Goal: Information Seeking & Learning: Learn about a topic

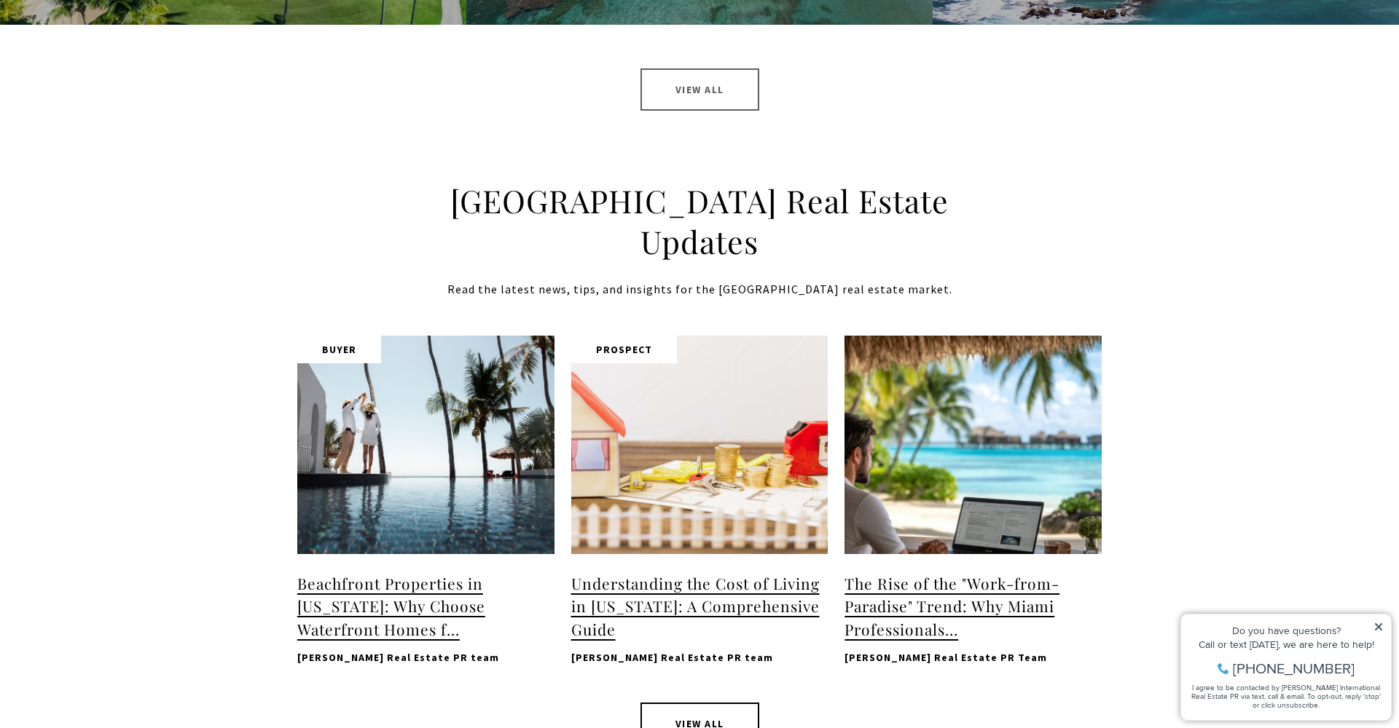
scroll to position [1852, 0]
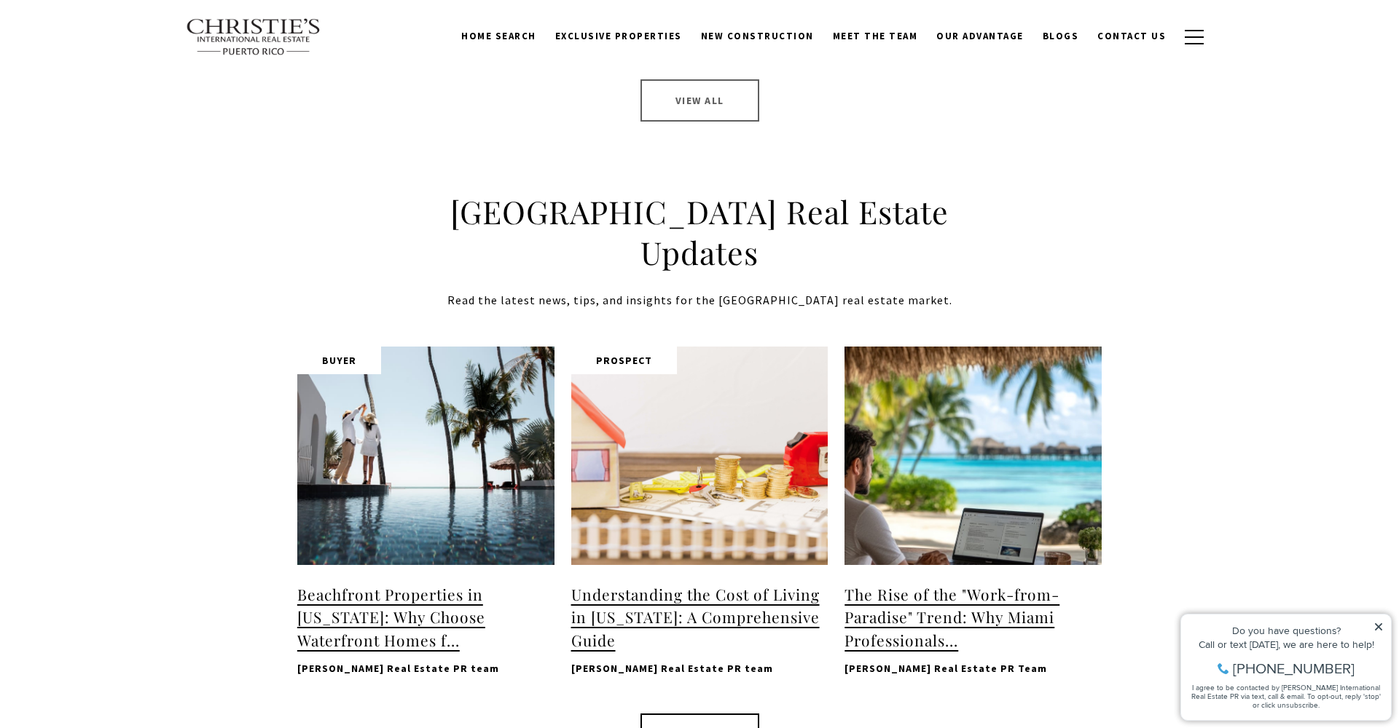
click at [694, 115] on link "View All" at bounding box center [699, 100] width 119 height 42
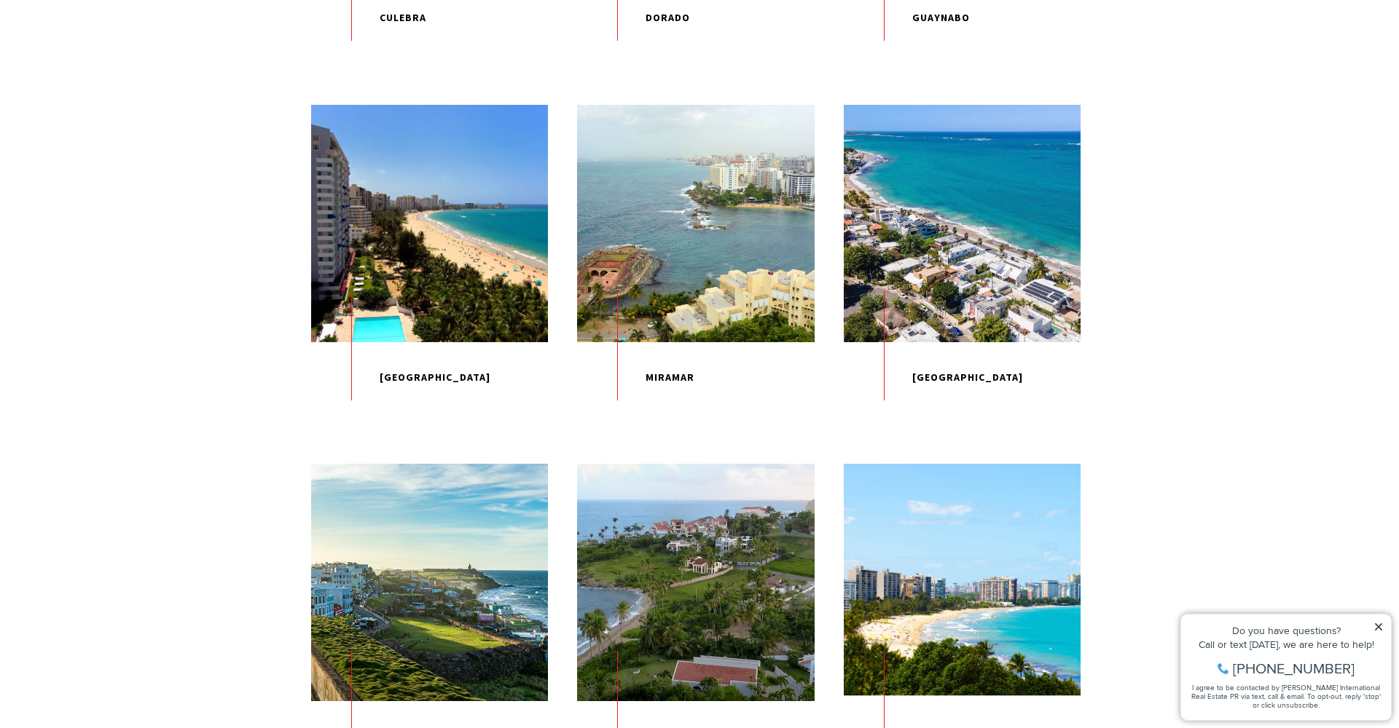
scroll to position [1548, 0]
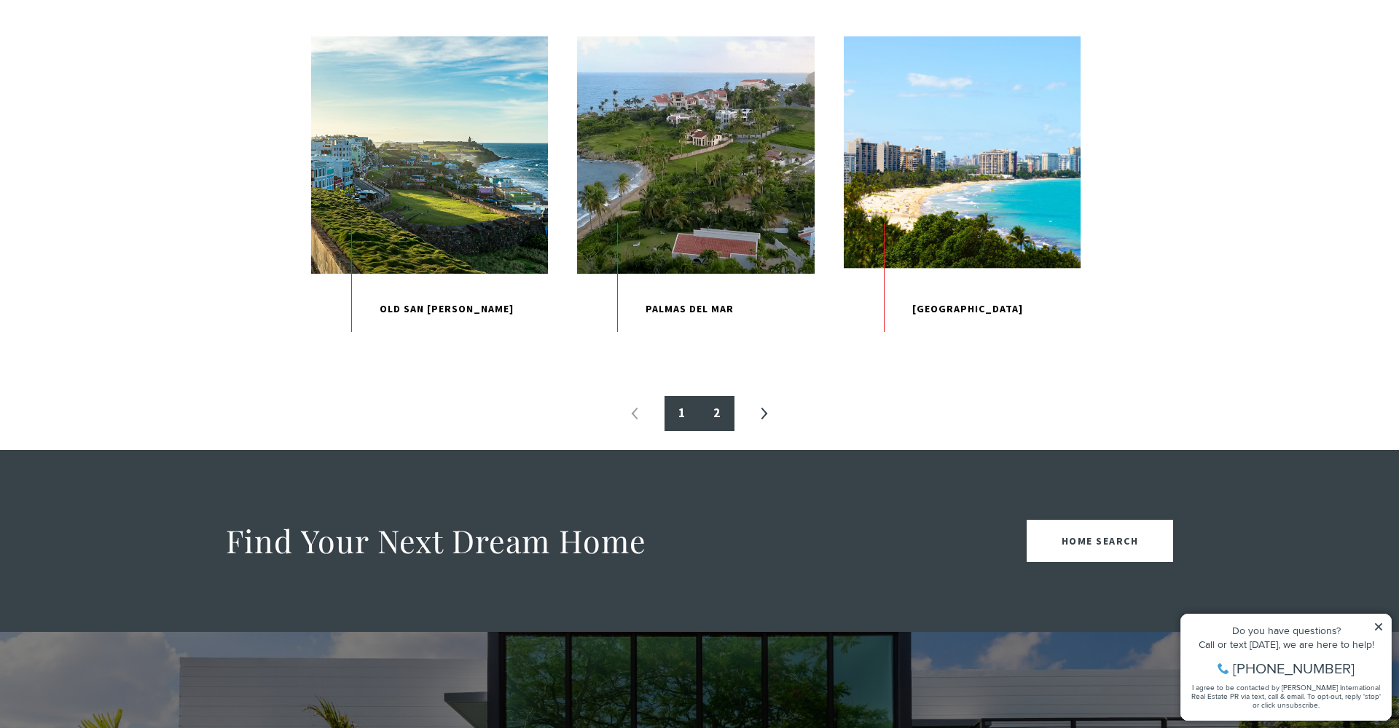
click at [725, 431] on link "2" at bounding box center [716, 413] width 35 height 35
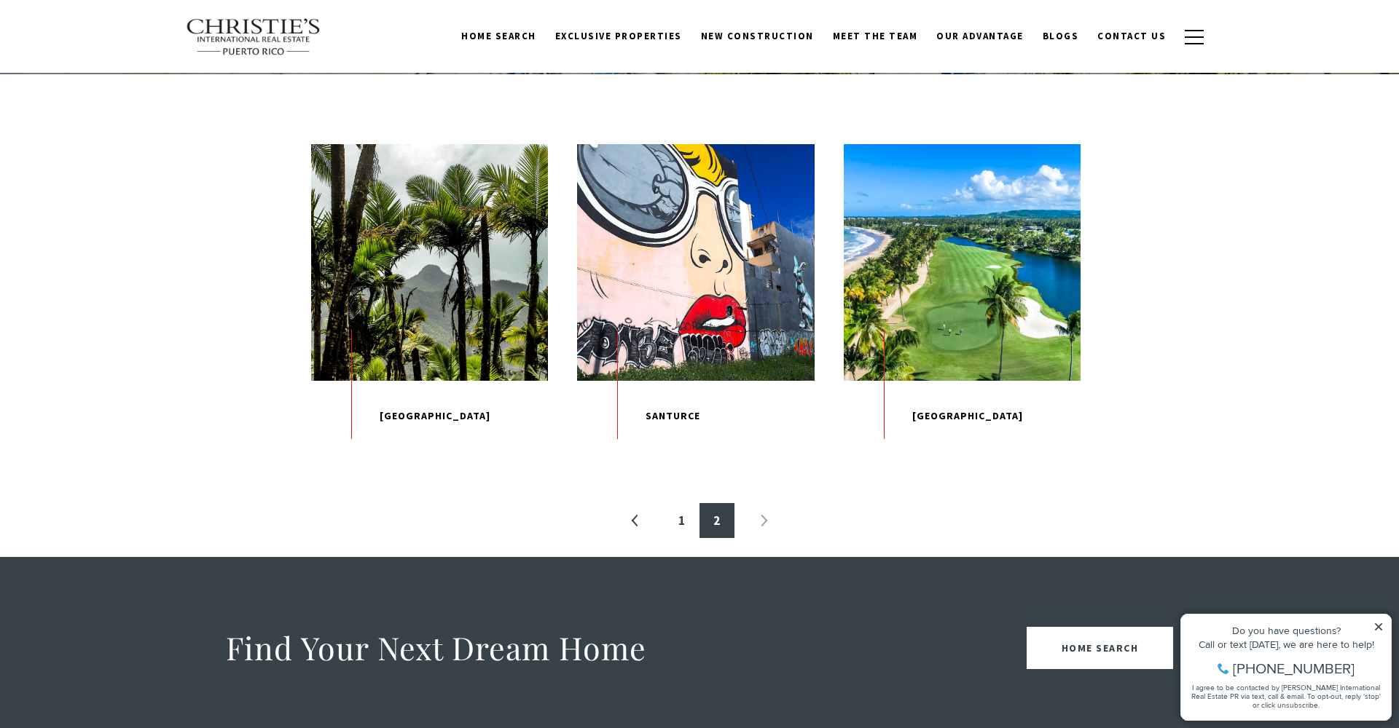
scroll to position [359, 0]
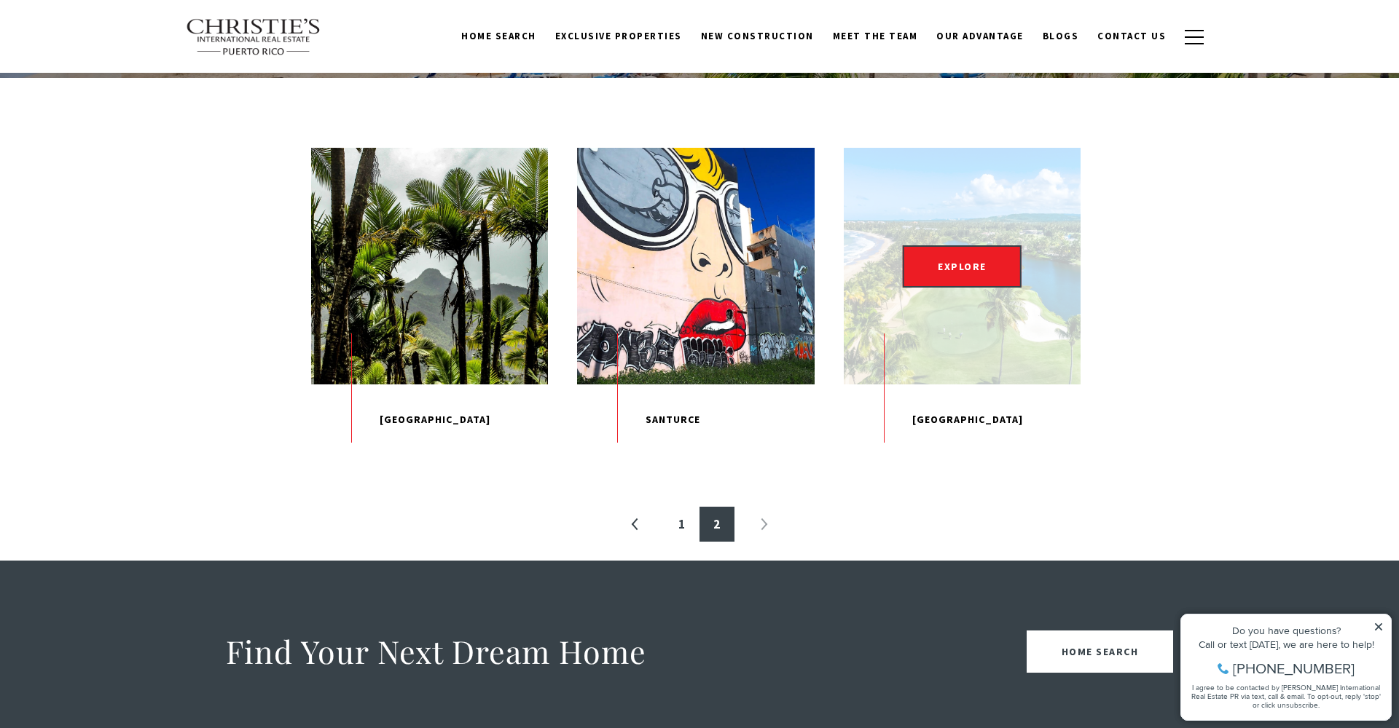
click at [969, 362] on div "EXPLORE" at bounding box center [962, 266] width 237 height 237
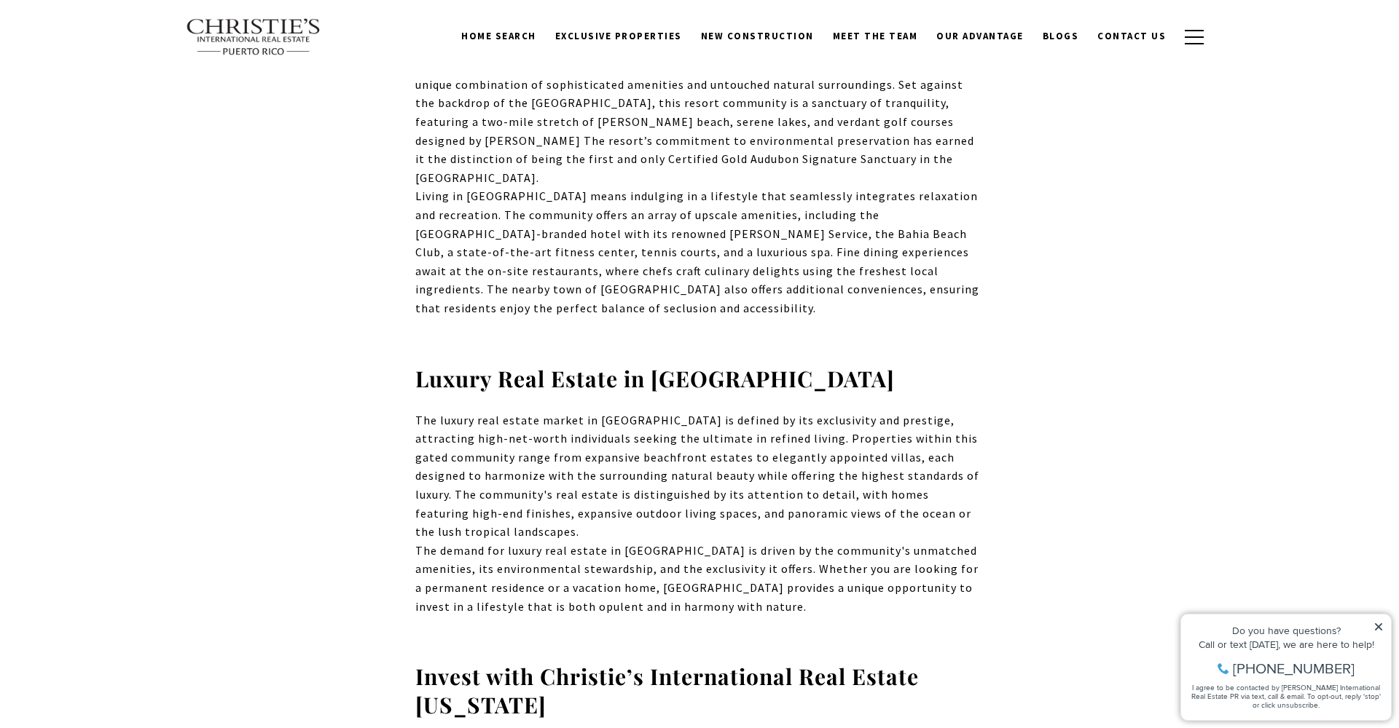
scroll to position [695, 0]
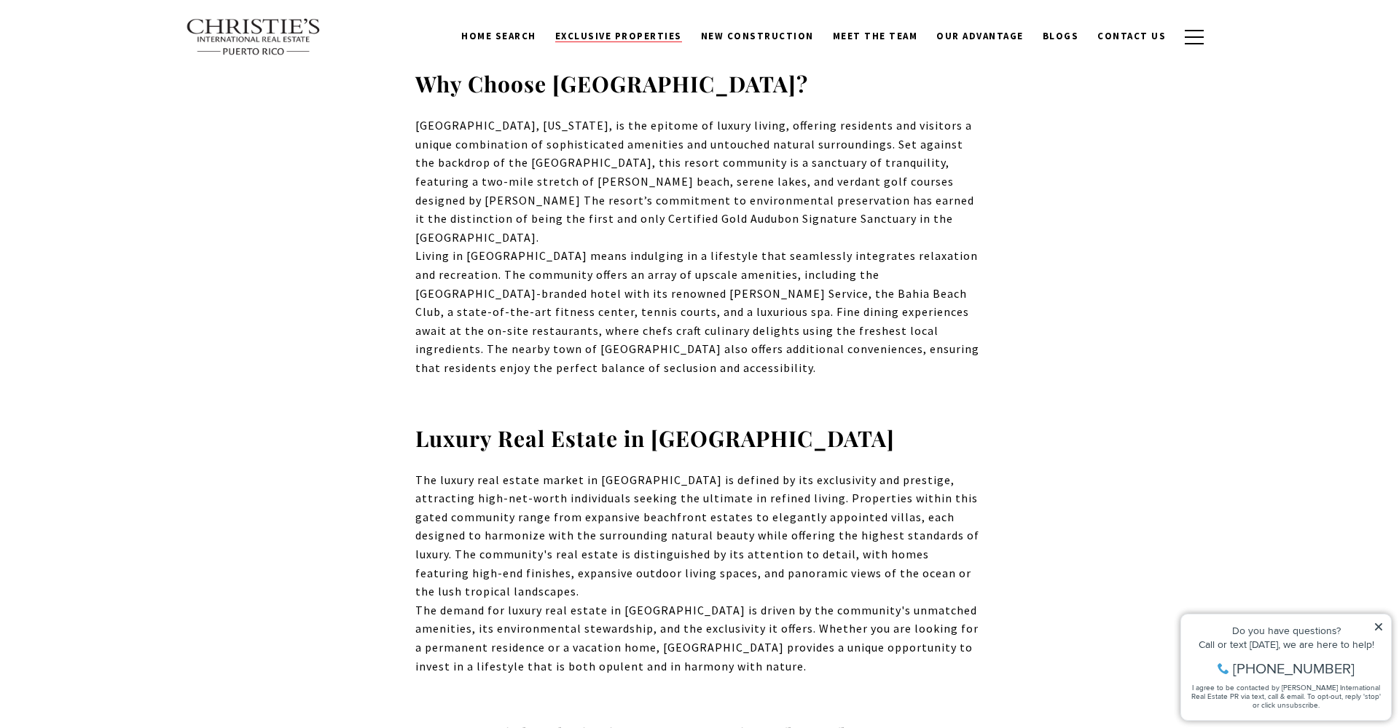
click at [672, 39] on span "Exclusive Properties" at bounding box center [618, 36] width 127 height 12
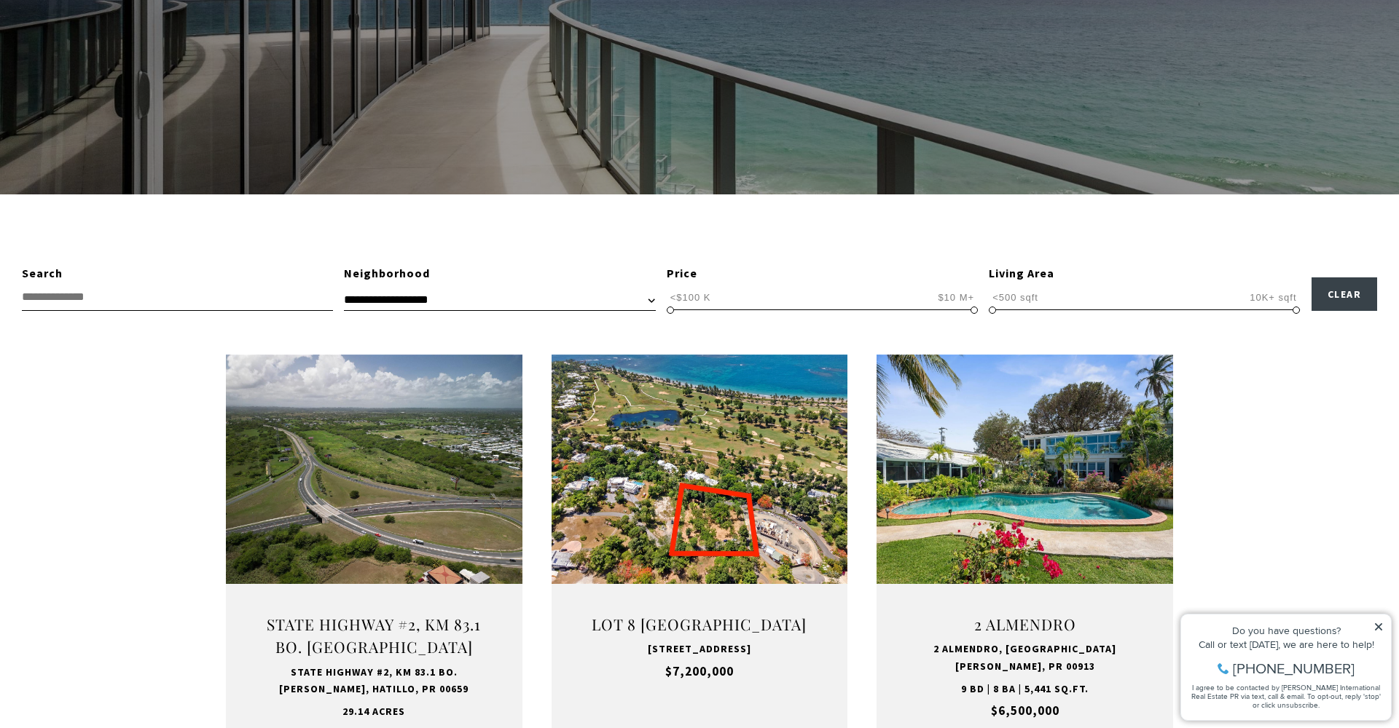
scroll to position [533, 0]
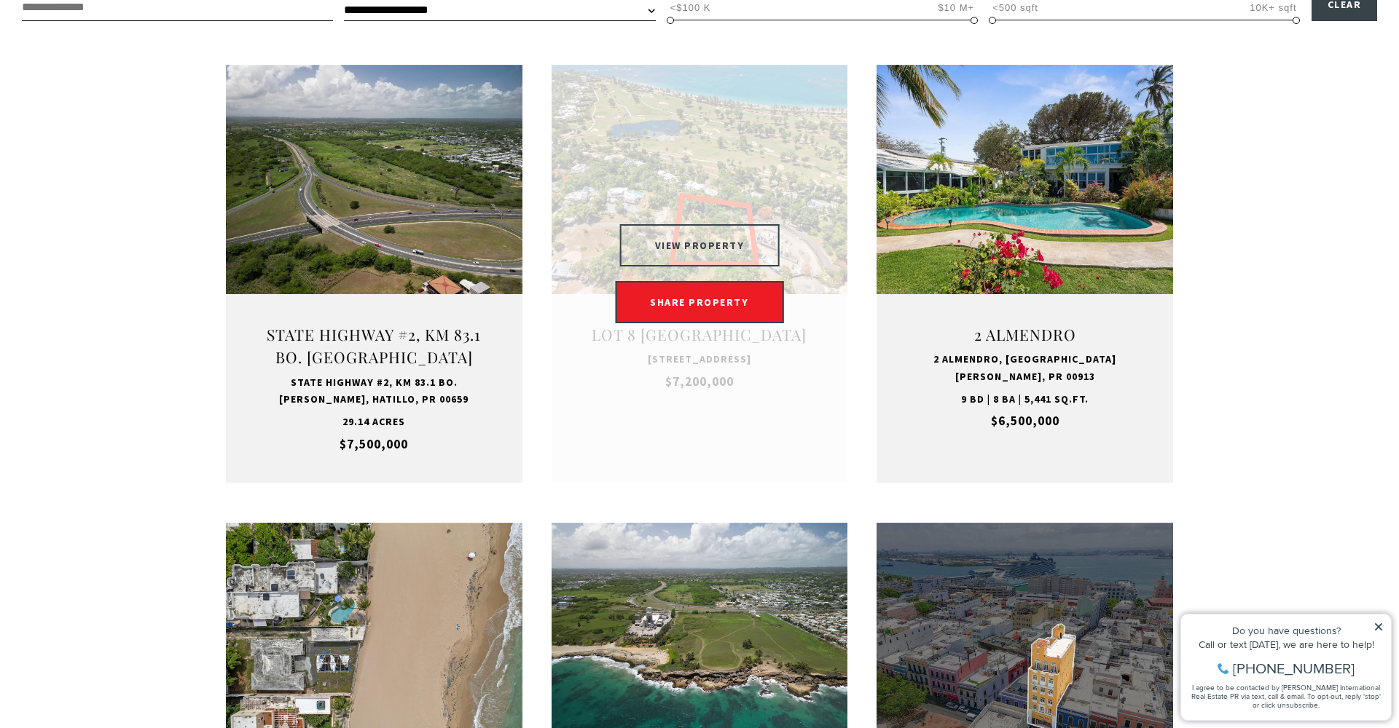
click at [702, 232] on button "VIEW PROPERTY" at bounding box center [700, 245] width 160 height 42
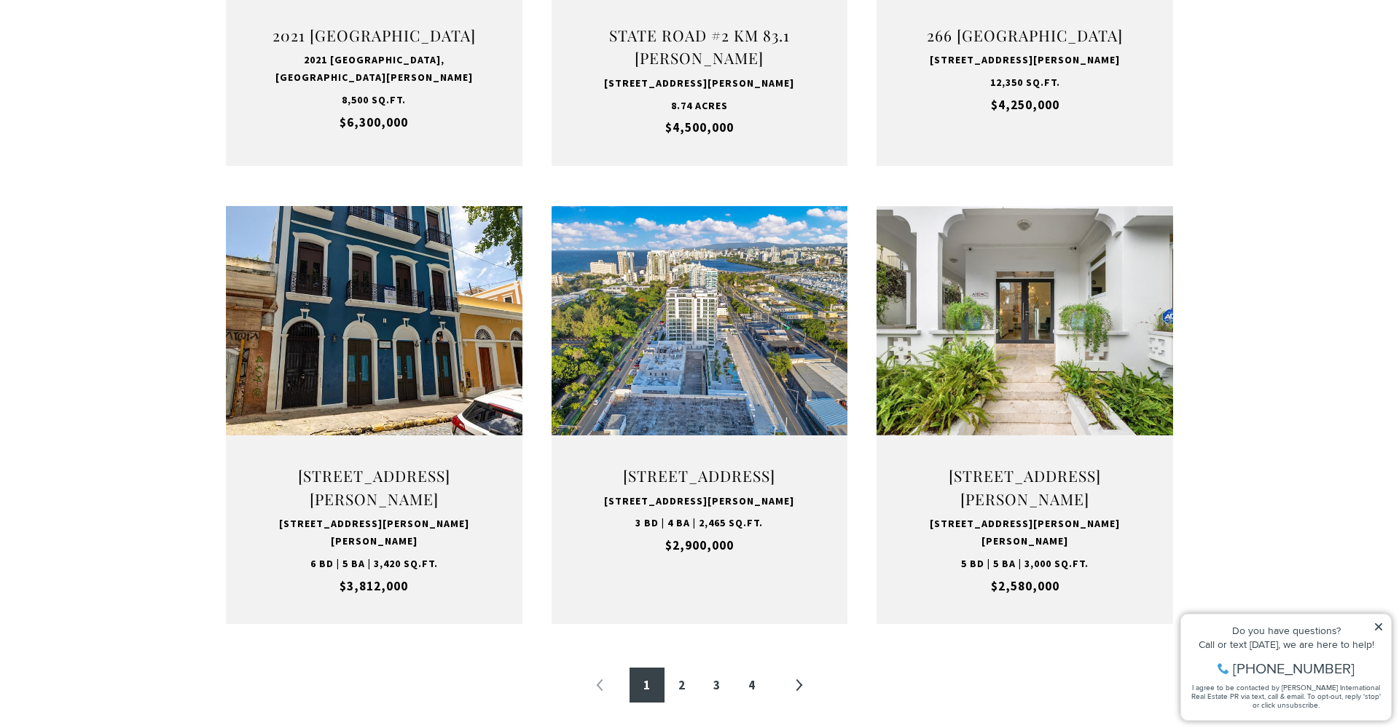
scroll to position [1321, 0]
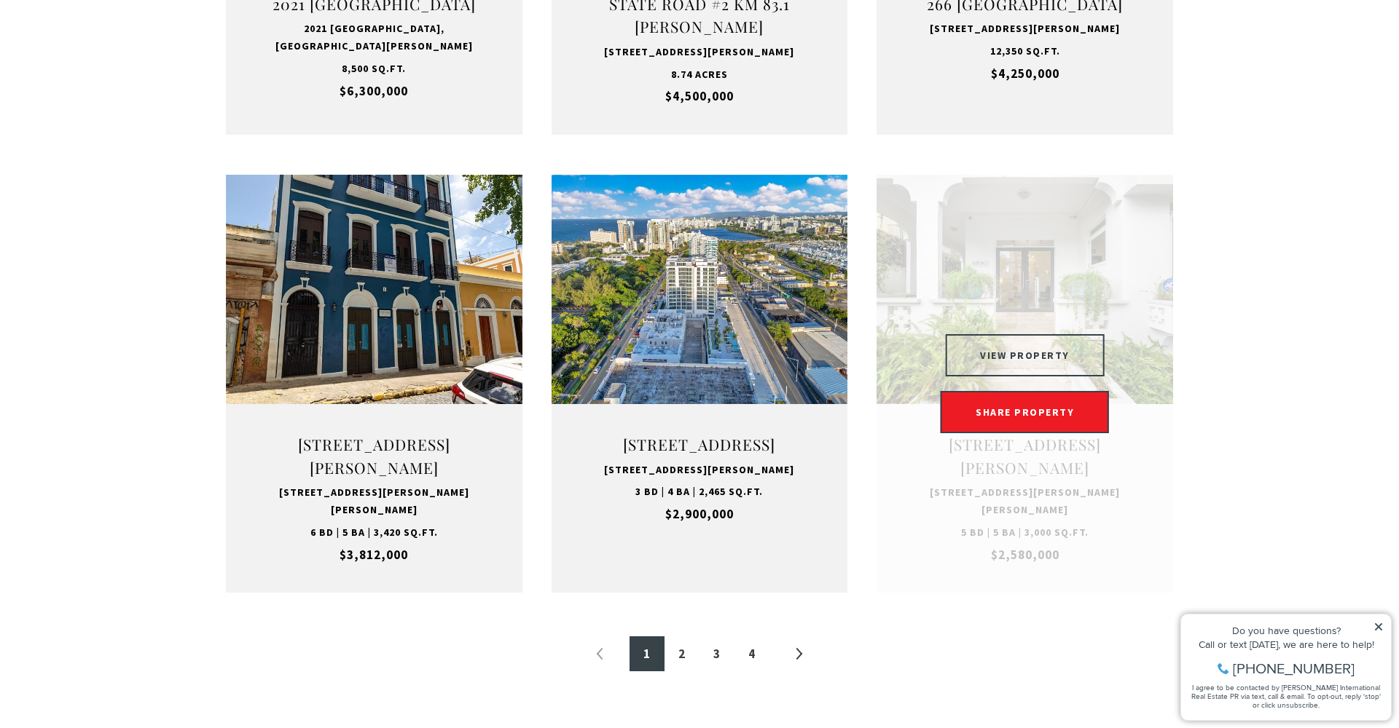
click at [1025, 358] on button "VIEW PROPERTY" at bounding box center [1025, 355] width 160 height 42
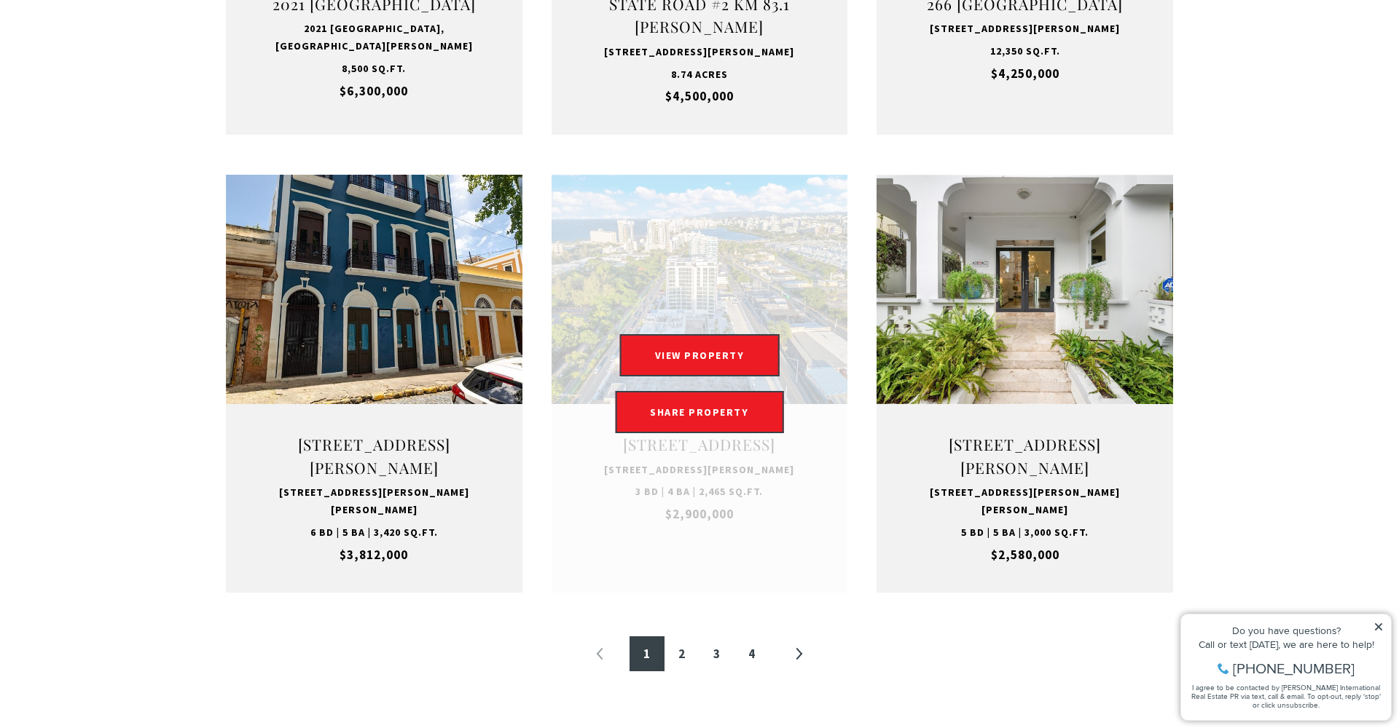
click at [763, 489] on link "Open this option" at bounding box center [699, 384] width 296 height 418
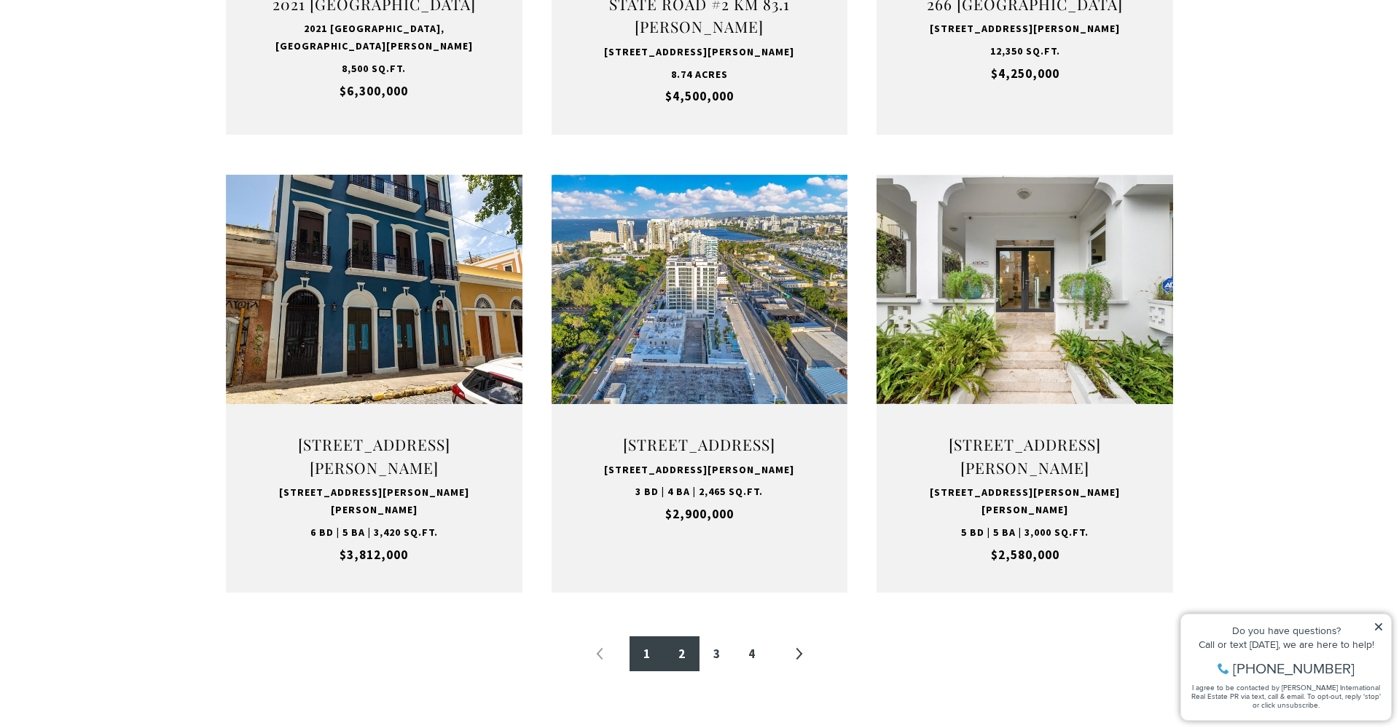
click at [685, 661] on link "2" at bounding box center [681, 654] width 35 height 35
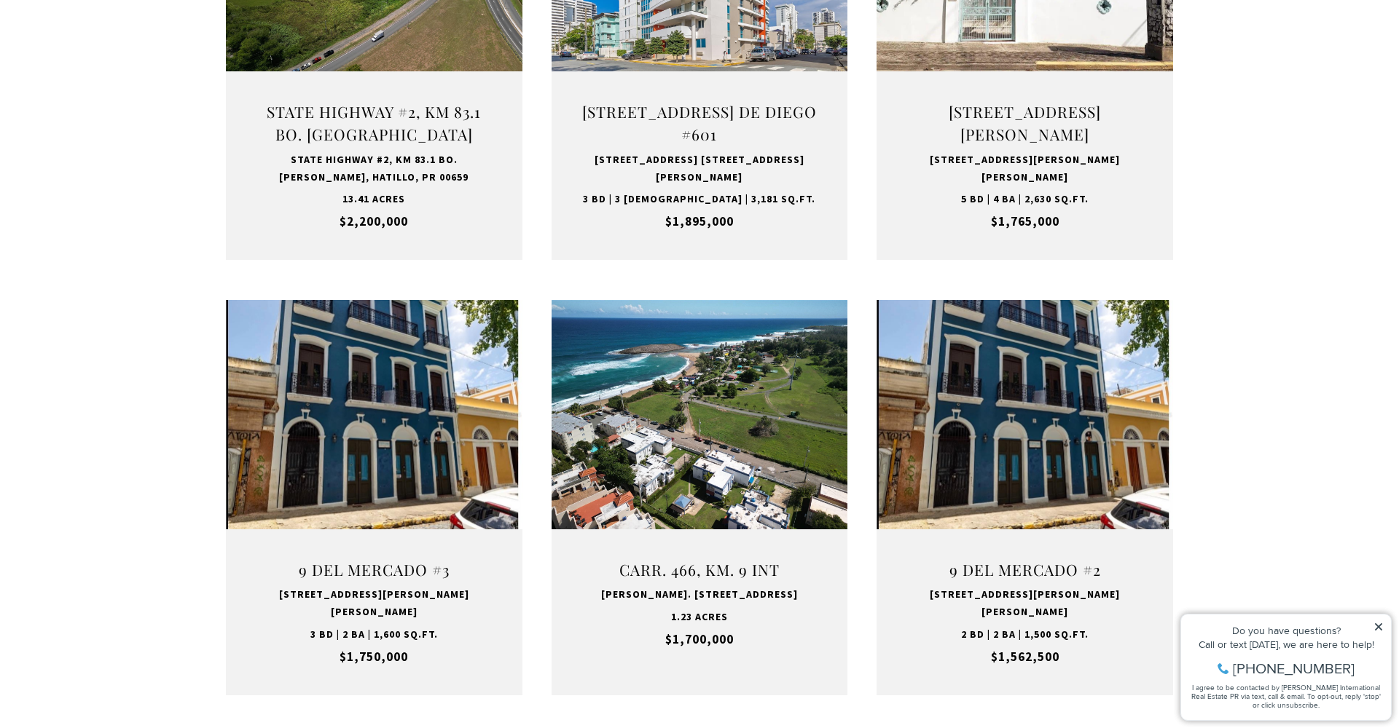
scroll to position [1413, 0]
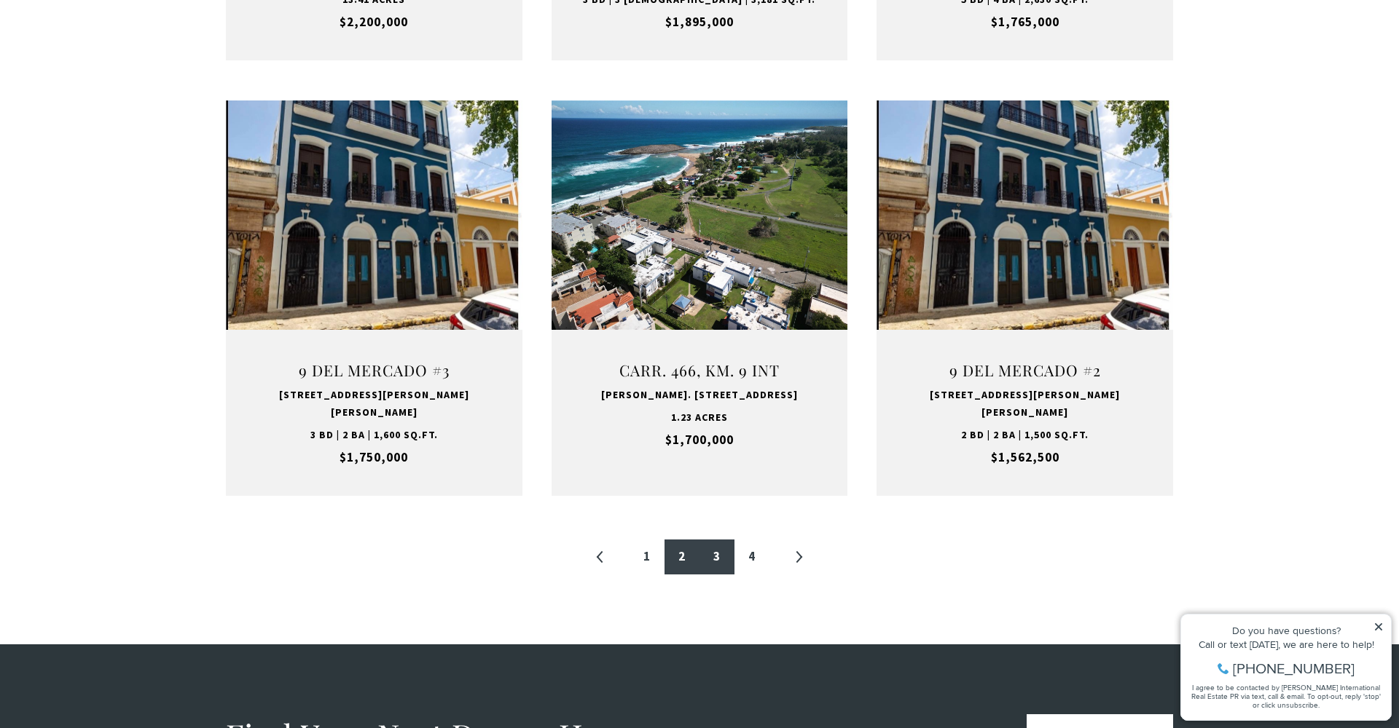
click at [720, 540] on link "3" at bounding box center [716, 557] width 35 height 35
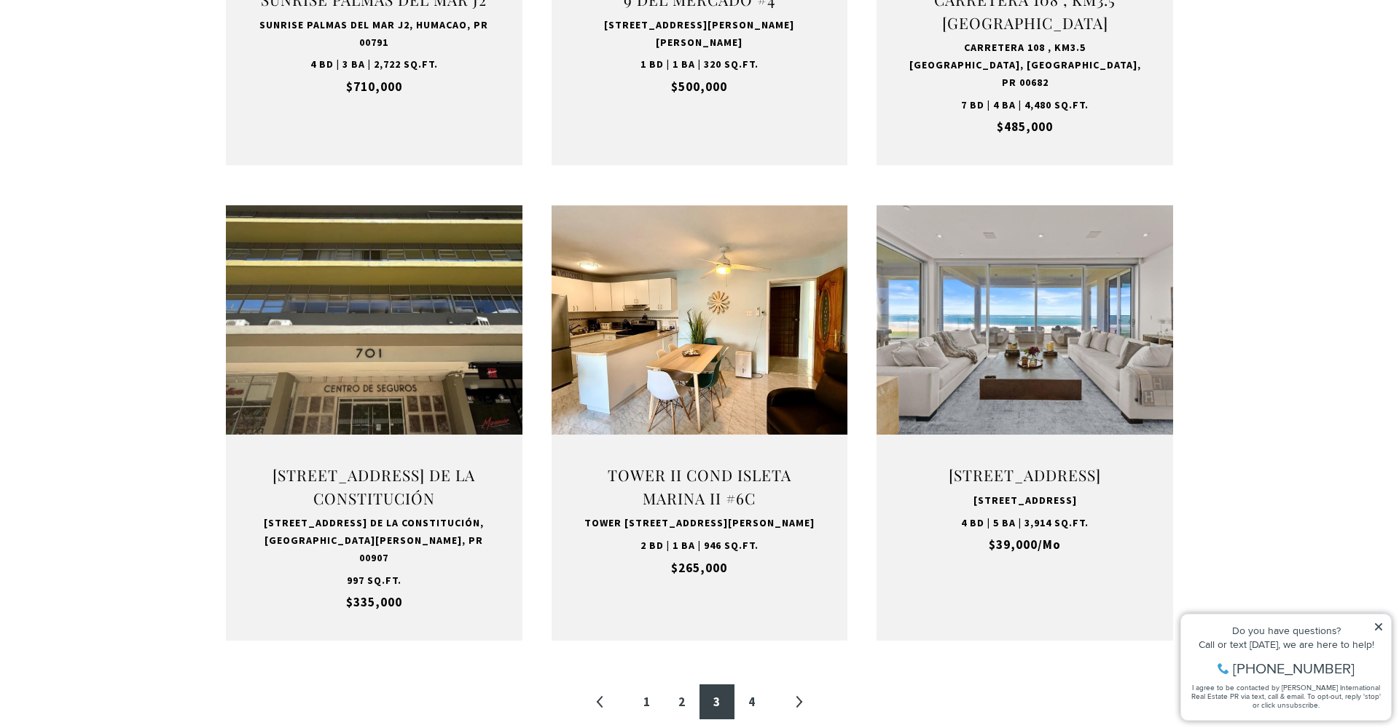
scroll to position [1301, 0]
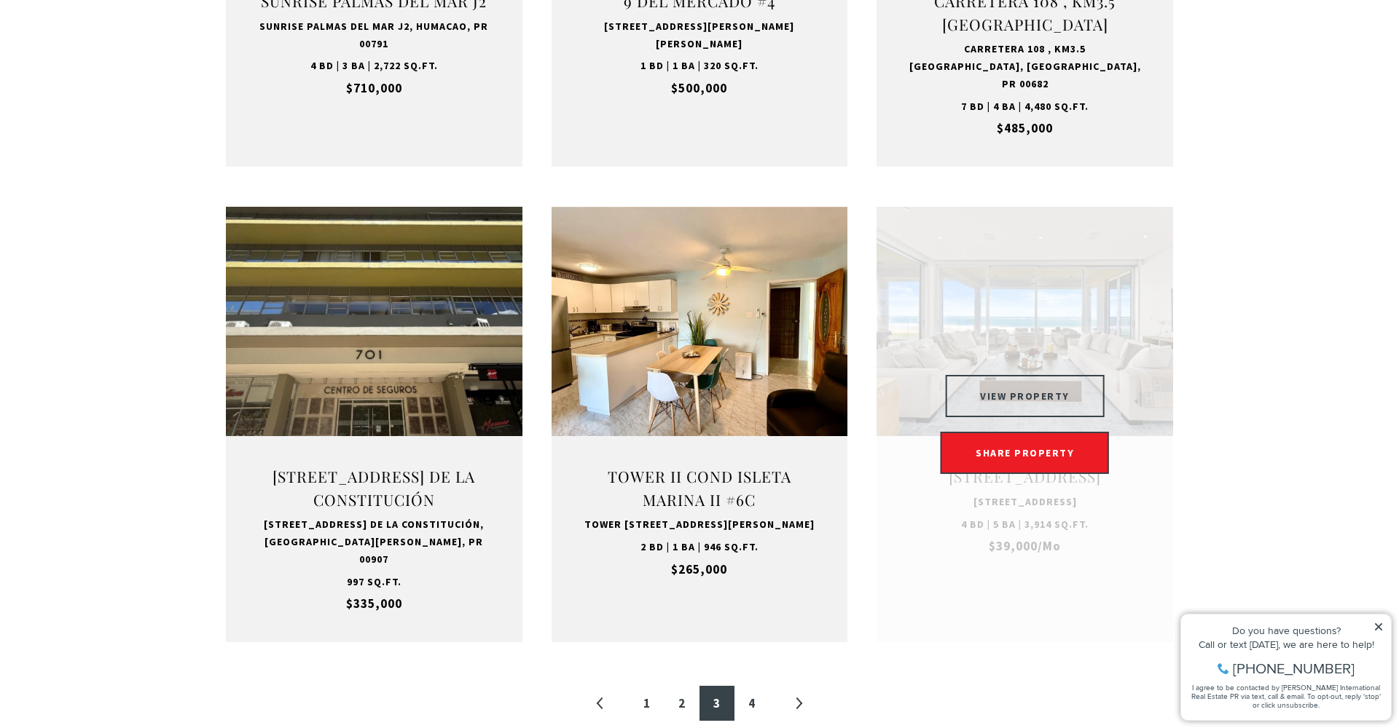
click at [1040, 398] on button "VIEW PROPERTY" at bounding box center [1025, 396] width 160 height 42
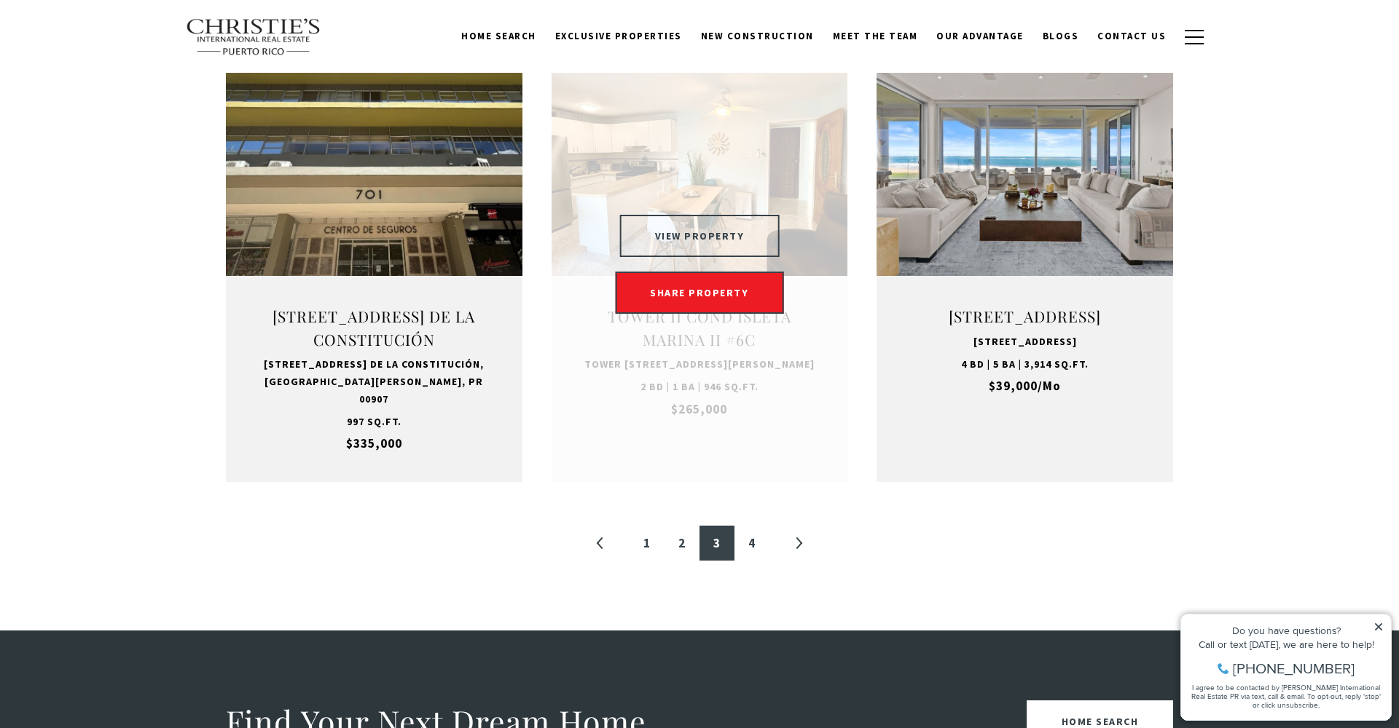
scroll to position [1520, 0]
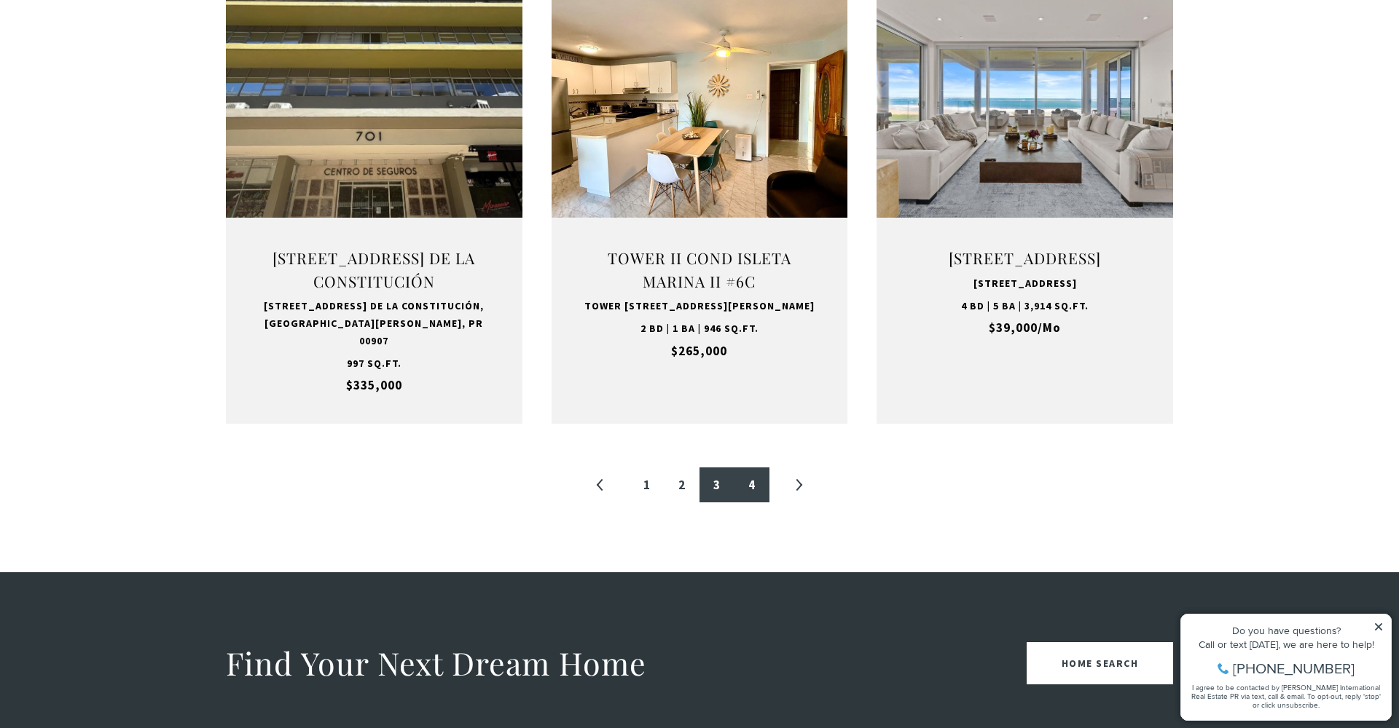
click at [758, 470] on link "4" at bounding box center [751, 485] width 35 height 35
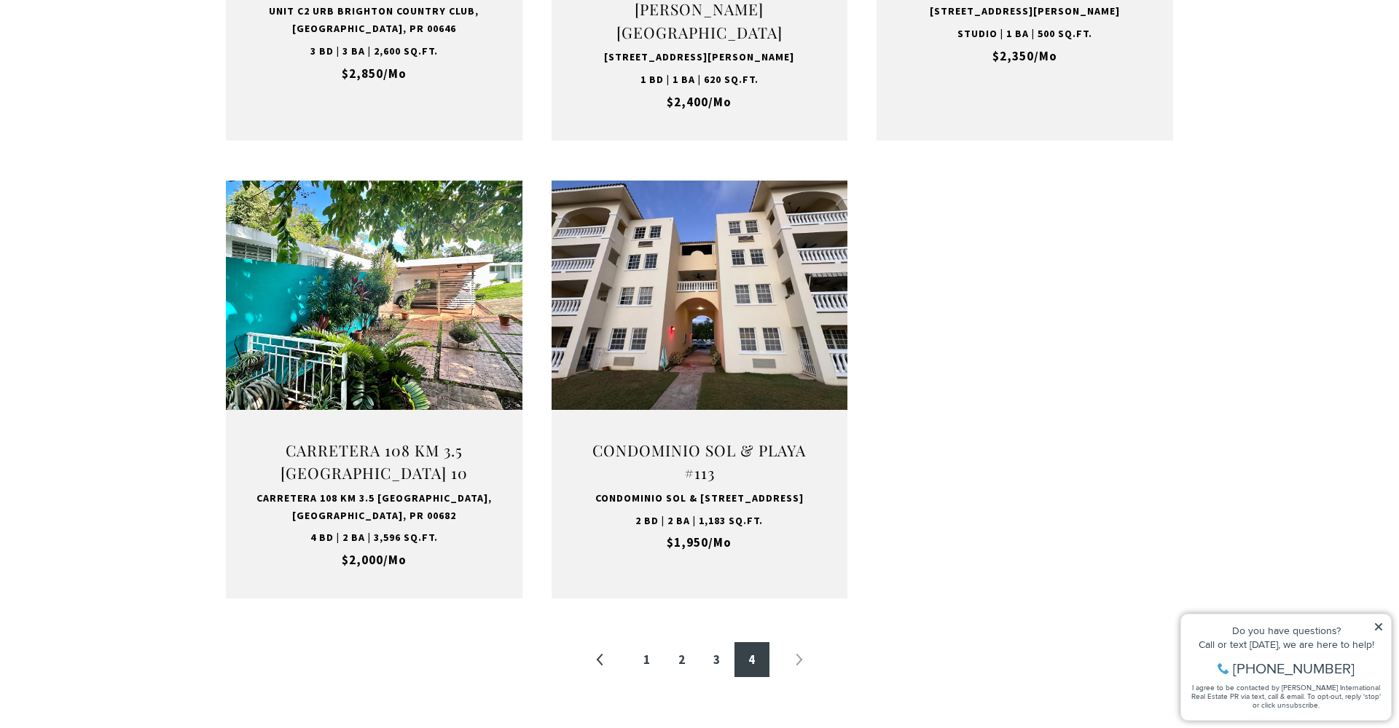
scroll to position [1337, 0]
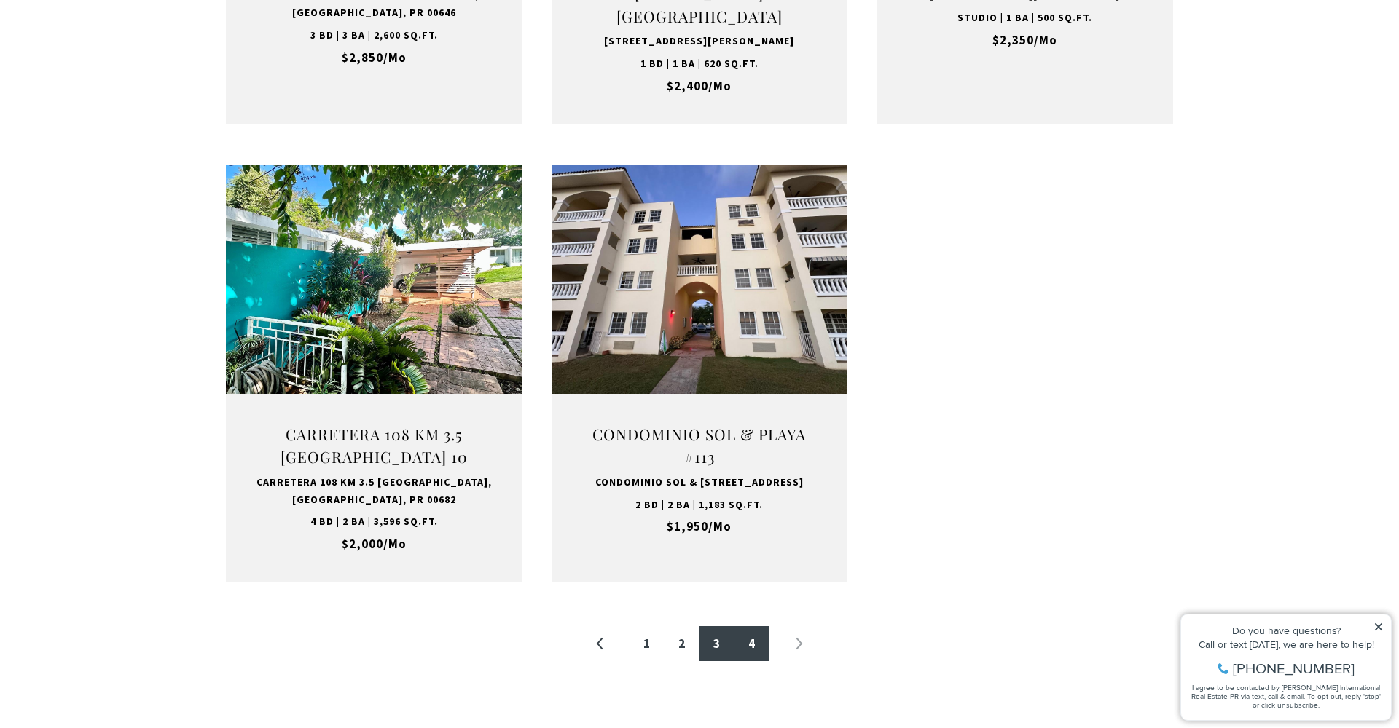
click at [721, 628] on link "3" at bounding box center [716, 643] width 35 height 35
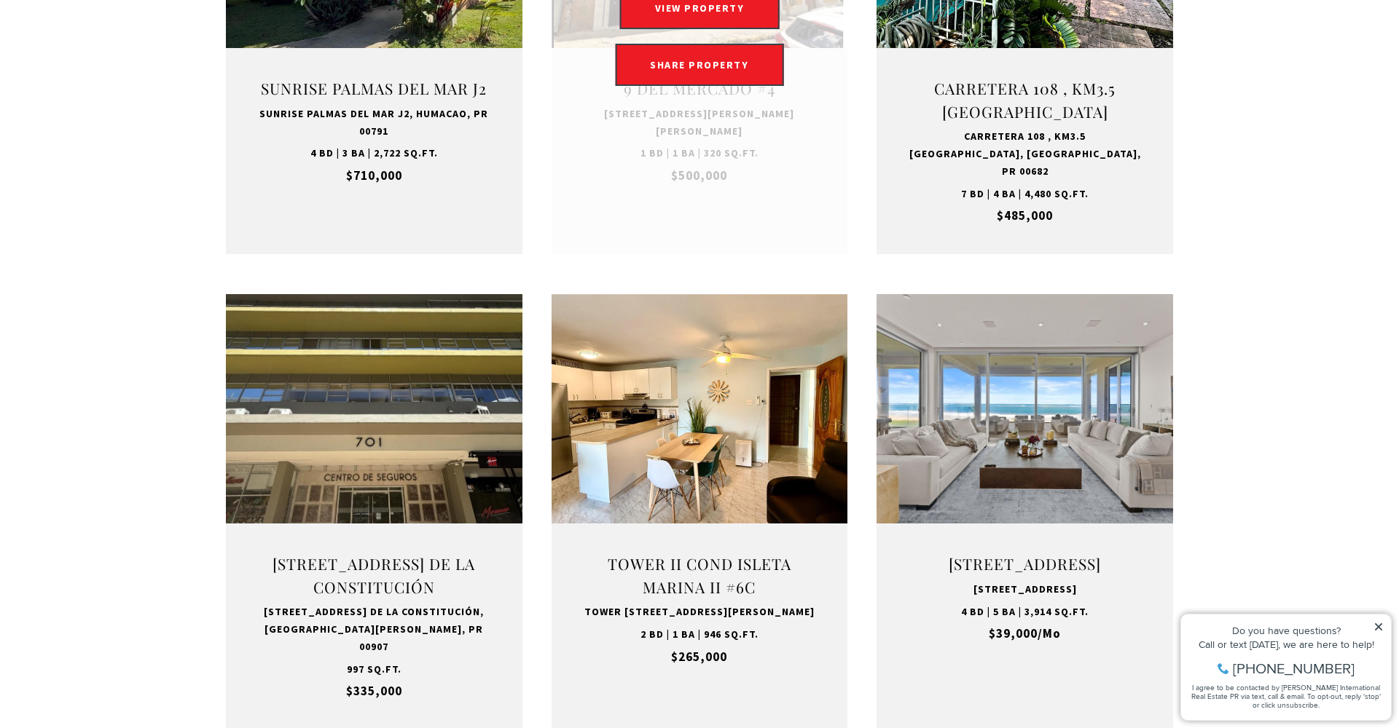
scroll to position [1308, 0]
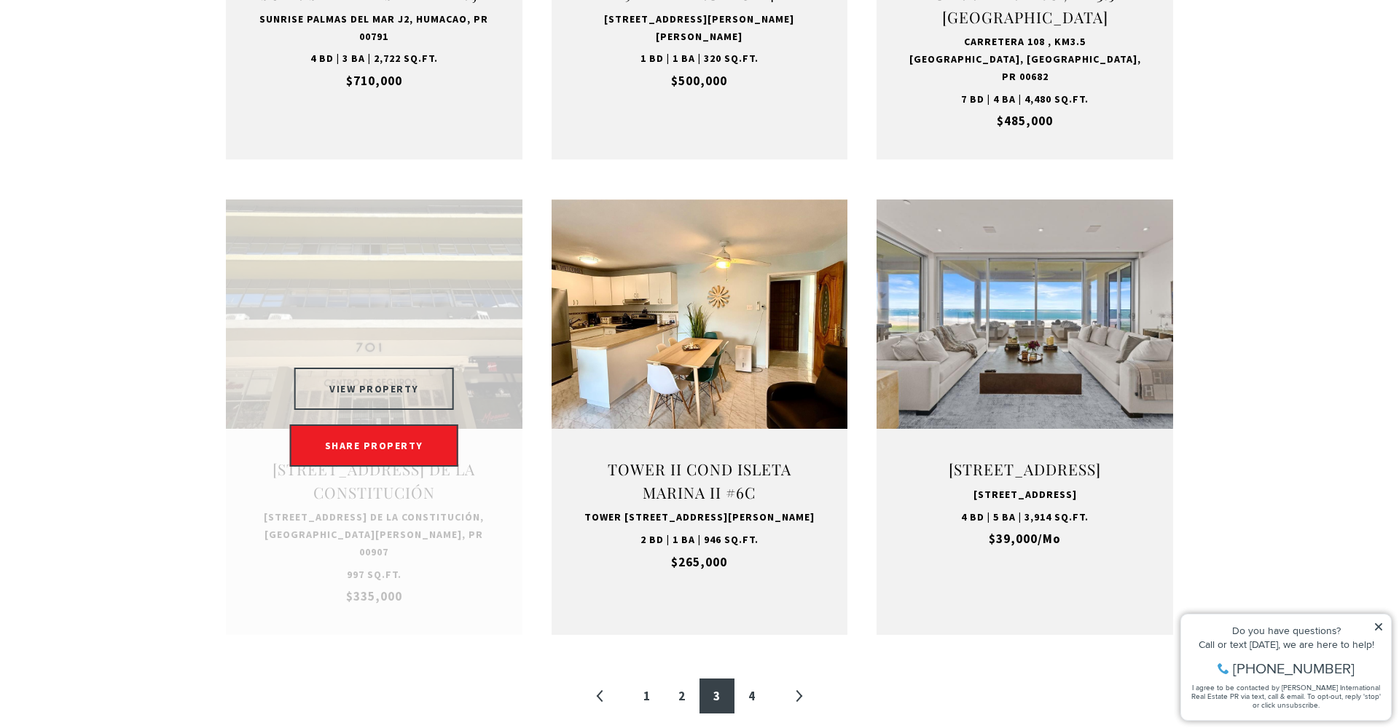
click at [387, 374] on button "VIEW PROPERTY" at bounding box center [374, 389] width 160 height 42
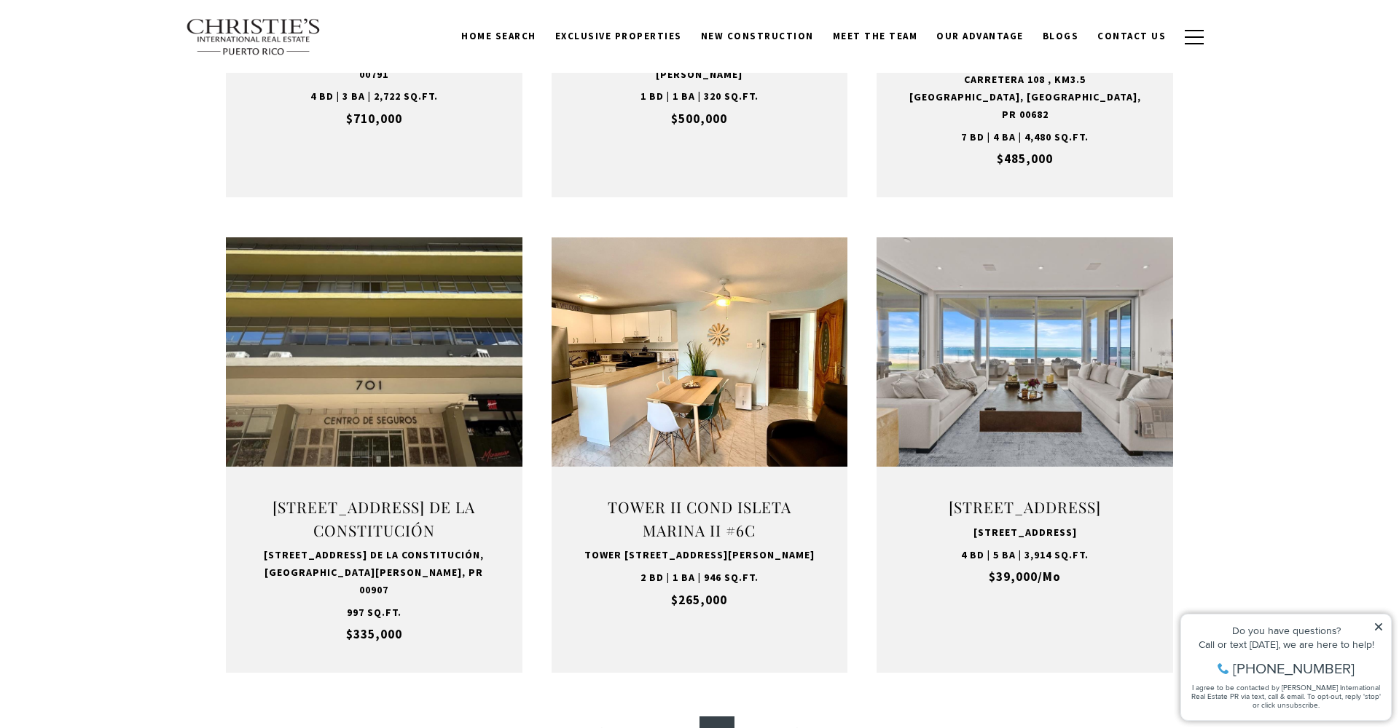
scroll to position [1271, 0]
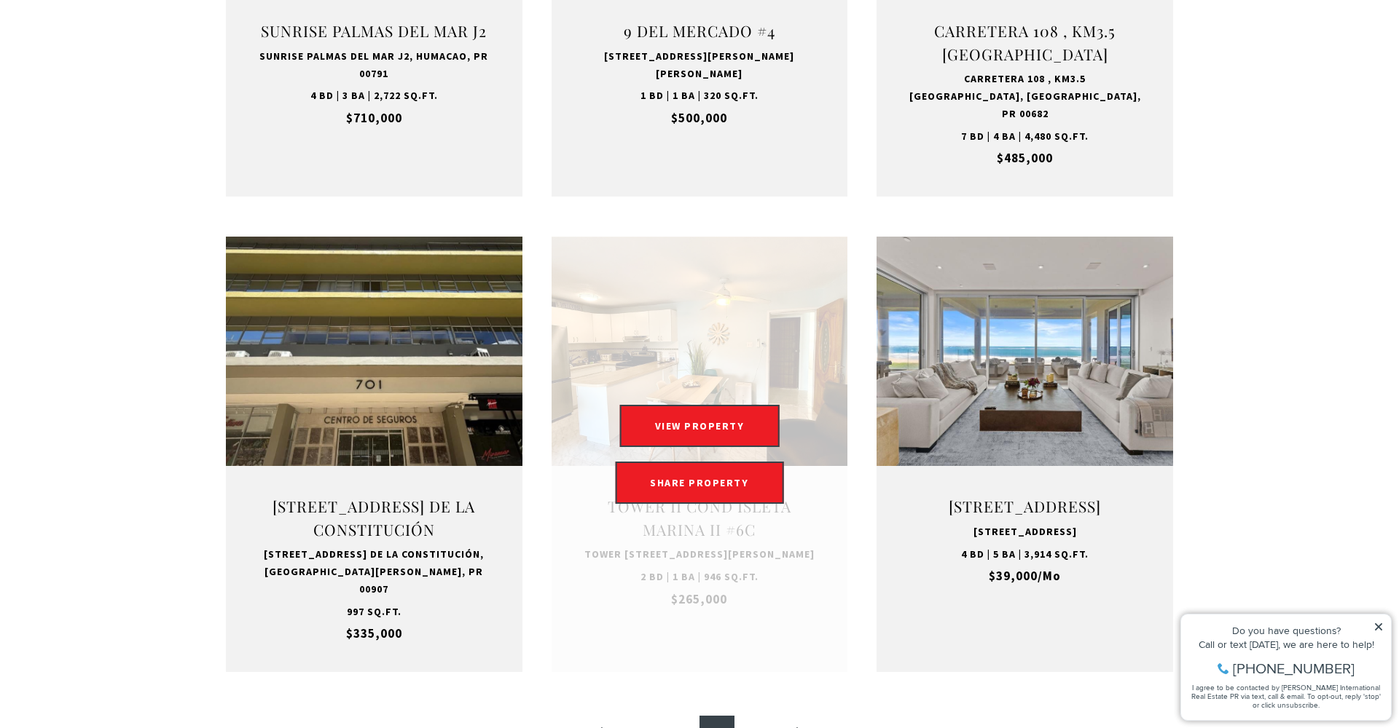
click at [771, 595] on link "Open this option" at bounding box center [699, 455] width 296 height 436
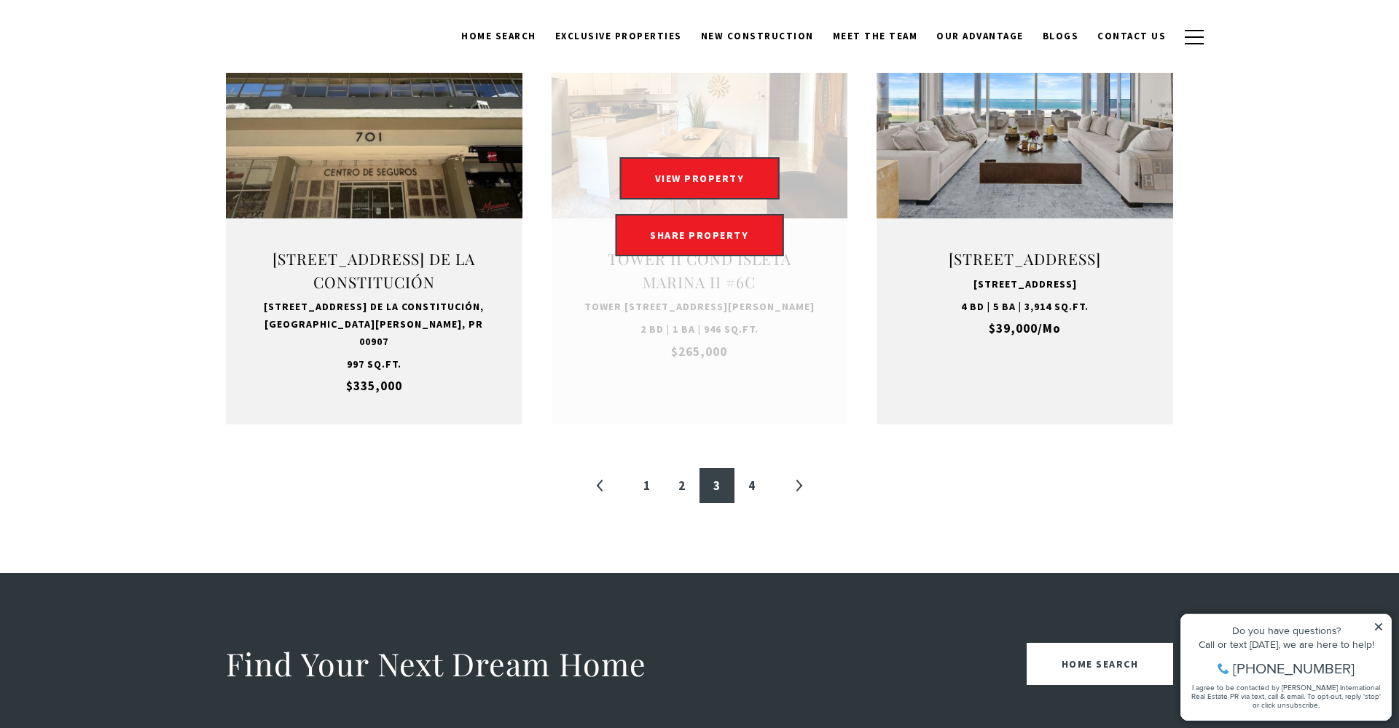
scroll to position [1716, 0]
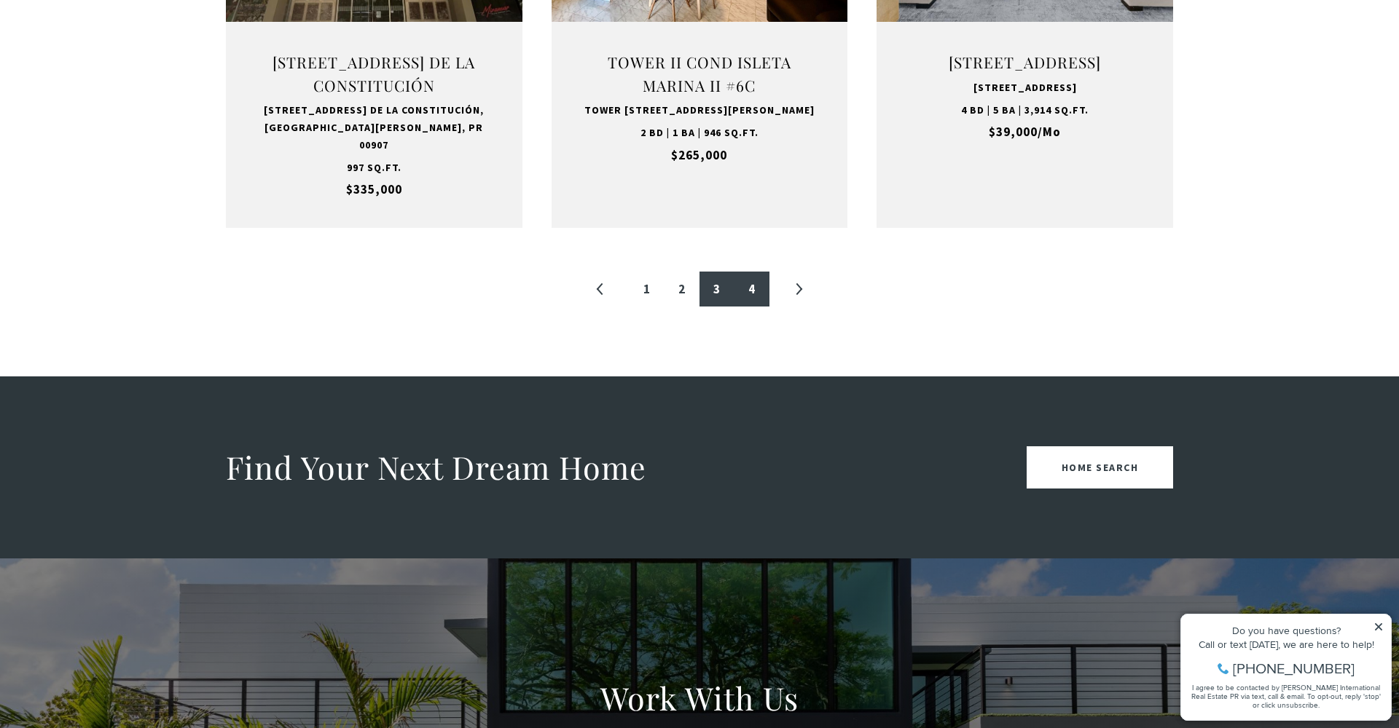
click at [757, 272] on link "4" at bounding box center [751, 289] width 35 height 35
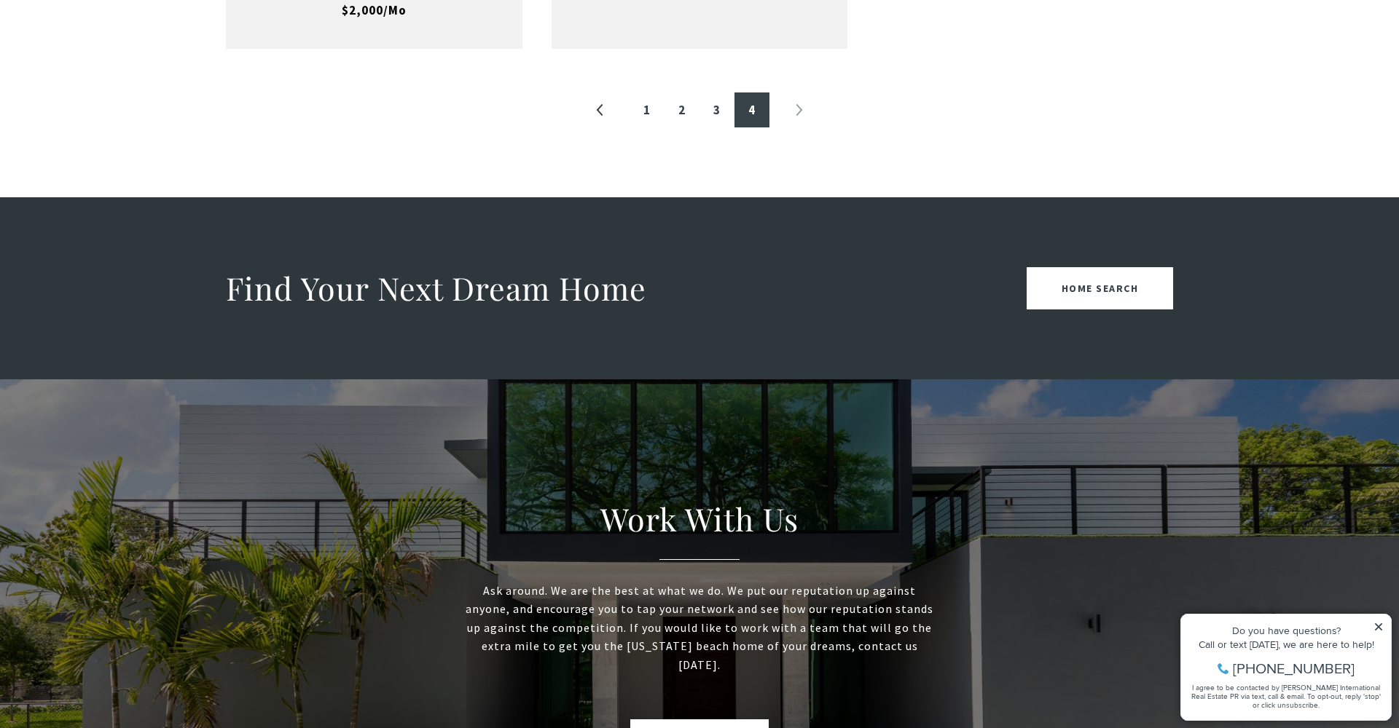
scroll to position [1690, 0]
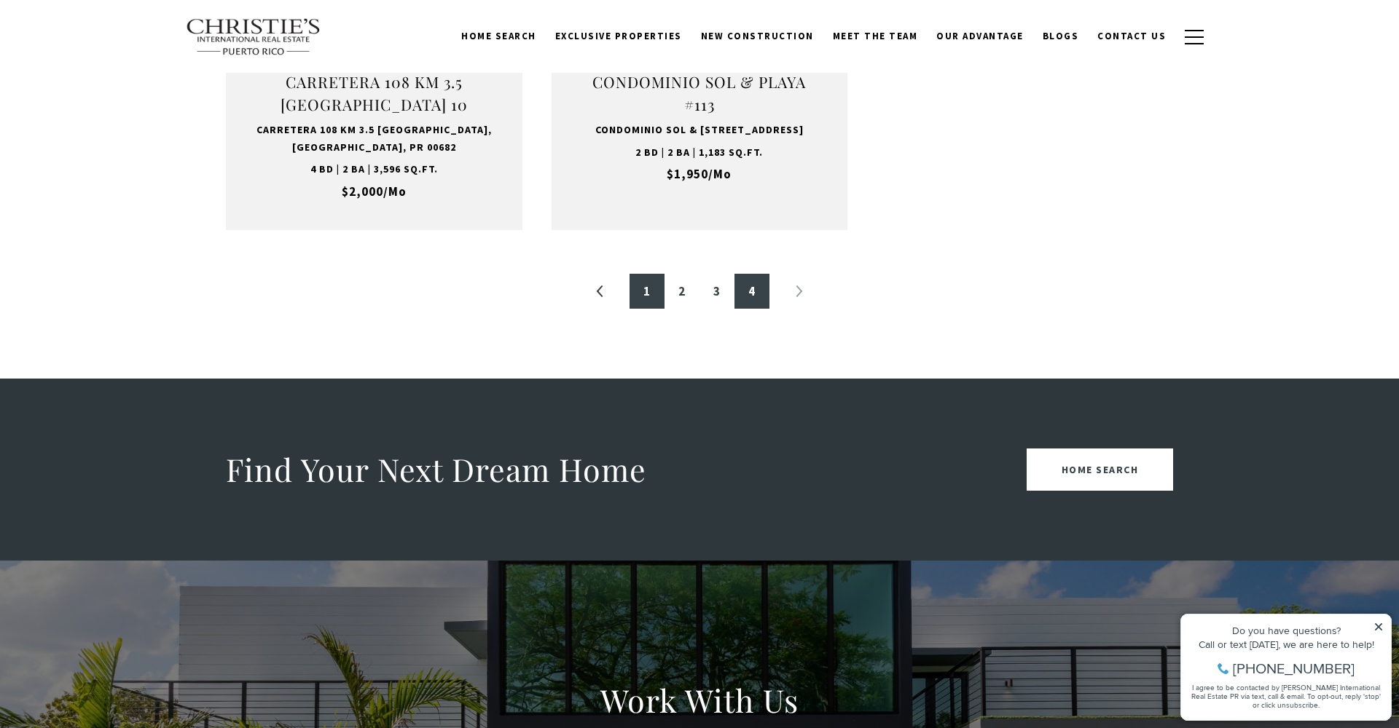
click at [647, 275] on link "1" at bounding box center [646, 291] width 35 height 35
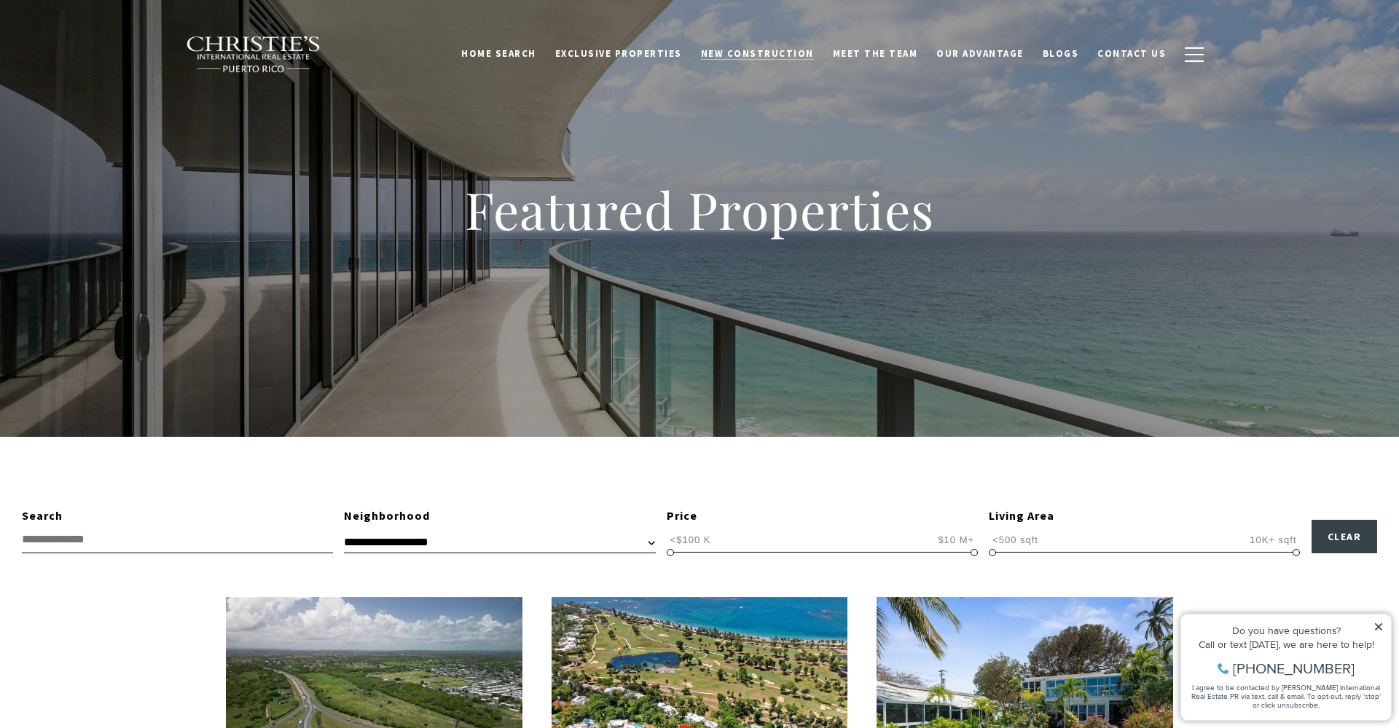
click at [782, 52] on span "New Construction" at bounding box center [757, 53] width 113 height 12
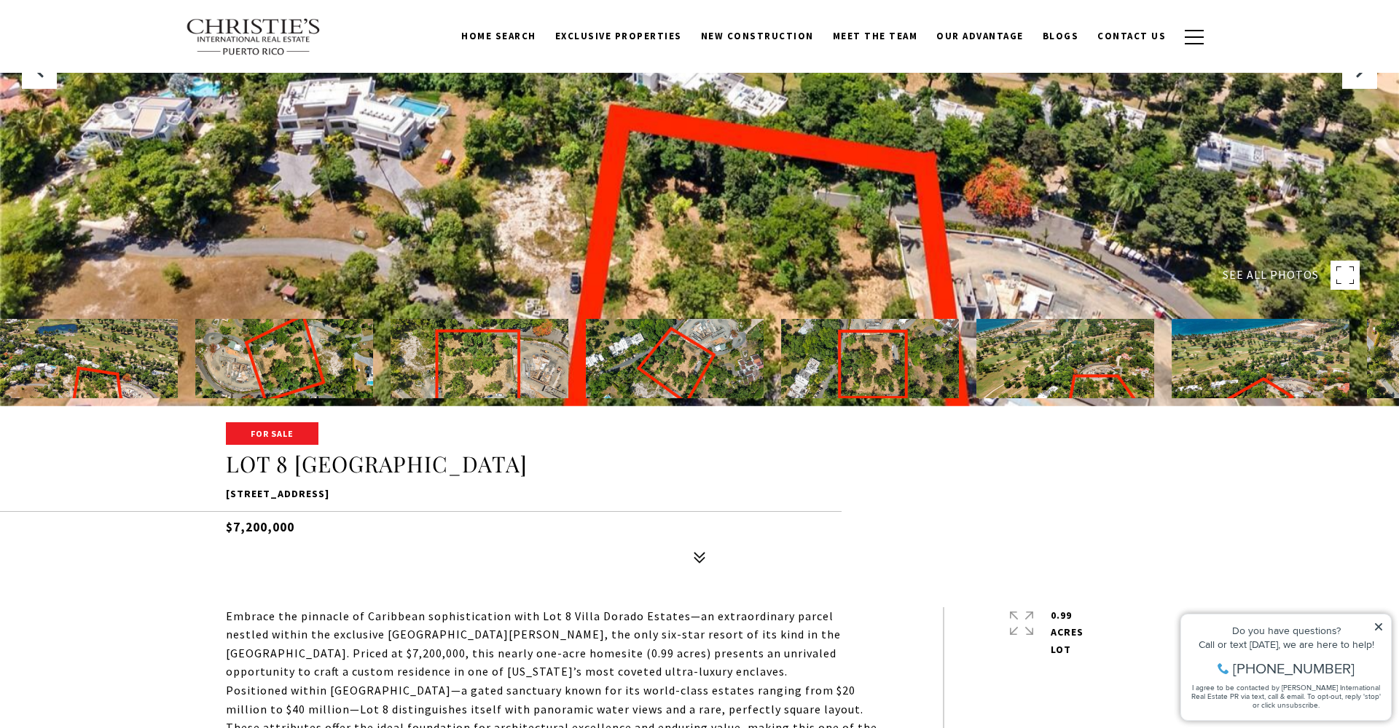
scroll to position [388, 0]
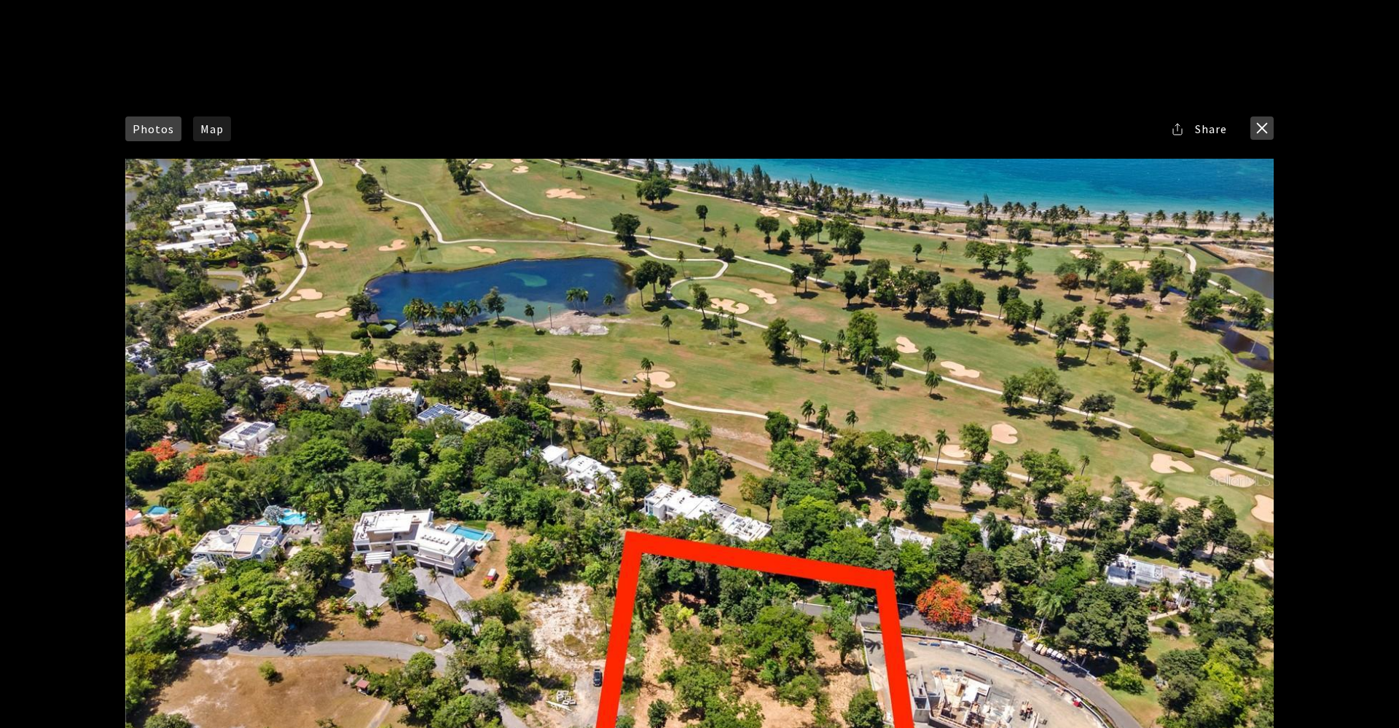
scroll to position [0, 0]
click at [1264, 131] on button "close modal" at bounding box center [1261, 128] width 23 height 23
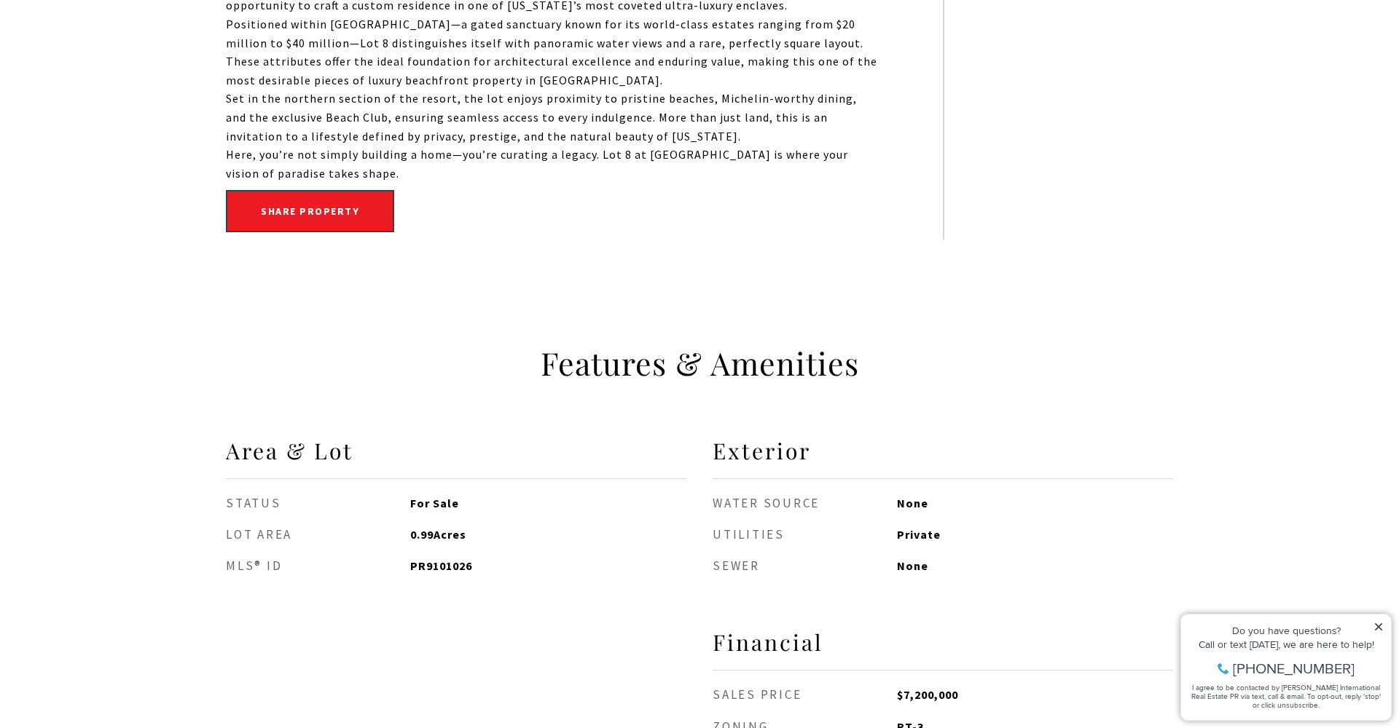
scroll to position [1070, 0]
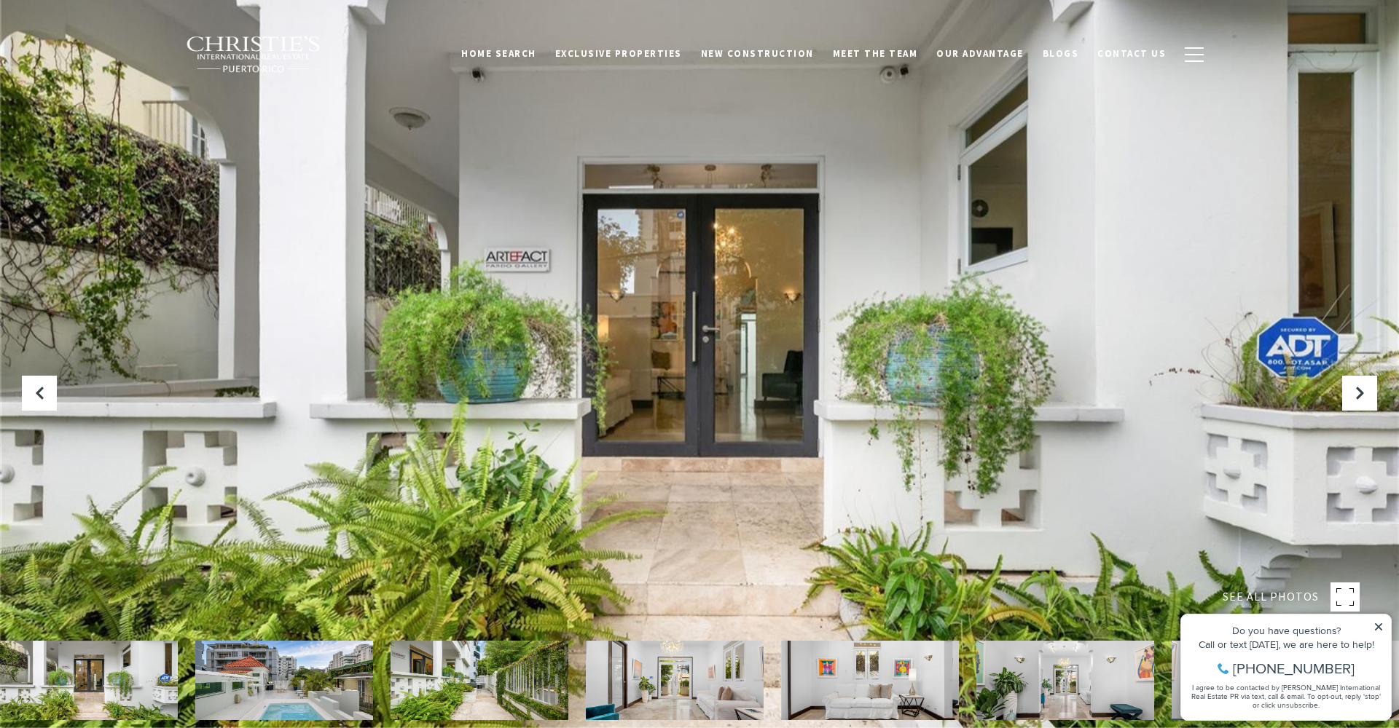
click at [731, 380] on div at bounding box center [699, 364] width 1399 height 728
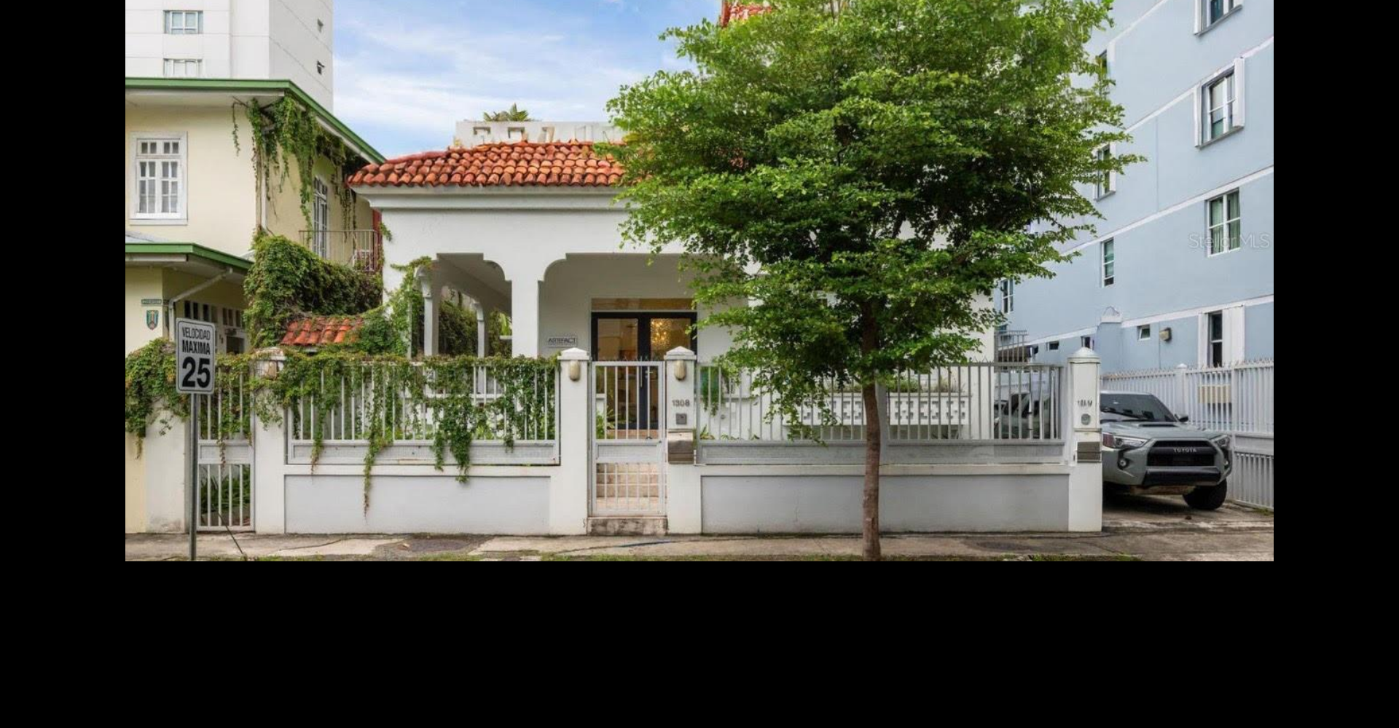
scroll to position [13039, 0]
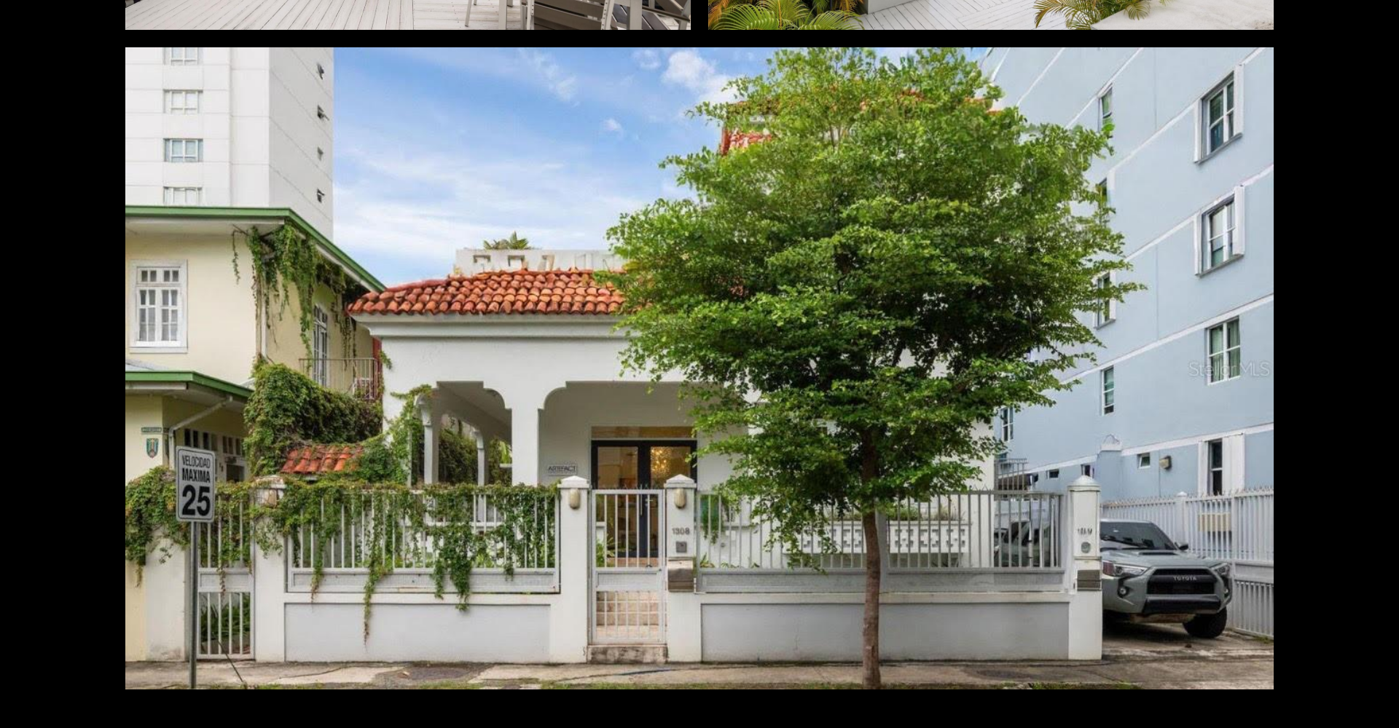
click at [628, 444] on div at bounding box center [699, 368] width 1148 height 643
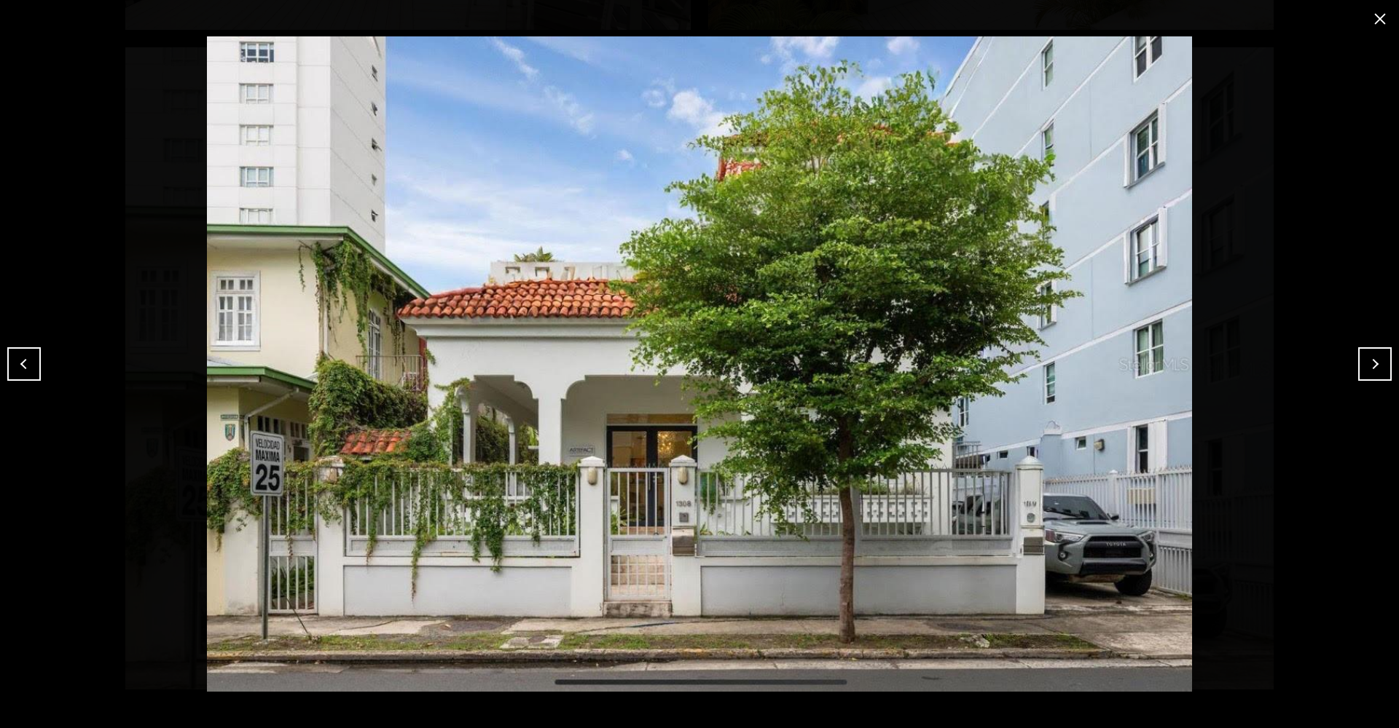
click at [19, 360] on button "Previous" at bounding box center [24, 364] width 34 height 34
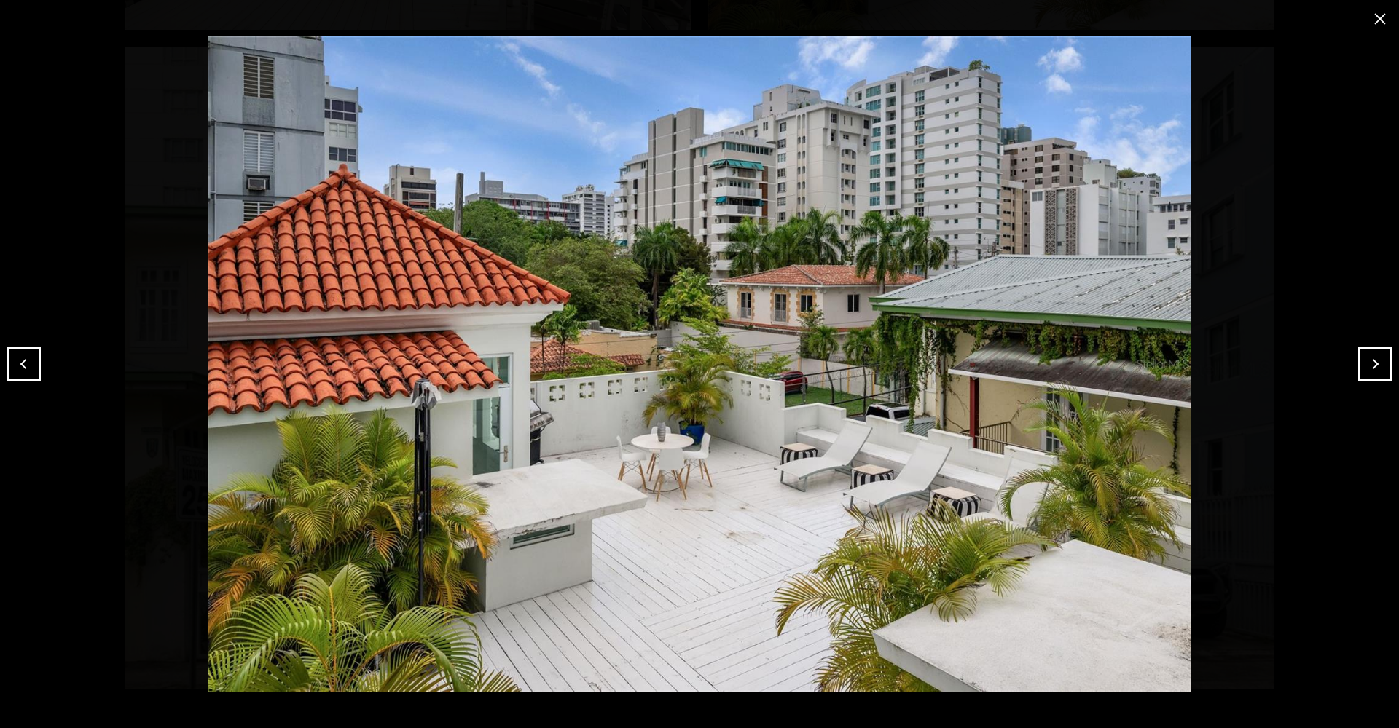
click at [19, 360] on button "Previous" at bounding box center [24, 364] width 34 height 34
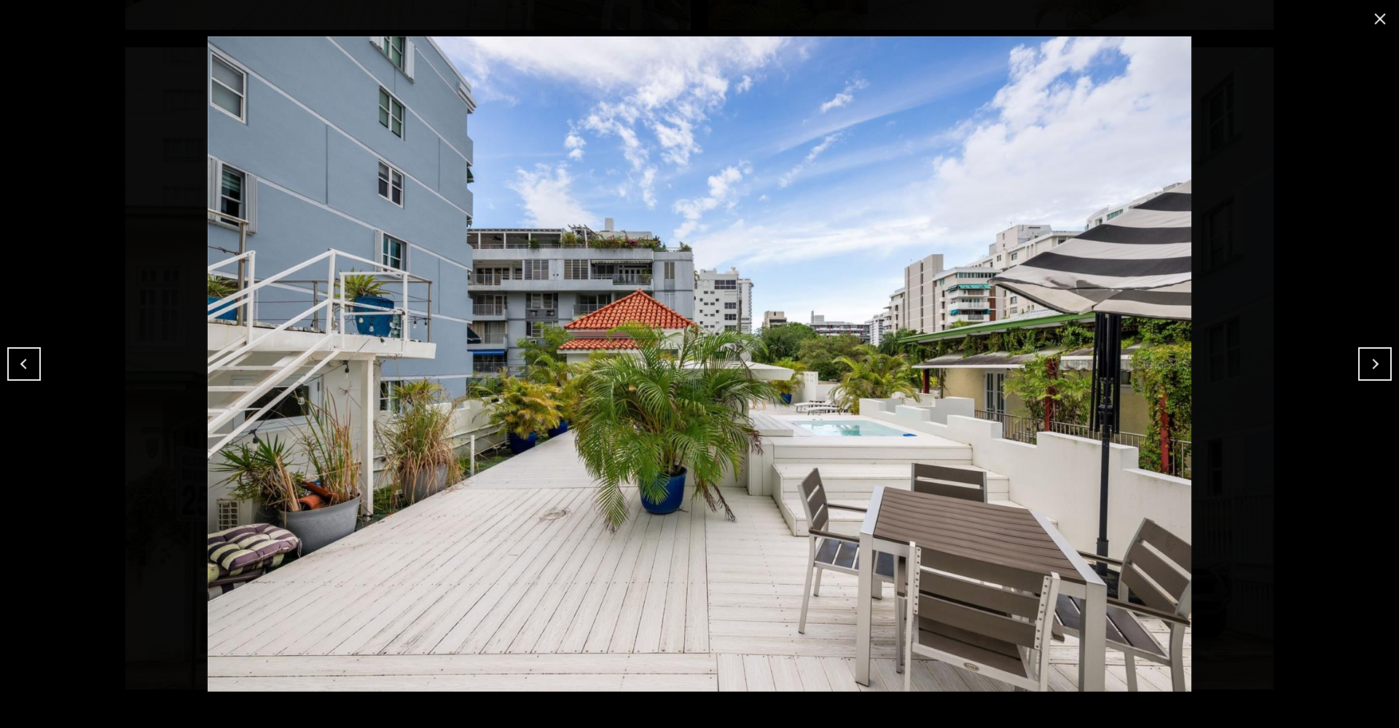
click at [19, 360] on button "Previous" at bounding box center [24, 364] width 34 height 34
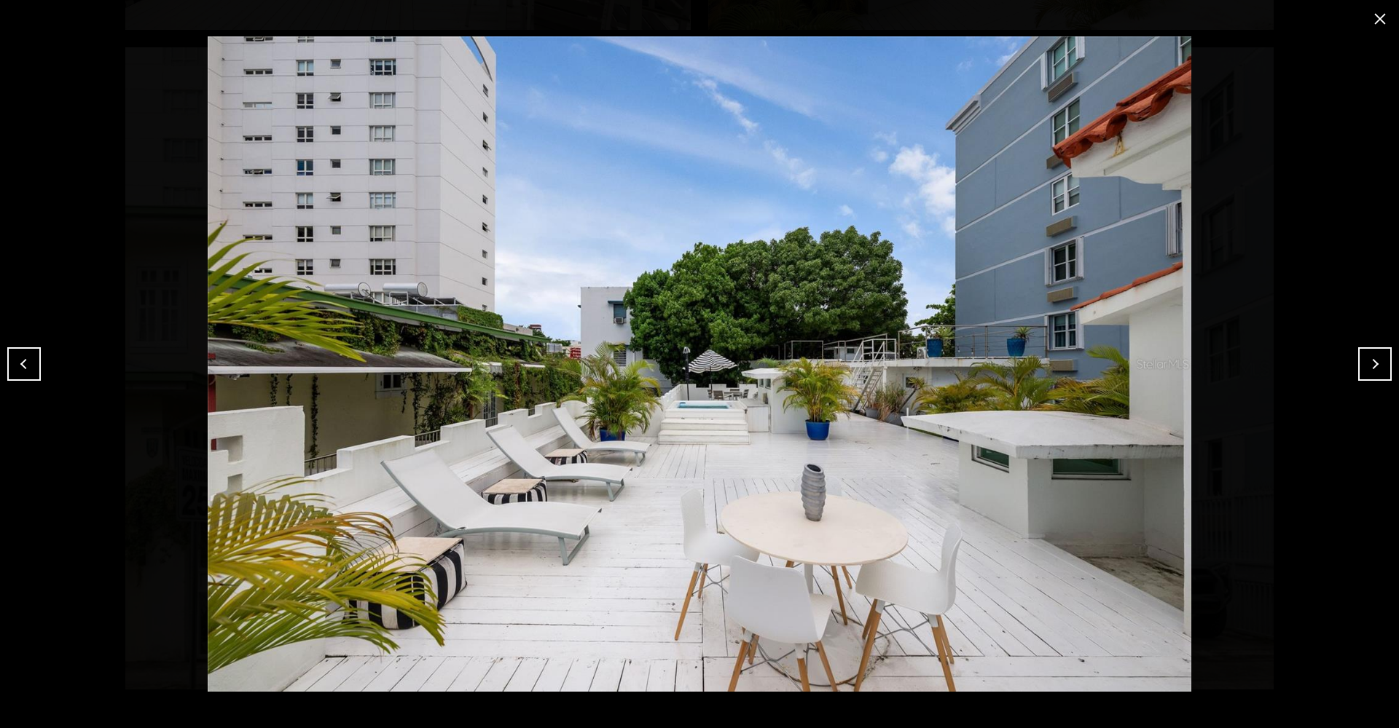
click at [19, 360] on button "Previous" at bounding box center [24, 364] width 34 height 34
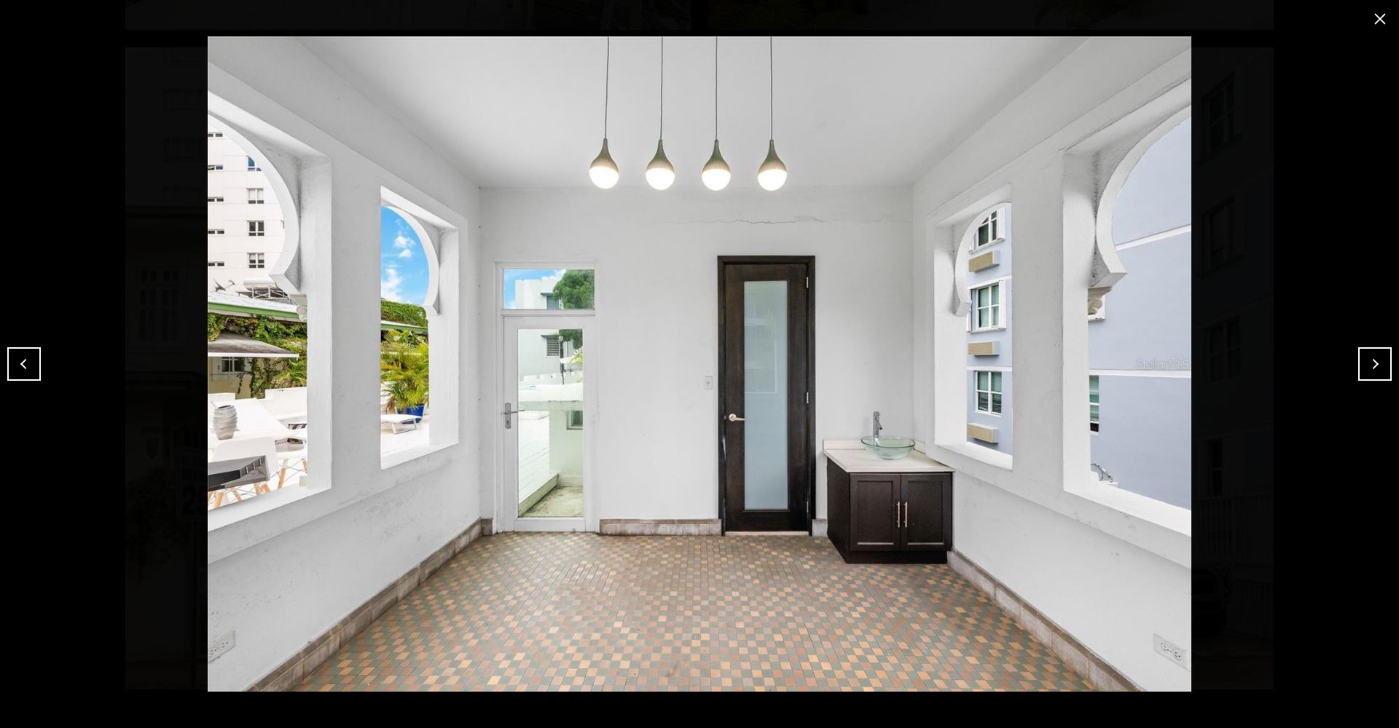
click at [19, 360] on button "Previous" at bounding box center [24, 364] width 34 height 34
click at [1382, 22] on button "close modal" at bounding box center [1379, 18] width 23 height 23
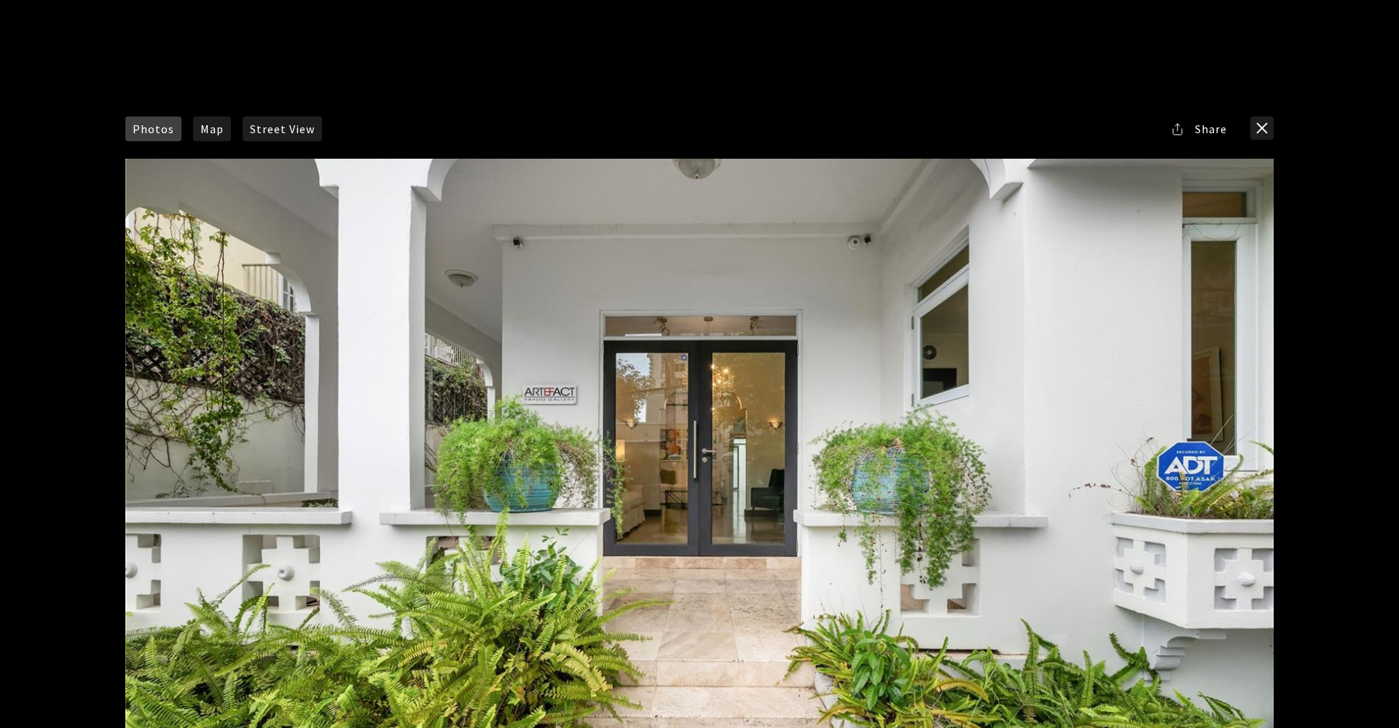
scroll to position [0, 0]
click at [1268, 127] on button "close modal" at bounding box center [1261, 128] width 23 height 23
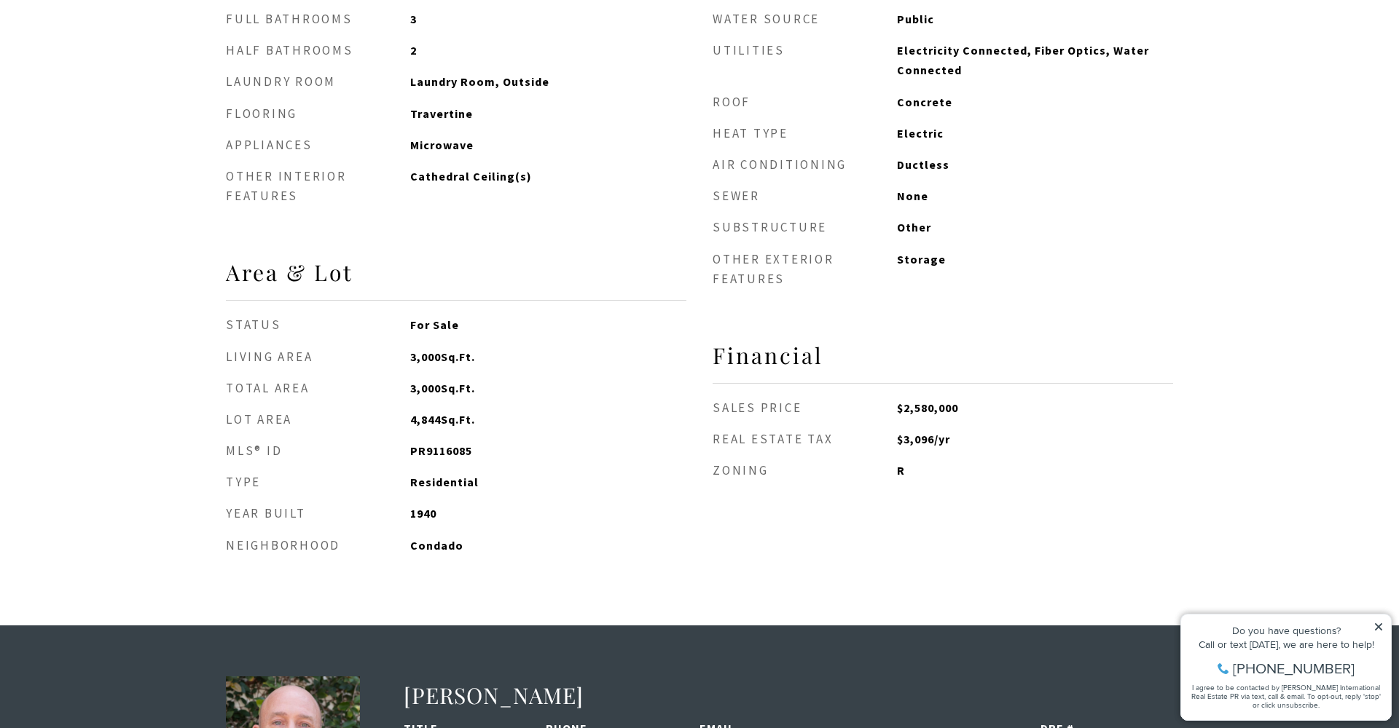
scroll to position [1791, 0]
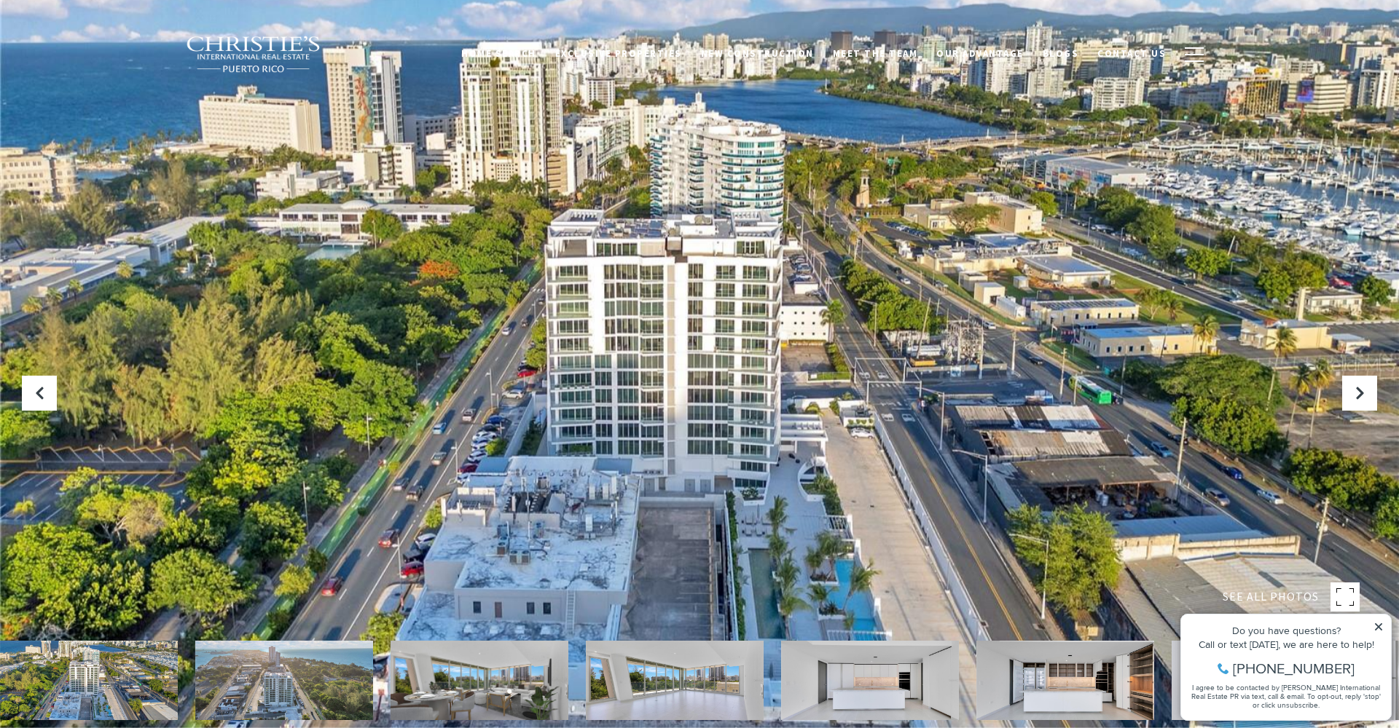
click at [116, 675] on img at bounding box center [89, 680] width 178 height 79
click at [640, 416] on div at bounding box center [699, 364] width 1399 height 728
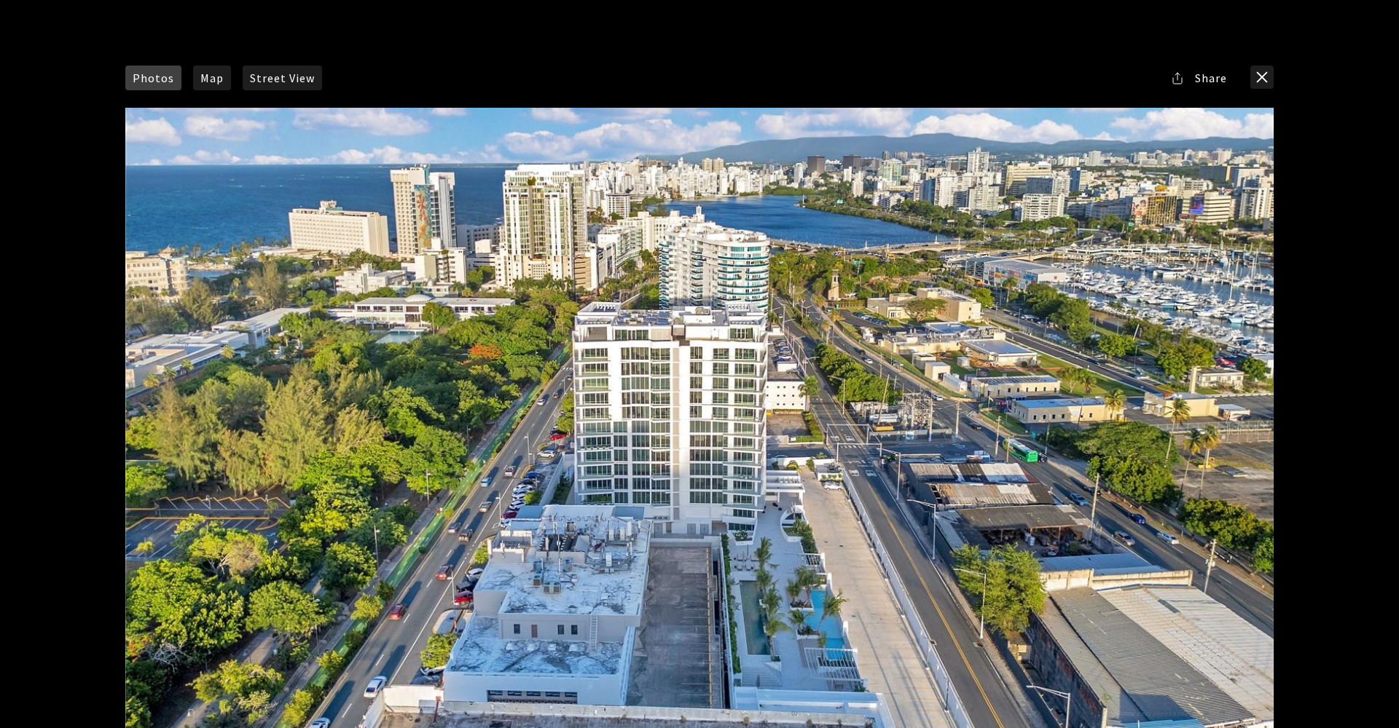
scroll to position [53, 0]
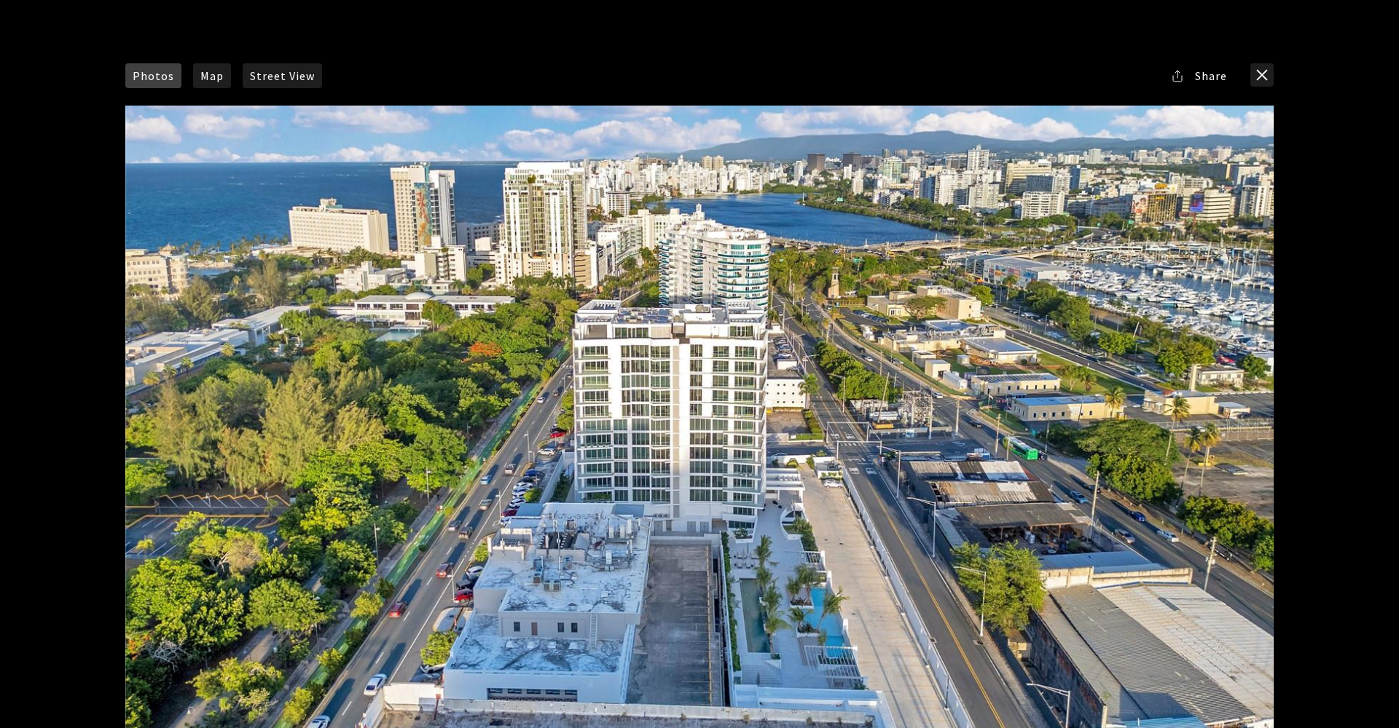
click at [854, 496] on div at bounding box center [699, 427] width 1148 height 643
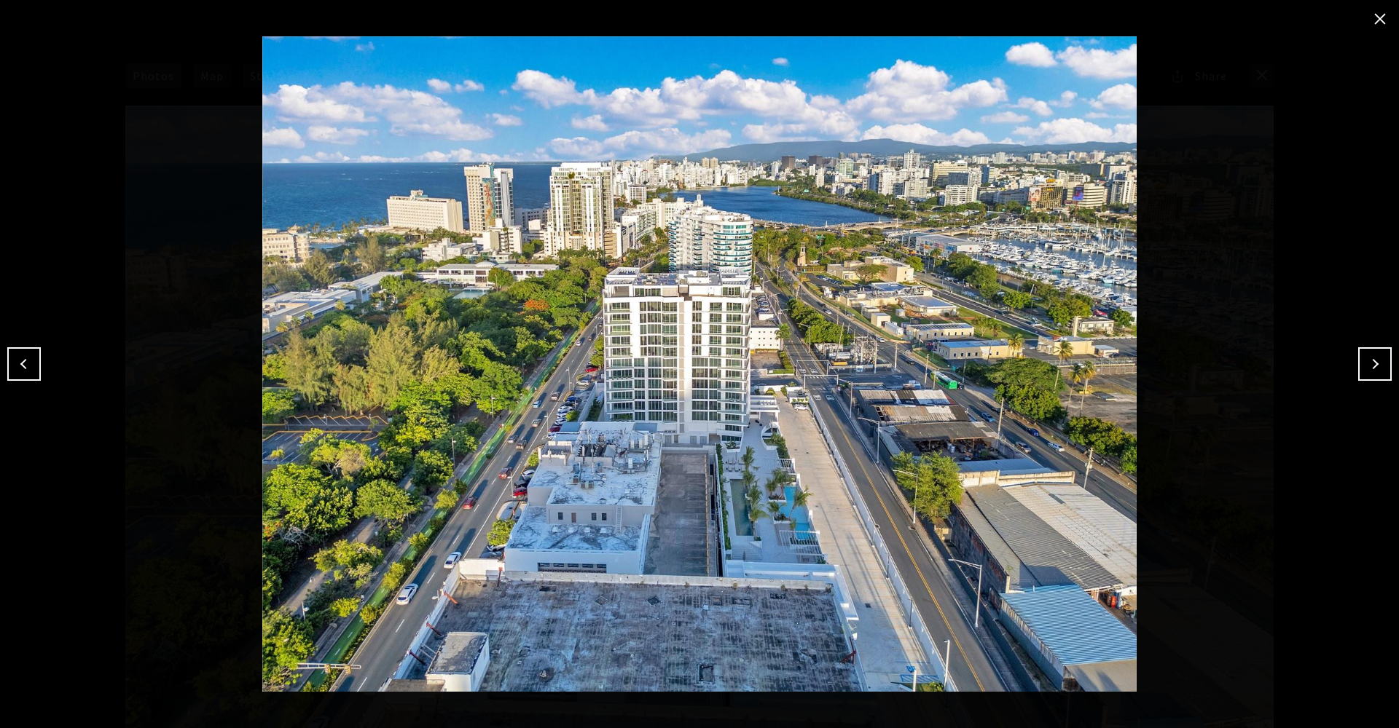
click at [1359, 364] on button "Next" at bounding box center [1375, 364] width 34 height 34
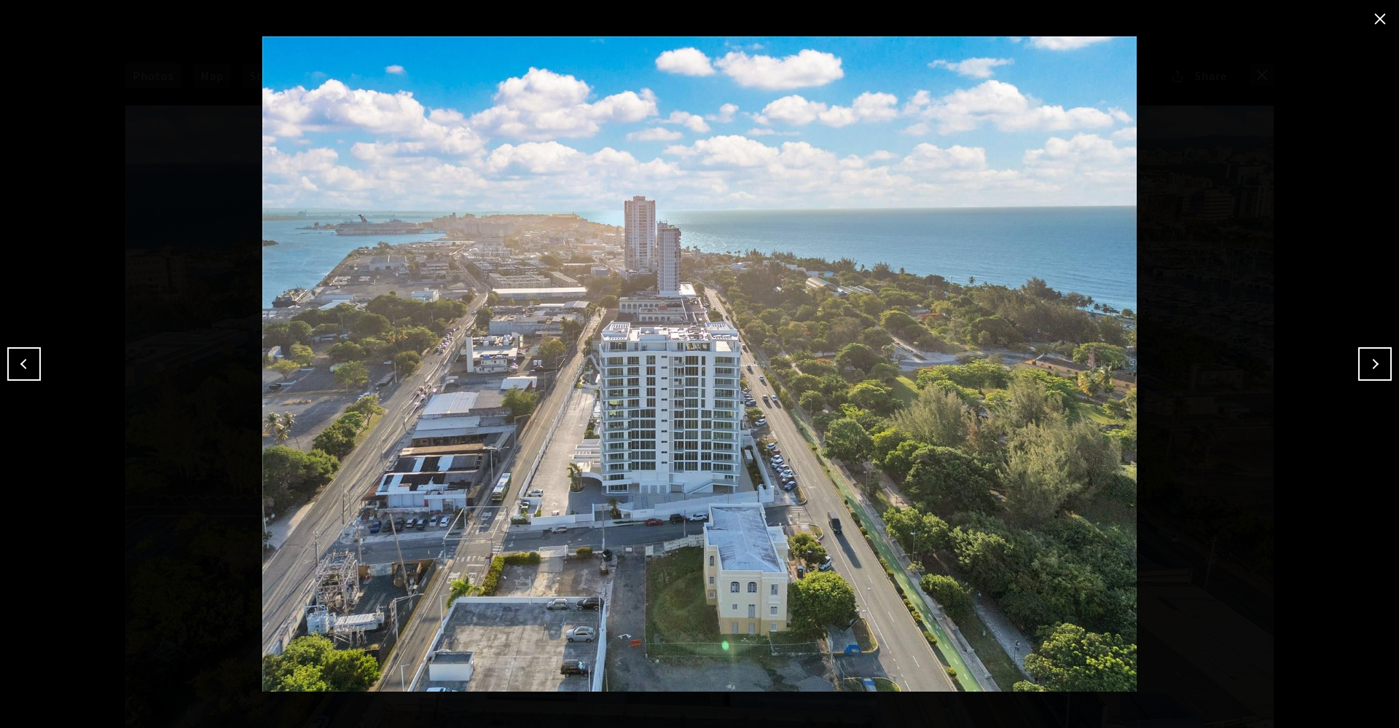
click at [1359, 364] on button "Next" at bounding box center [1375, 364] width 34 height 34
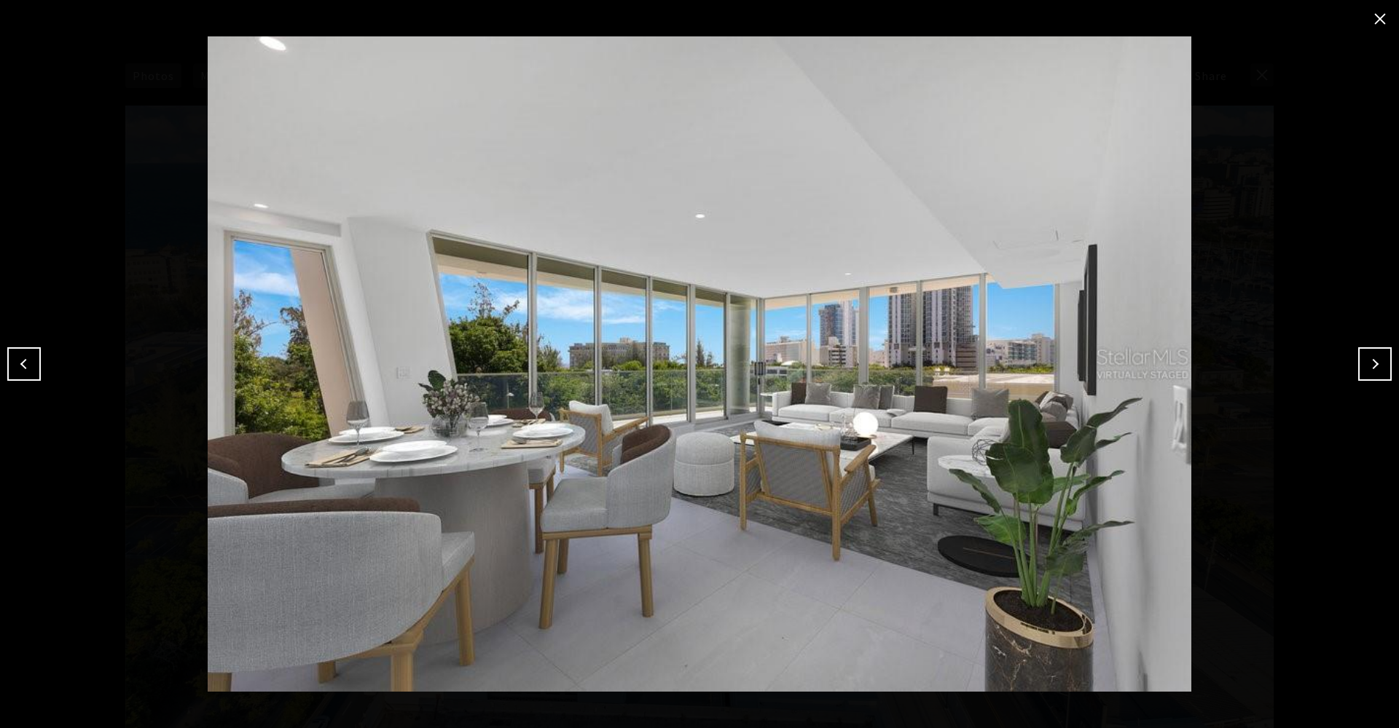
click at [1359, 363] on button "Next" at bounding box center [1375, 364] width 34 height 34
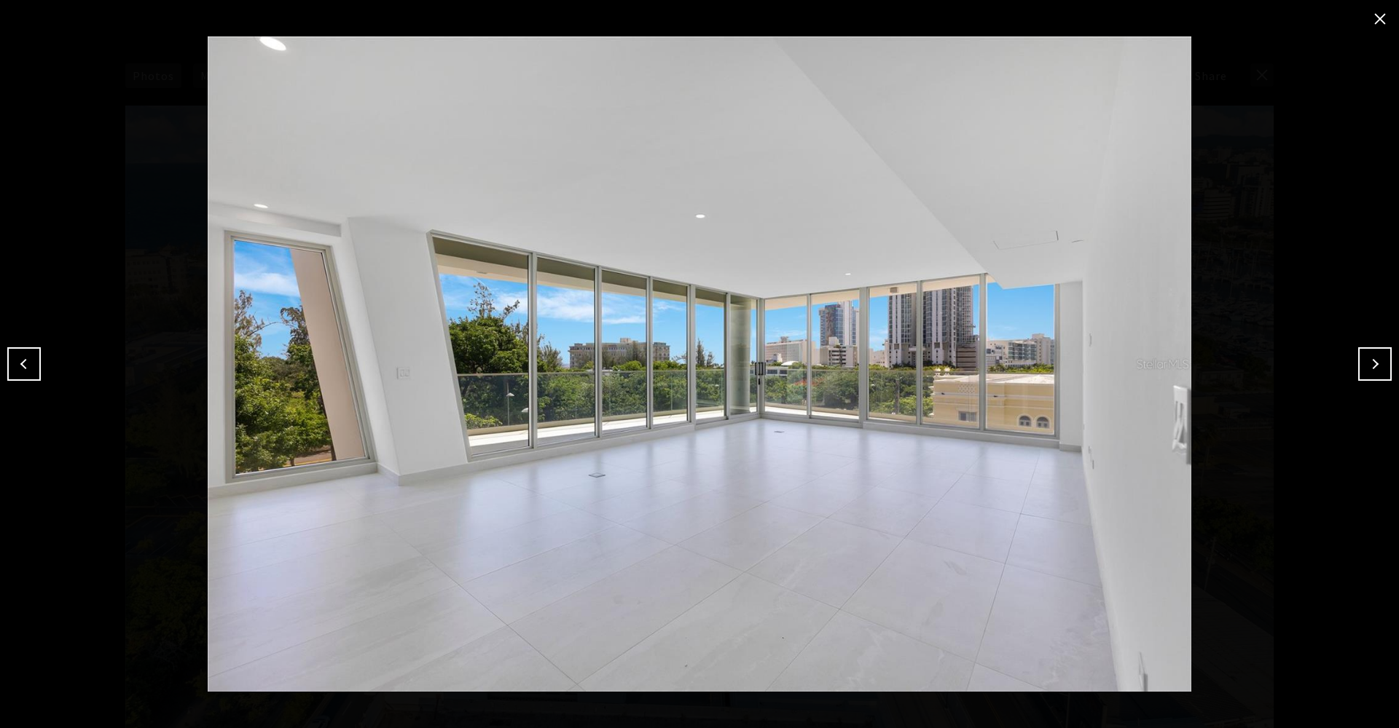
click at [1359, 363] on button "Next" at bounding box center [1375, 364] width 34 height 34
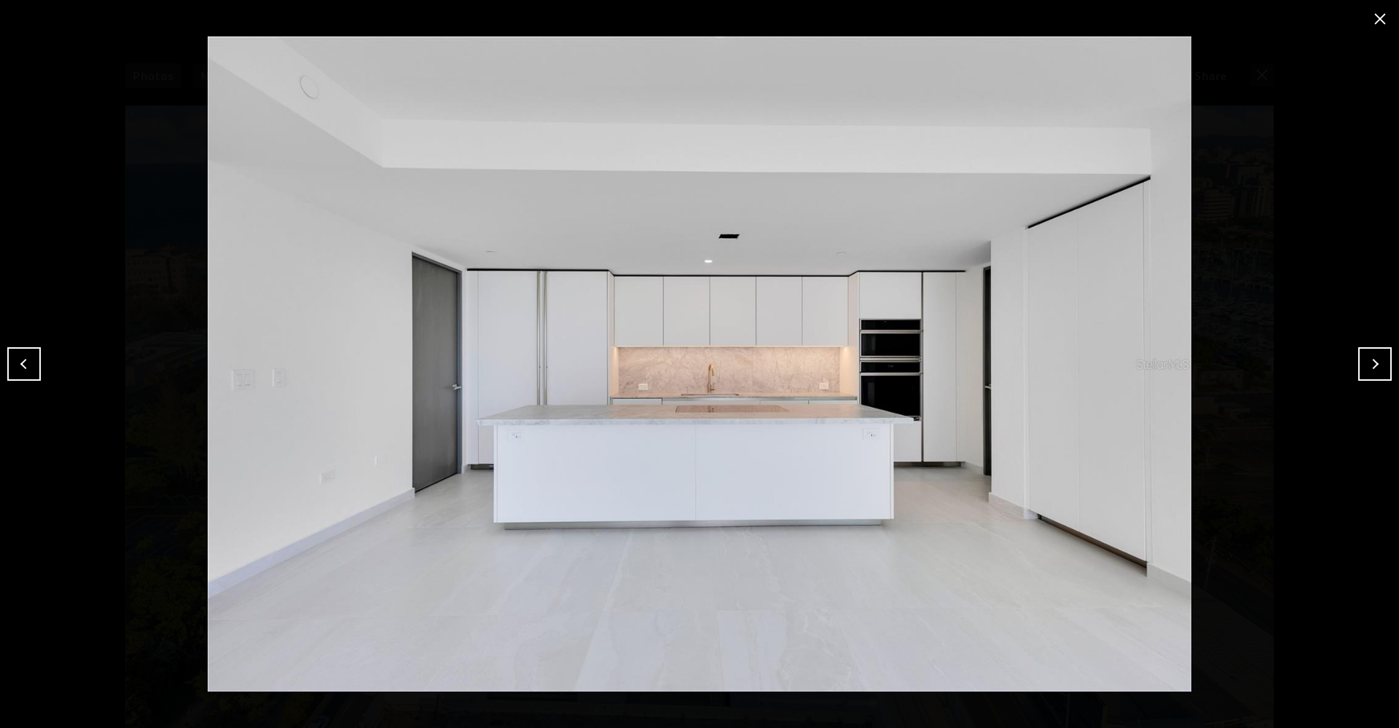
click at [1359, 363] on button "Next" at bounding box center [1375, 364] width 34 height 34
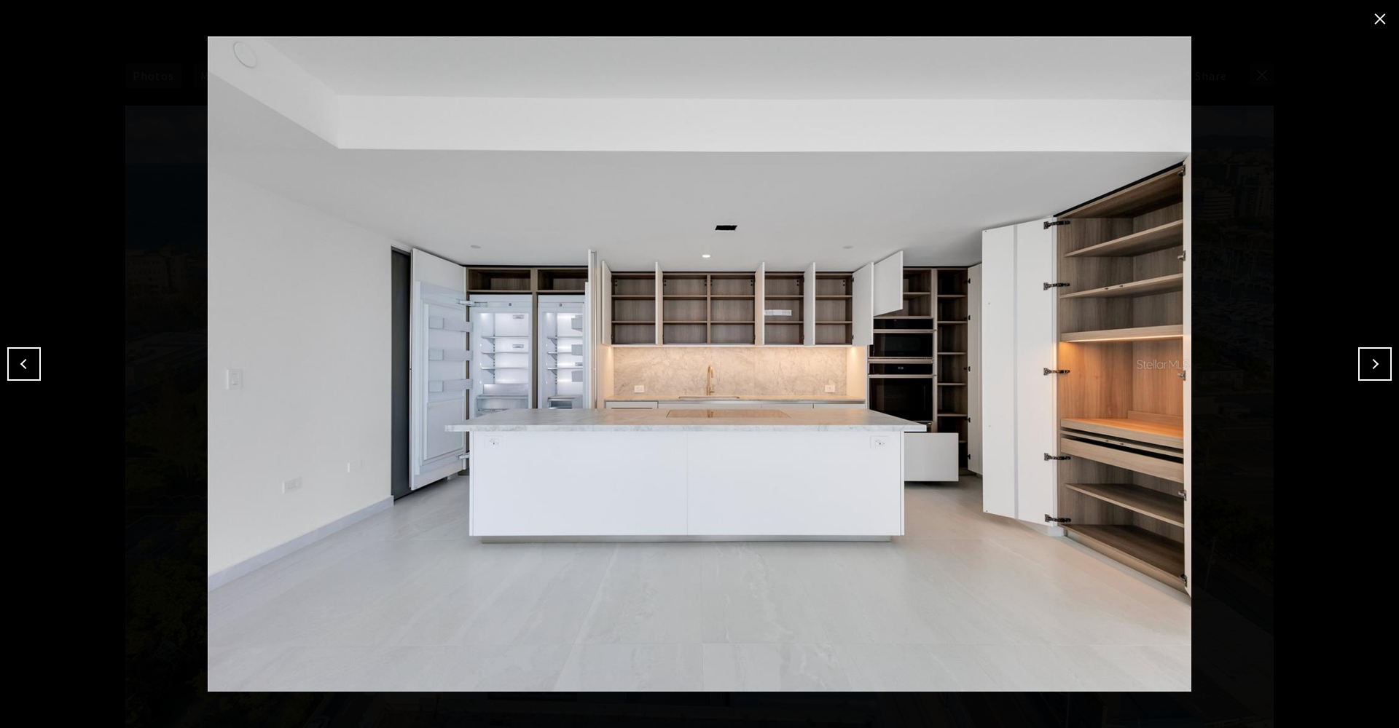
click at [1360, 362] on button "Next" at bounding box center [1375, 364] width 34 height 34
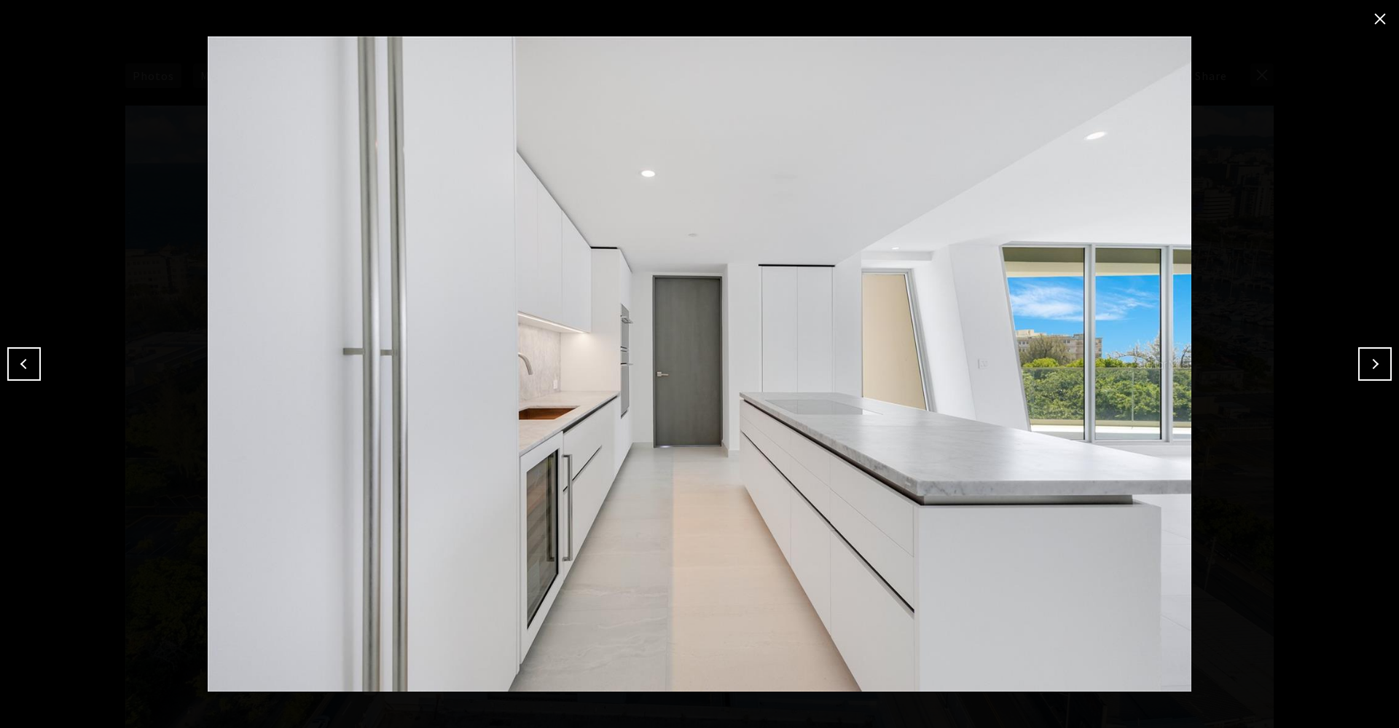
click at [1360, 362] on button "Next" at bounding box center [1375, 364] width 34 height 34
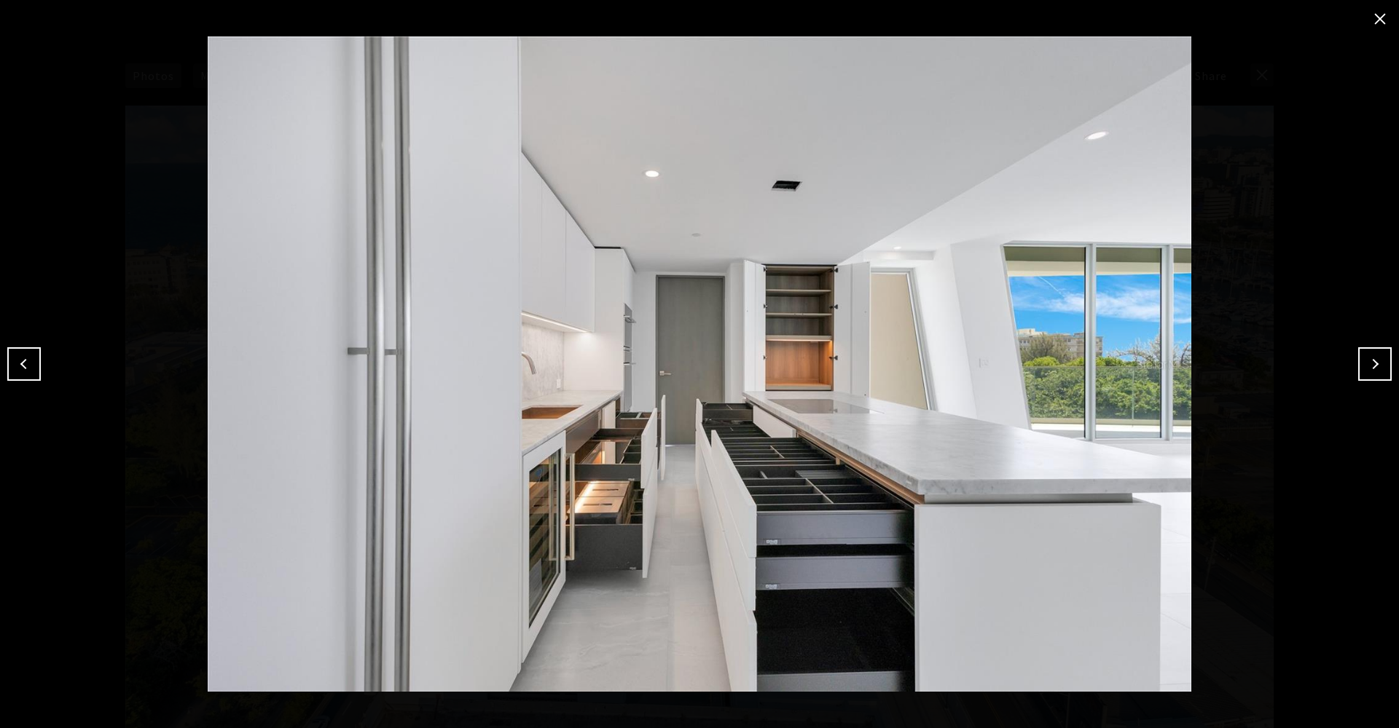
click at [1361, 363] on button "Next" at bounding box center [1375, 364] width 34 height 34
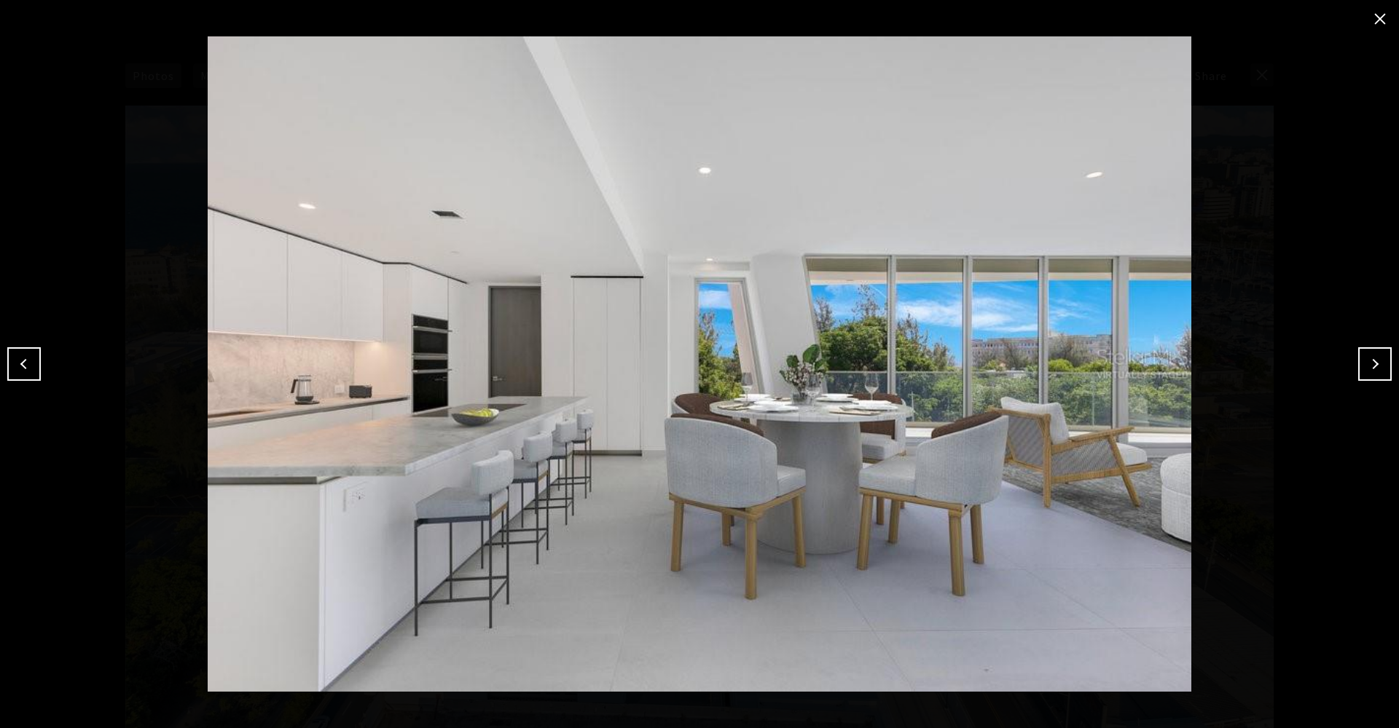
click at [1361, 363] on button "Next" at bounding box center [1375, 364] width 34 height 34
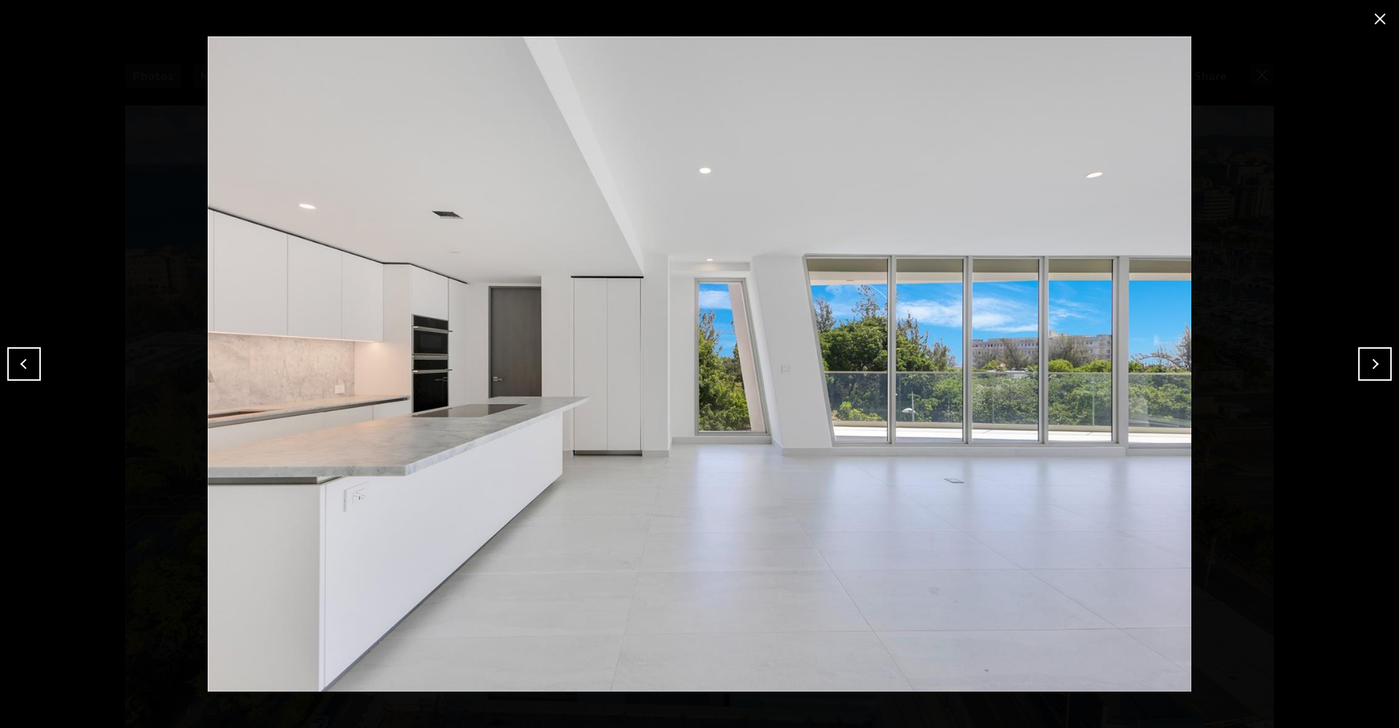
click at [1361, 363] on button "Next" at bounding box center [1375, 364] width 34 height 34
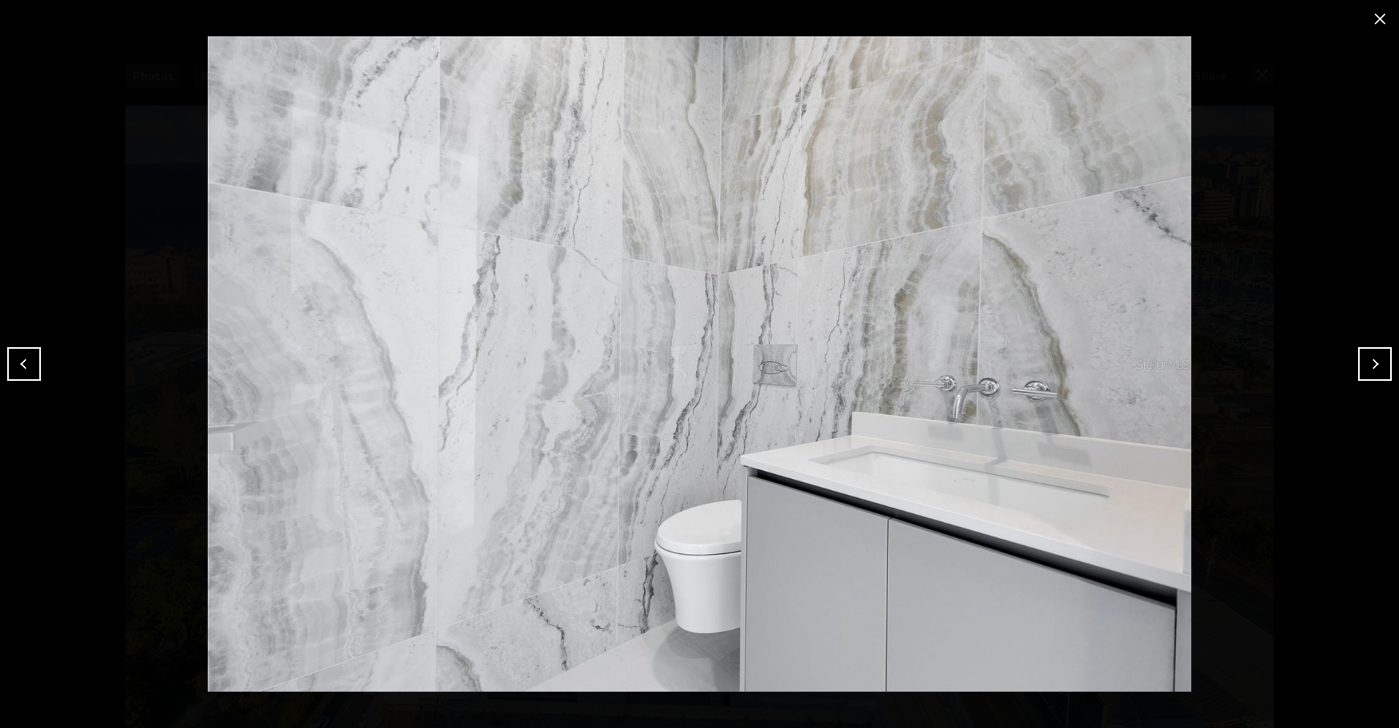
click at [1361, 363] on button "Next" at bounding box center [1375, 364] width 34 height 34
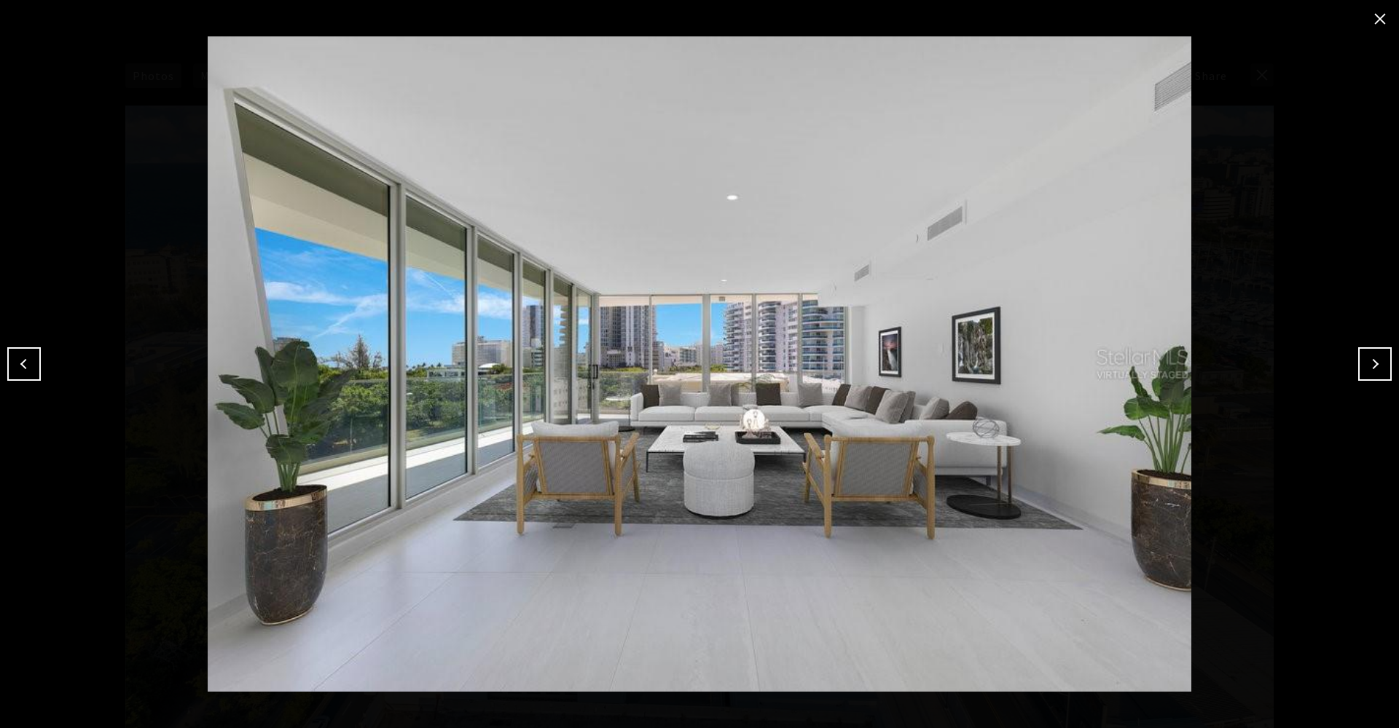
click at [1361, 363] on button "Next" at bounding box center [1375, 364] width 34 height 34
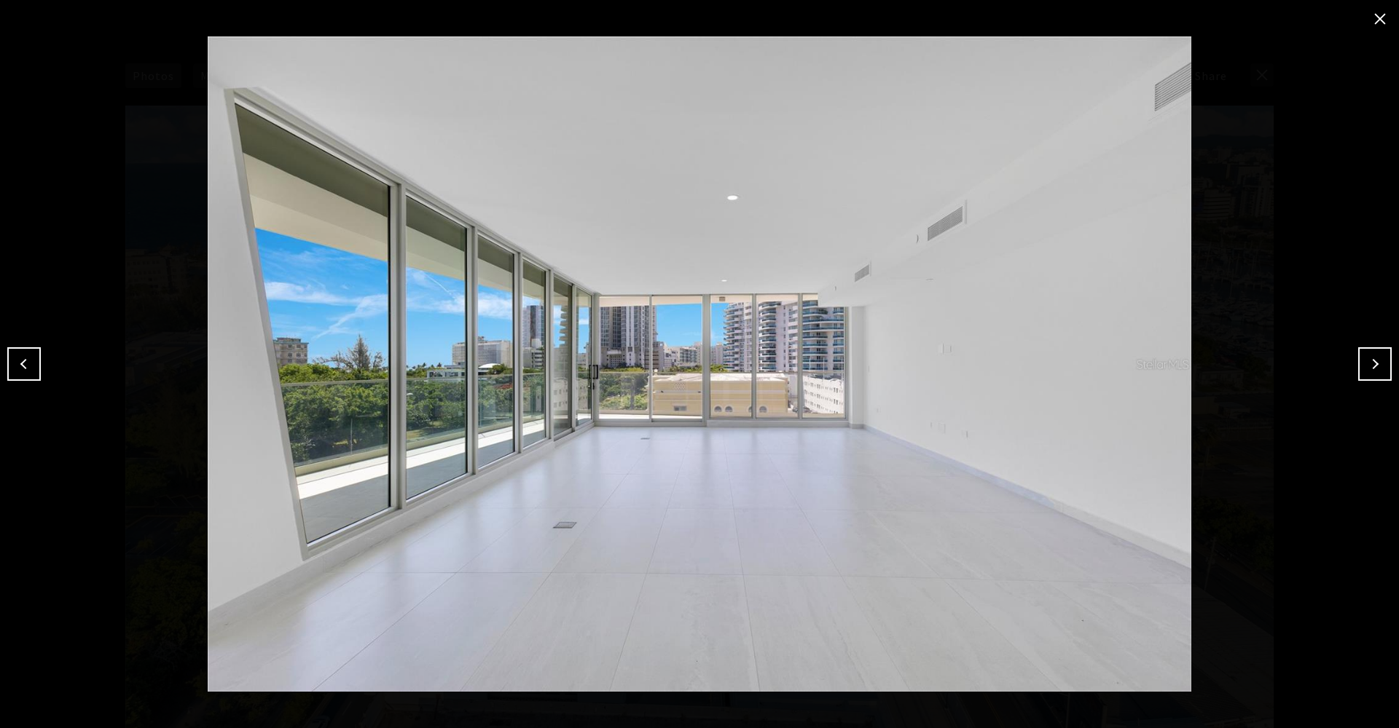
click at [1361, 363] on button "Next" at bounding box center [1375, 364] width 34 height 34
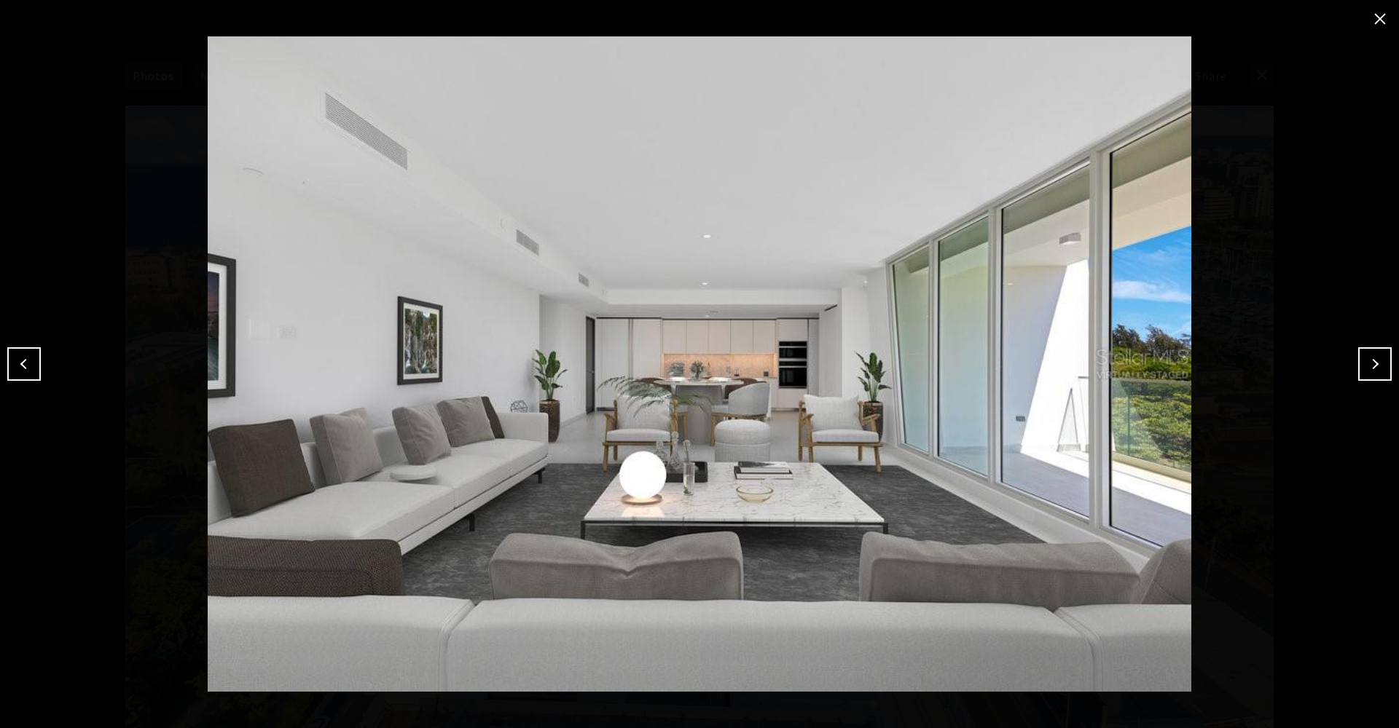
click at [1361, 363] on button "Next" at bounding box center [1375, 364] width 34 height 34
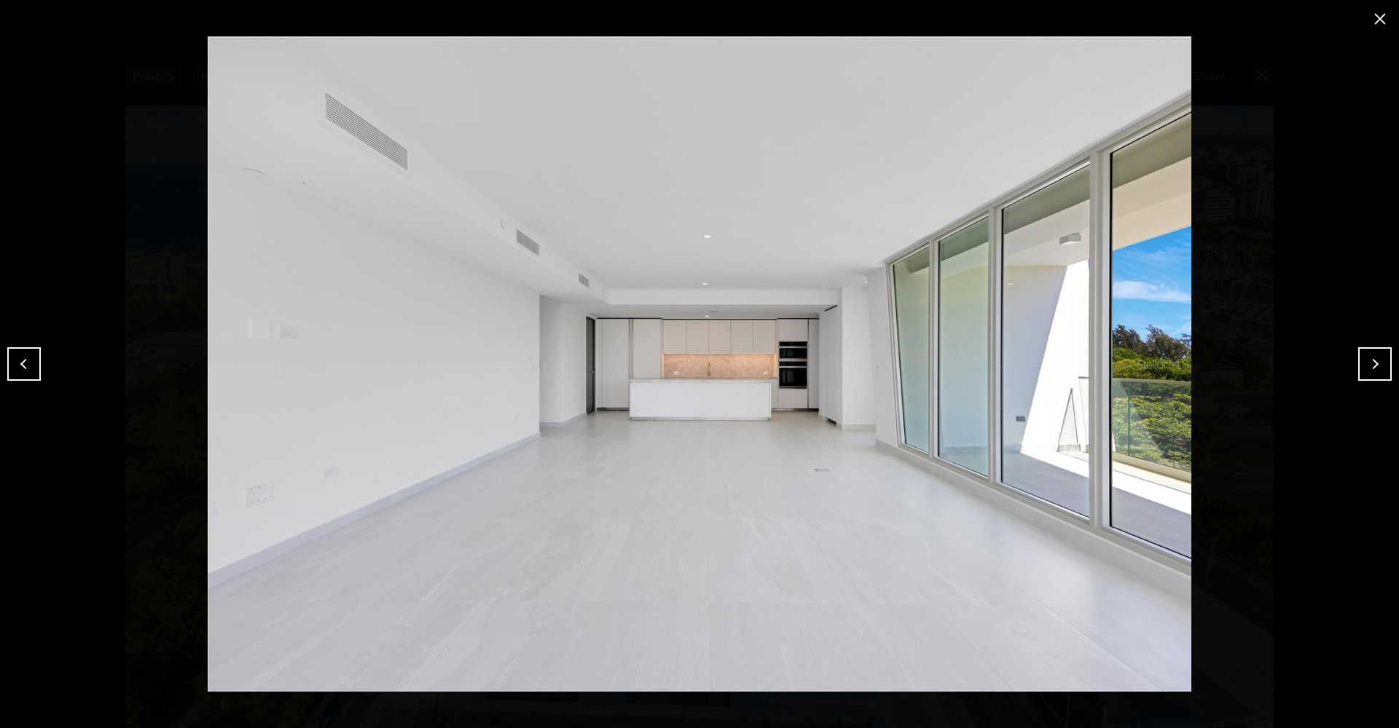
click at [1361, 363] on button "Next" at bounding box center [1375, 364] width 34 height 34
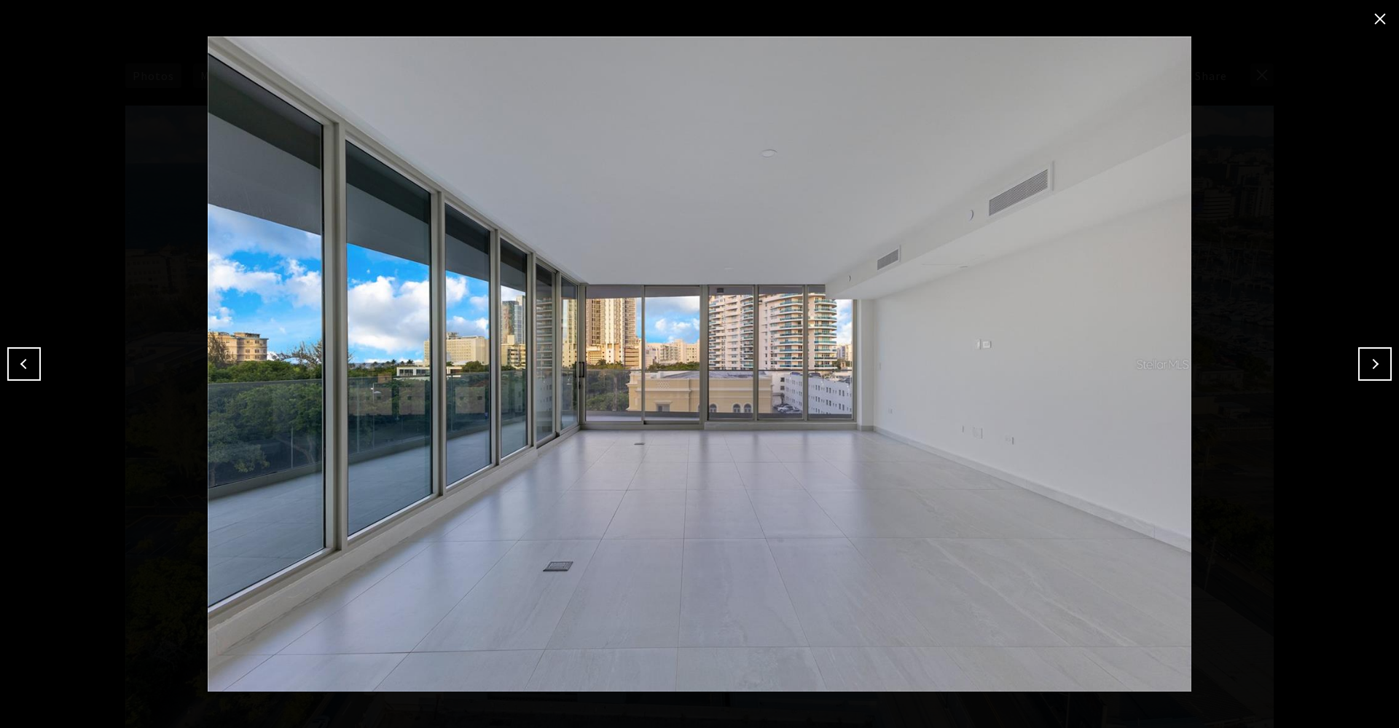
click at [1362, 363] on button "Next" at bounding box center [1375, 364] width 34 height 34
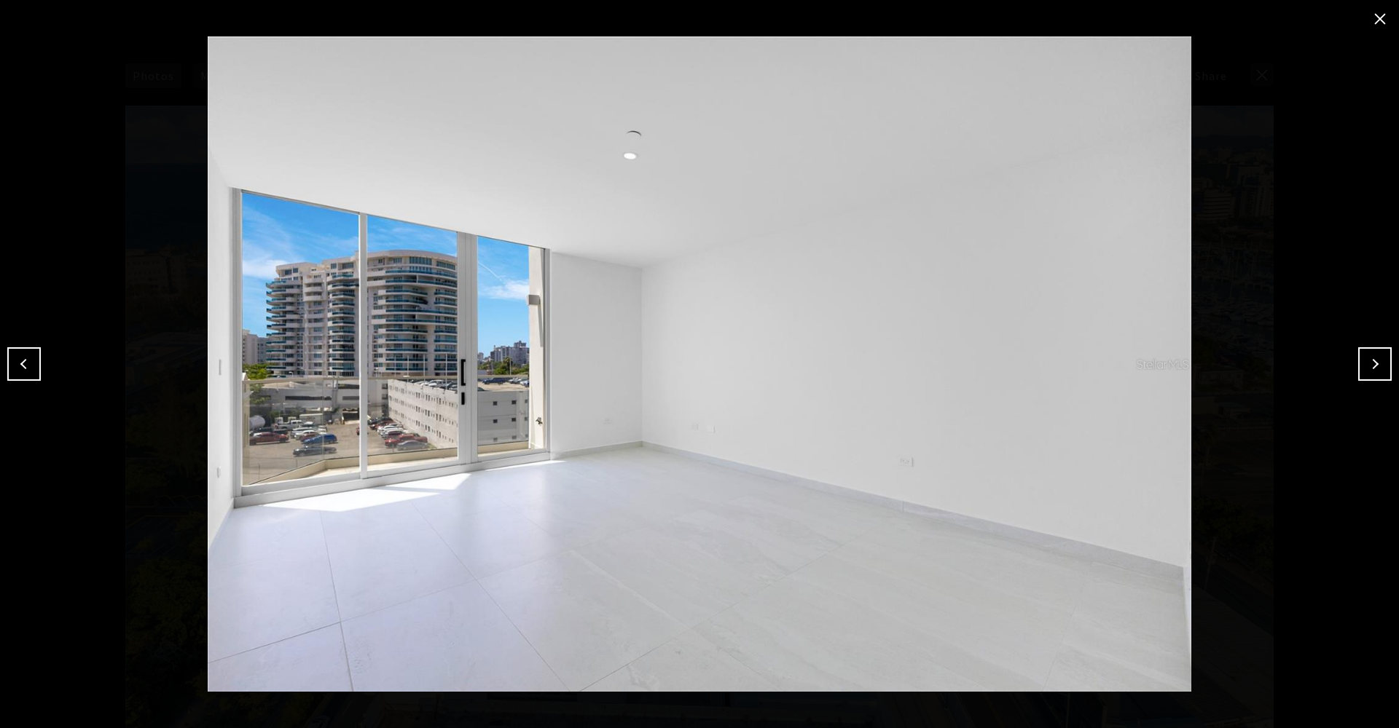
click at [1362, 363] on button "Next" at bounding box center [1375, 364] width 34 height 34
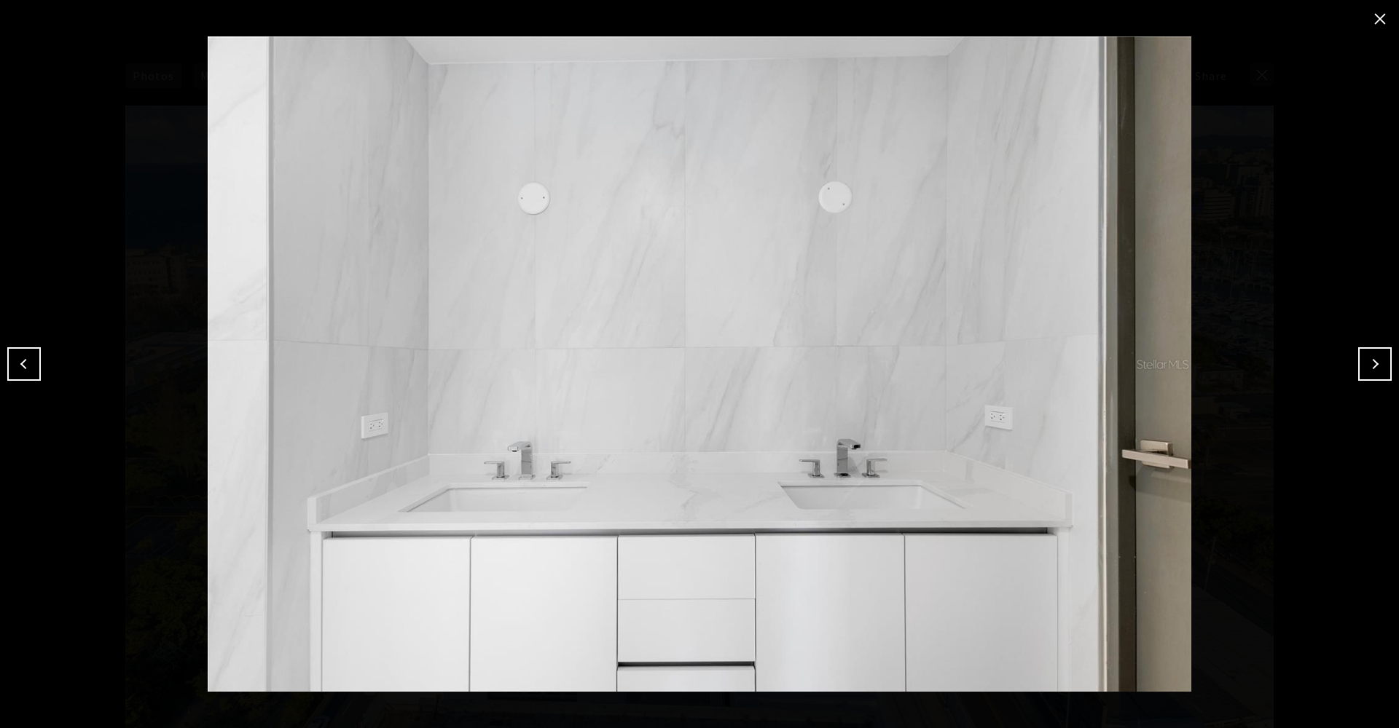
click at [1385, 28] on button "close modal" at bounding box center [1379, 18] width 23 height 23
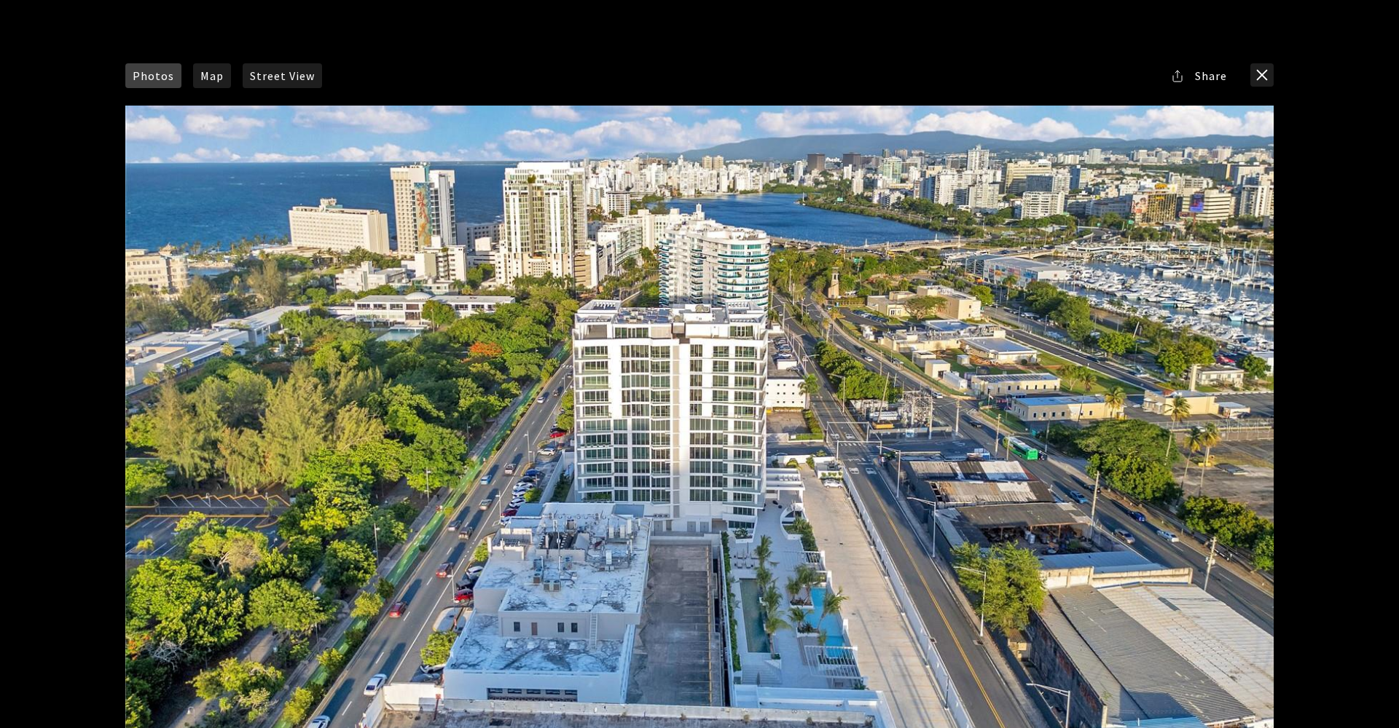
click at [1385, 28] on div "Photos Map Street View Share Facebook Twitter Via Email" at bounding box center [699, 364] width 1399 height 728
click at [1268, 76] on button "close modal" at bounding box center [1261, 74] width 23 height 23
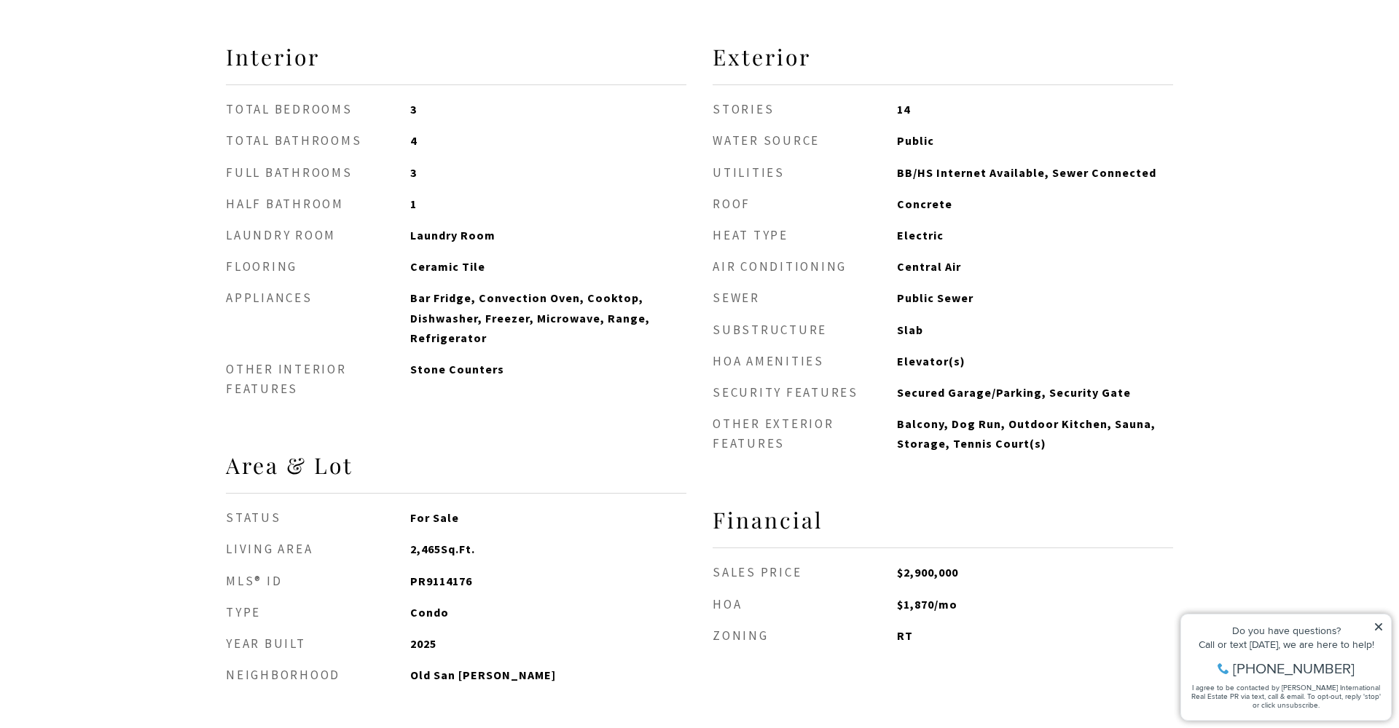
scroll to position [1954, 0]
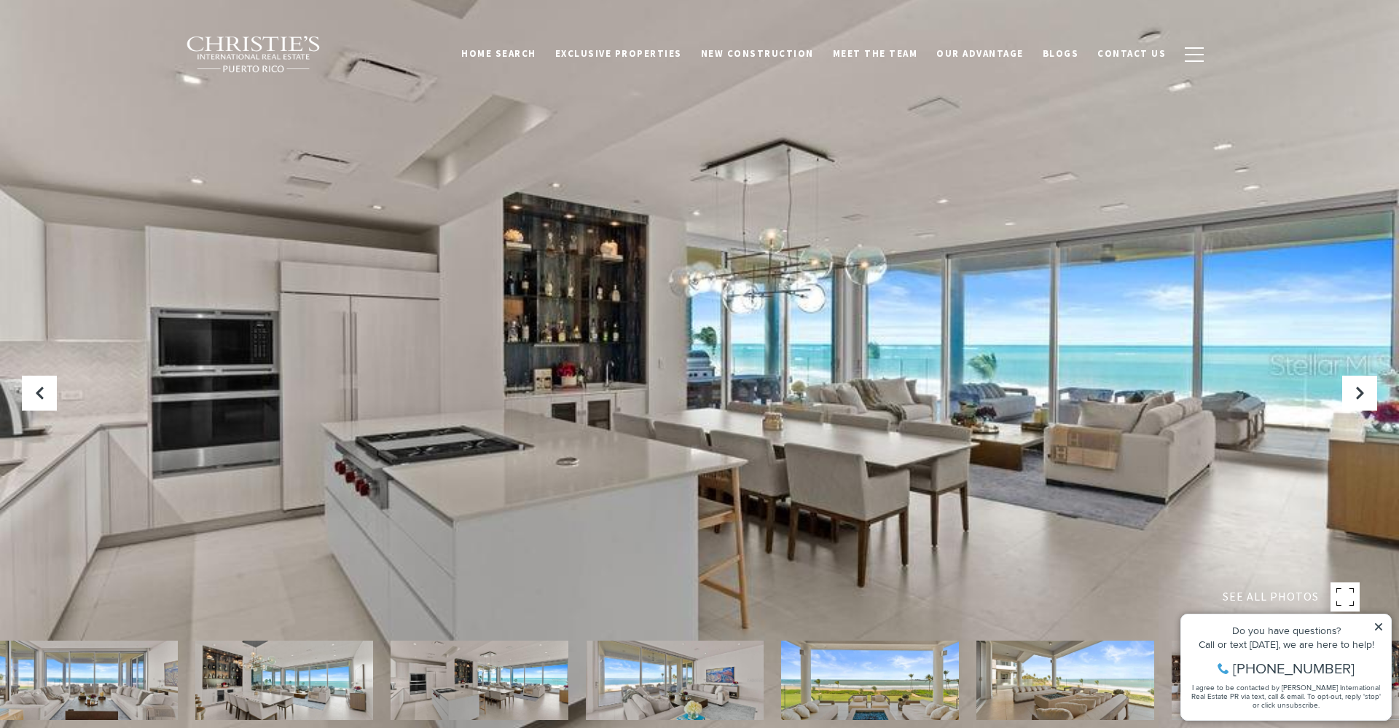
click at [967, 369] on div at bounding box center [699, 364] width 1399 height 728
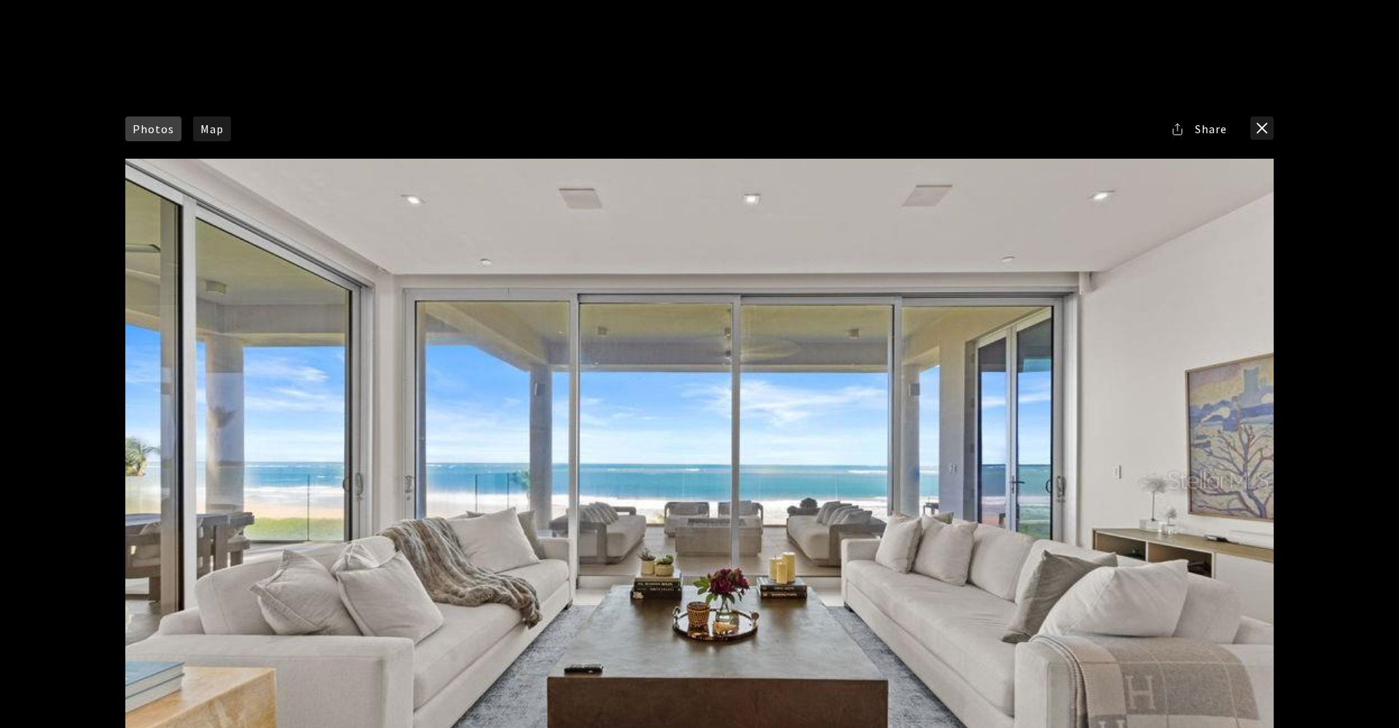
scroll to position [517, 0]
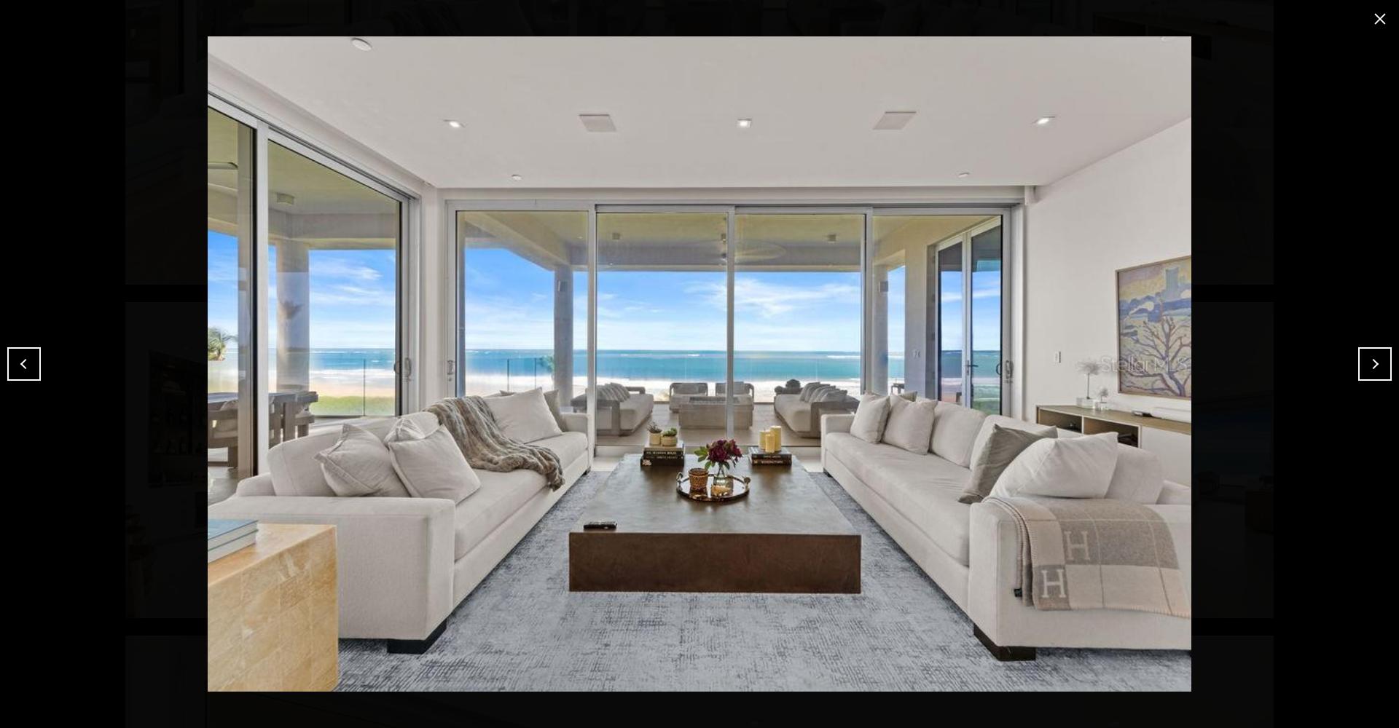
click at [1373, 368] on button "Next" at bounding box center [1375, 364] width 34 height 34
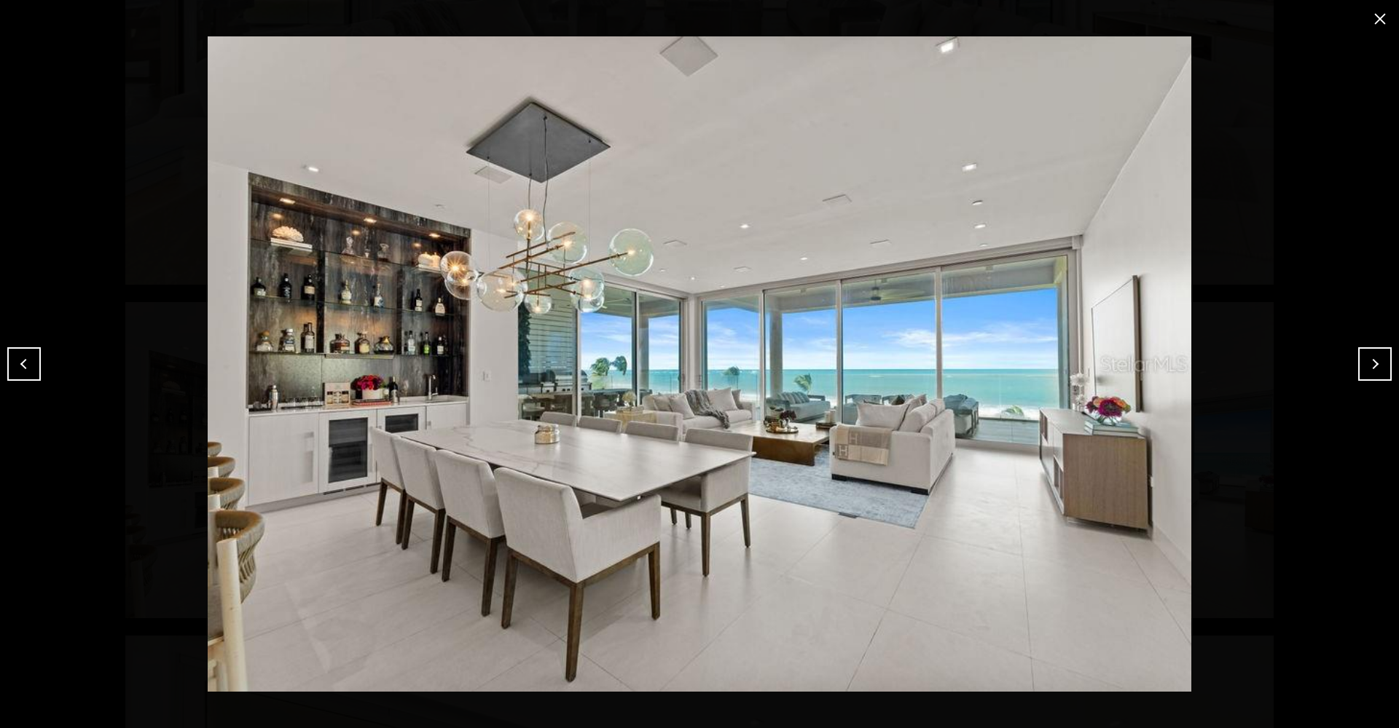
click at [1374, 369] on button "Next" at bounding box center [1375, 364] width 34 height 34
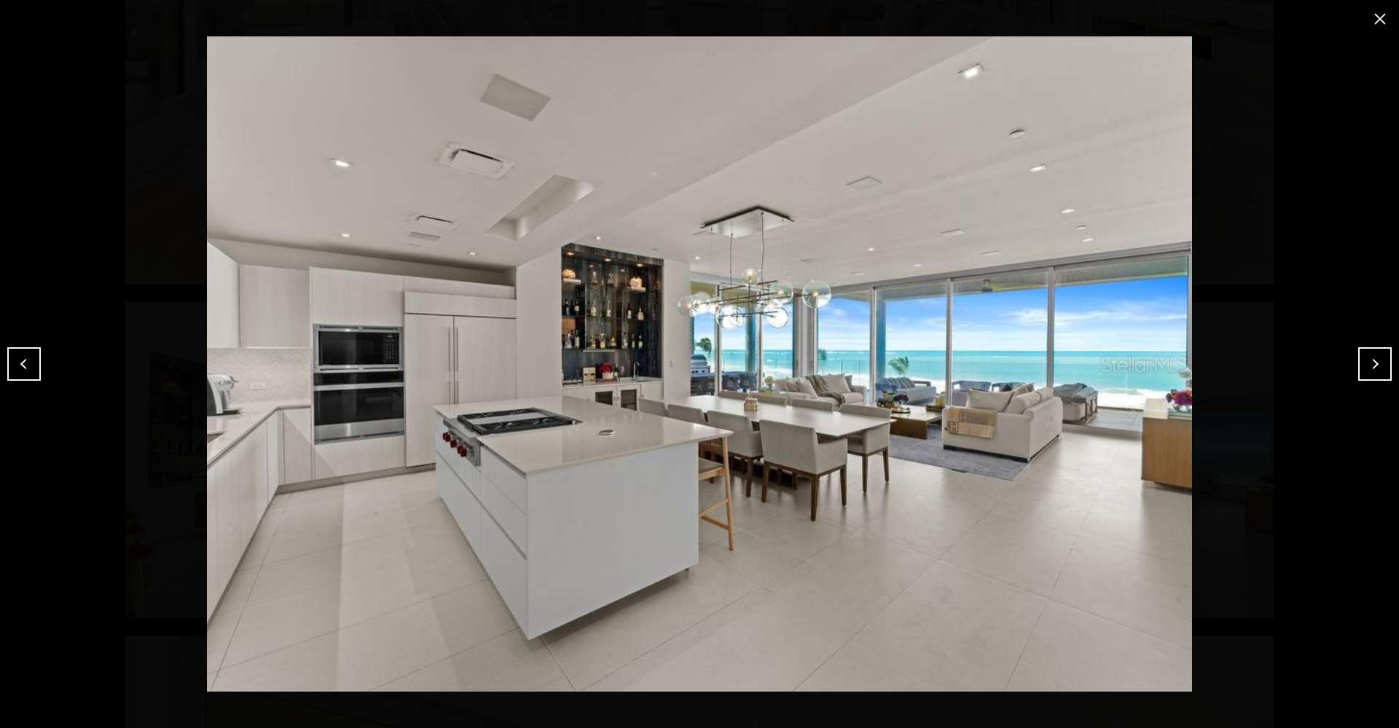
click at [1375, 369] on button "Next" at bounding box center [1375, 364] width 34 height 34
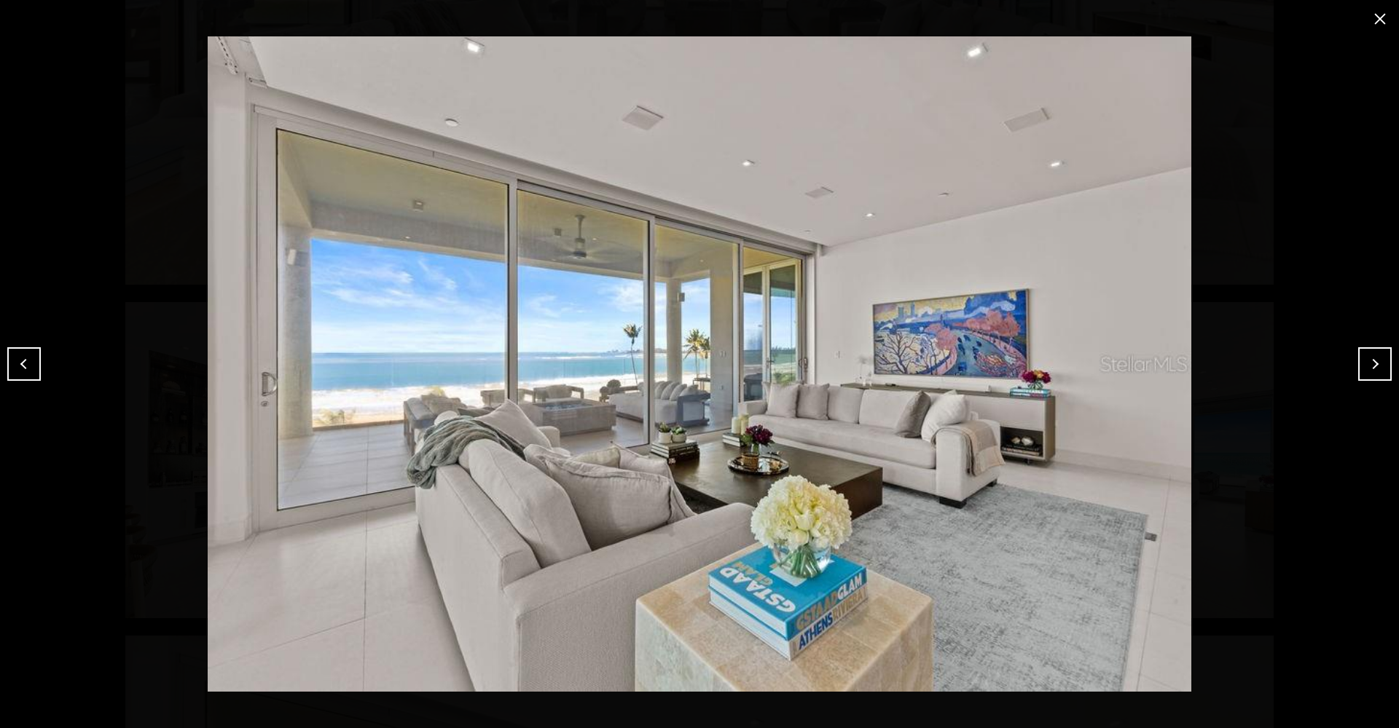
click at [1375, 369] on button "Next" at bounding box center [1375, 364] width 34 height 34
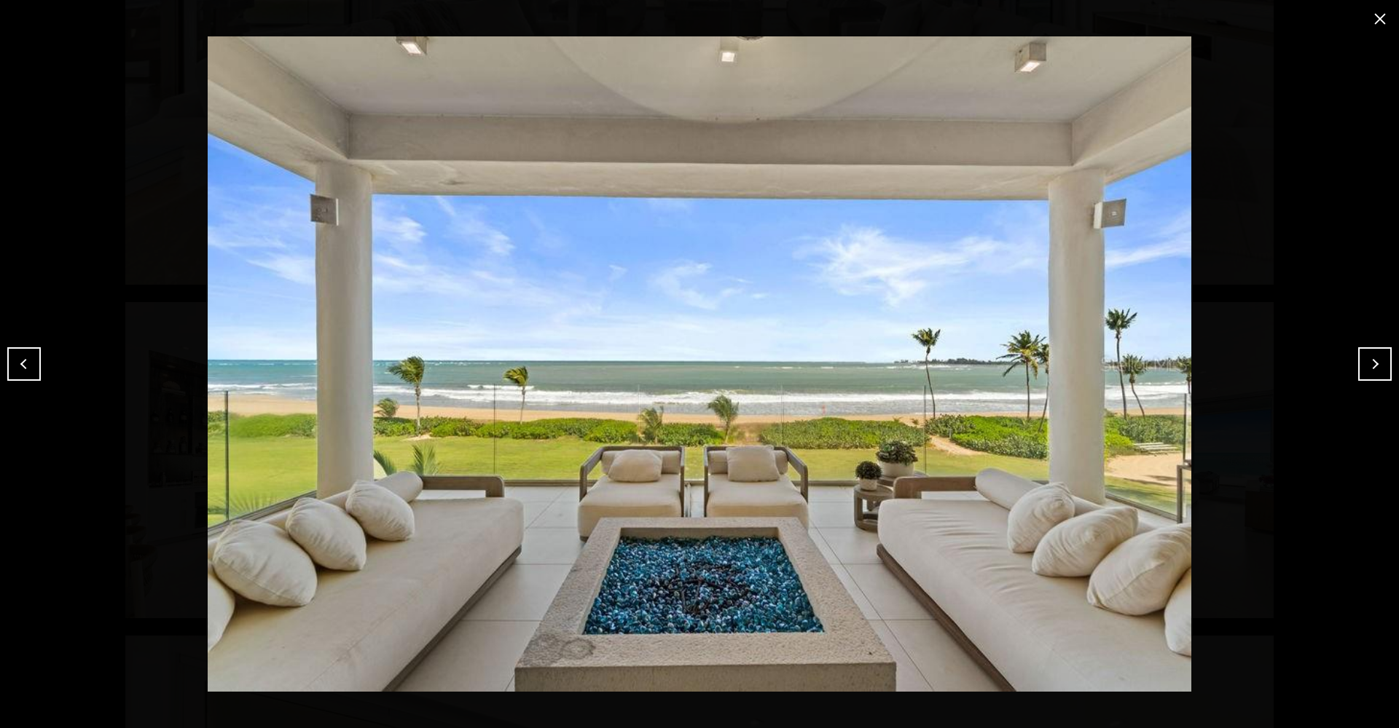
click at [1375, 369] on button "Next" at bounding box center [1375, 364] width 34 height 34
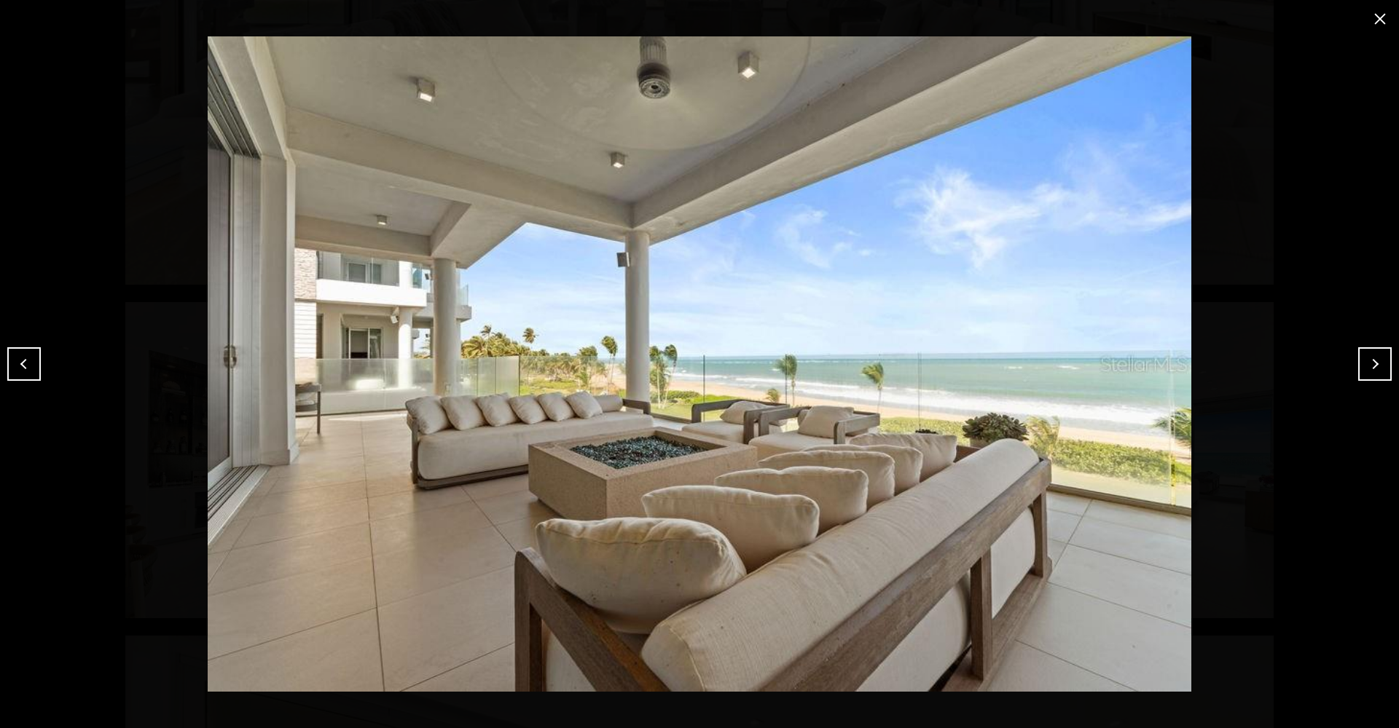
click at [1375, 369] on button "Next" at bounding box center [1375, 364] width 34 height 34
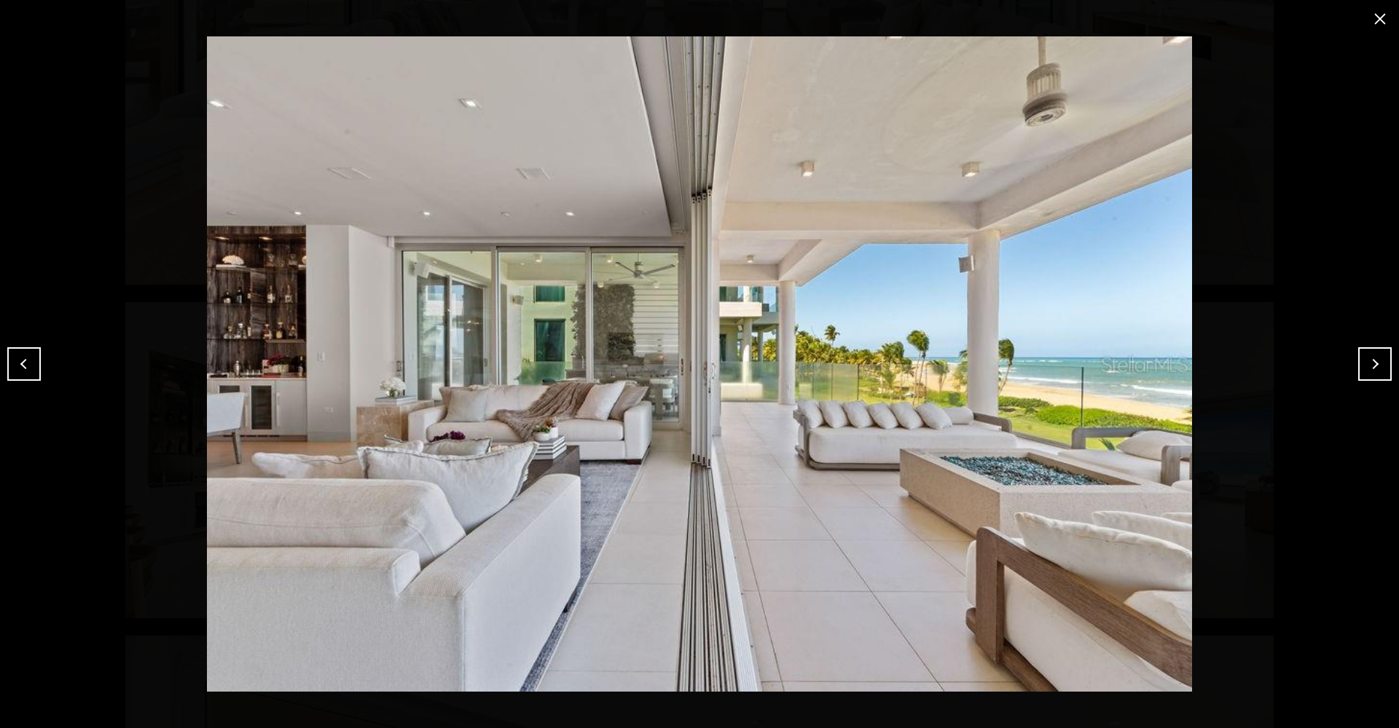
click at [1375, 369] on button "Next" at bounding box center [1375, 364] width 34 height 34
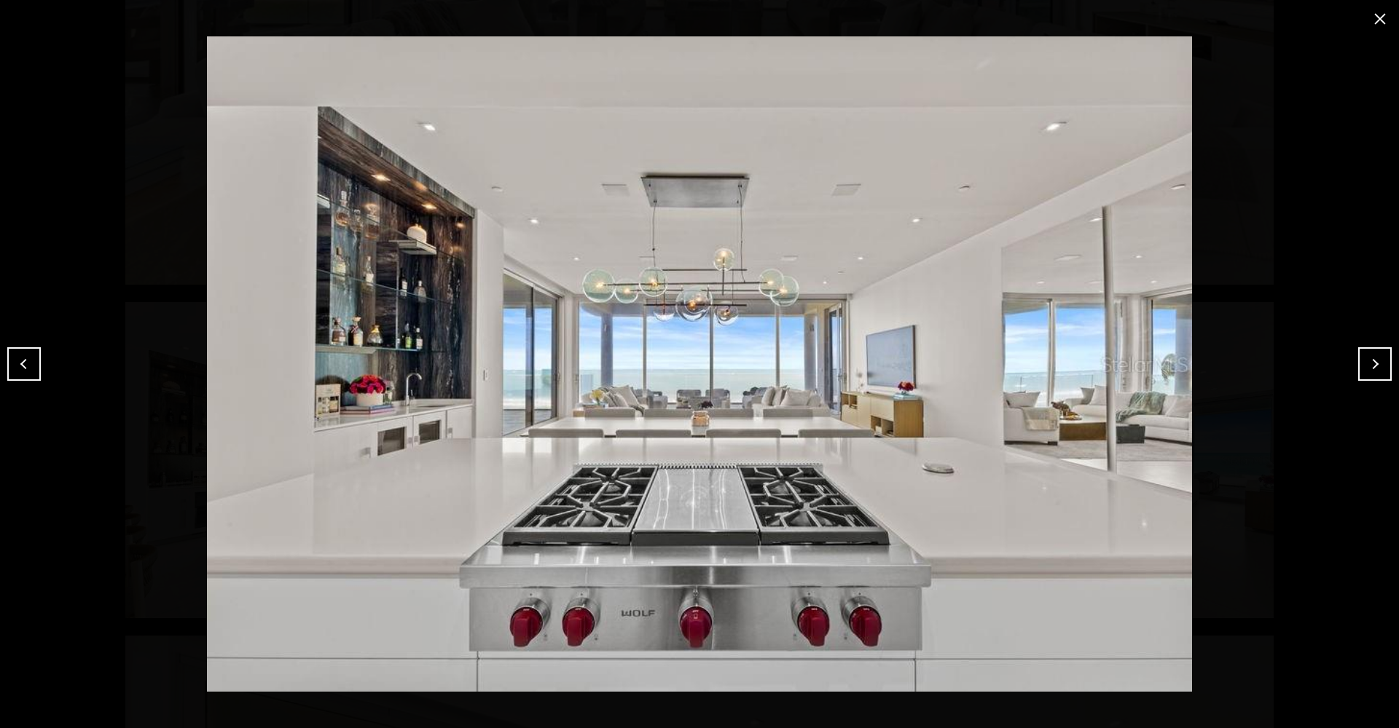
click at [1375, 369] on button "Next" at bounding box center [1375, 364] width 34 height 34
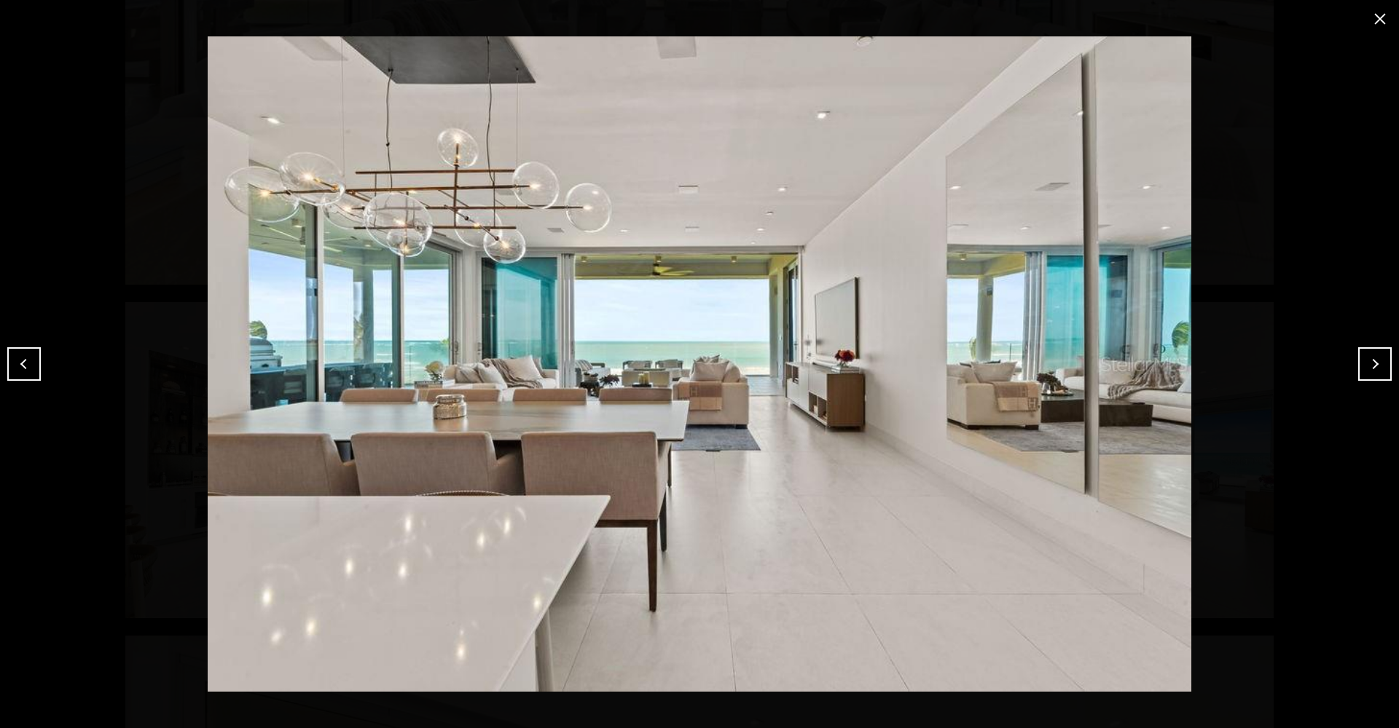
click at [1375, 369] on button "Next" at bounding box center [1375, 364] width 34 height 34
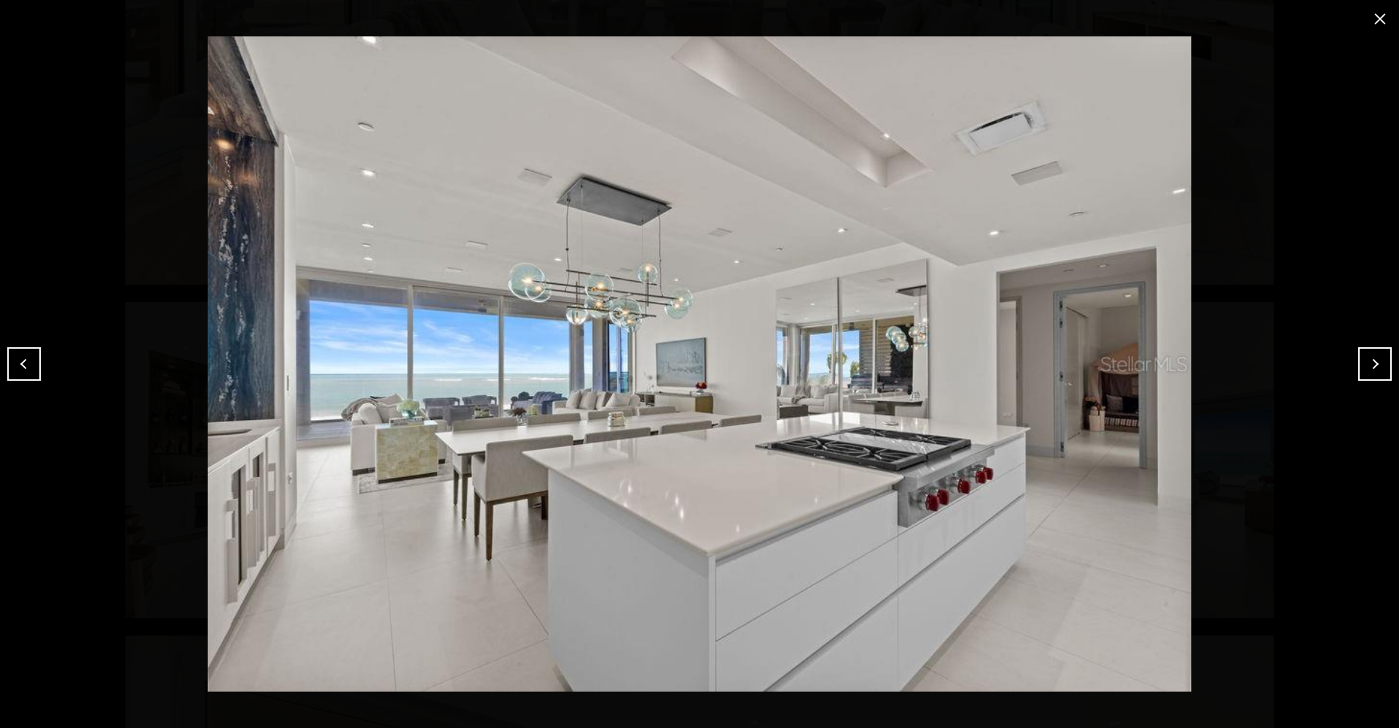
click at [1375, 369] on button "Next" at bounding box center [1375, 364] width 34 height 34
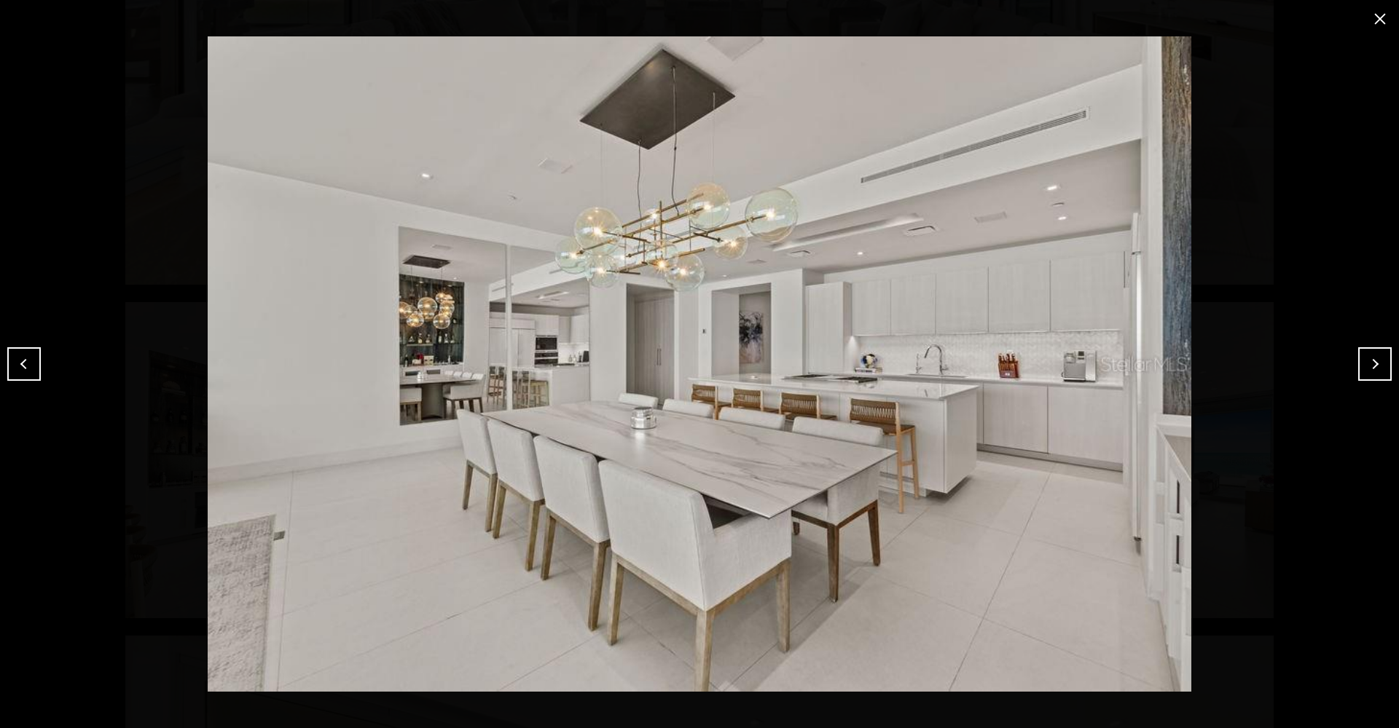
click at [1375, 369] on button "Next" at bounding box center [1375, 364] width 34 height 34
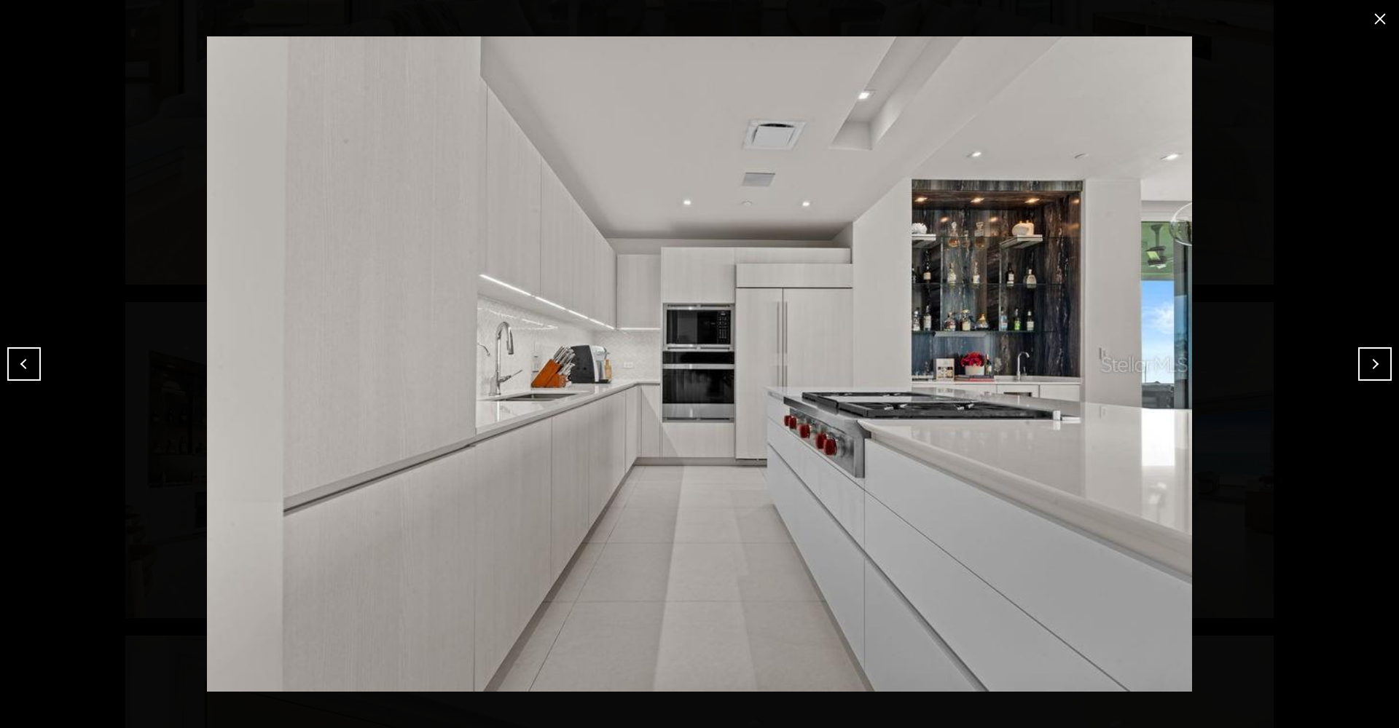
click at [1375, 369] on button "Next" at bounding box center [1375, 364] width 34 height 34
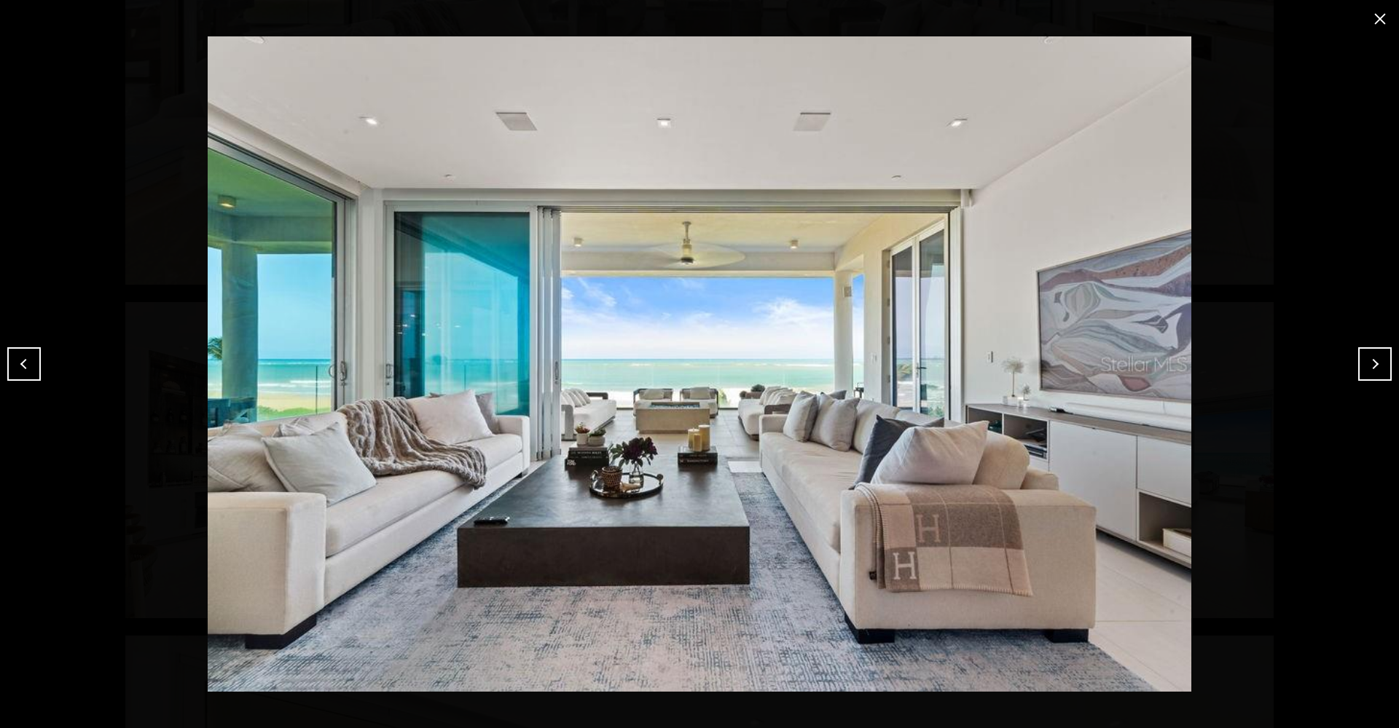
click at [1375, 369] on button "Next" at bounding box center [1375, 364] width 34 height 34
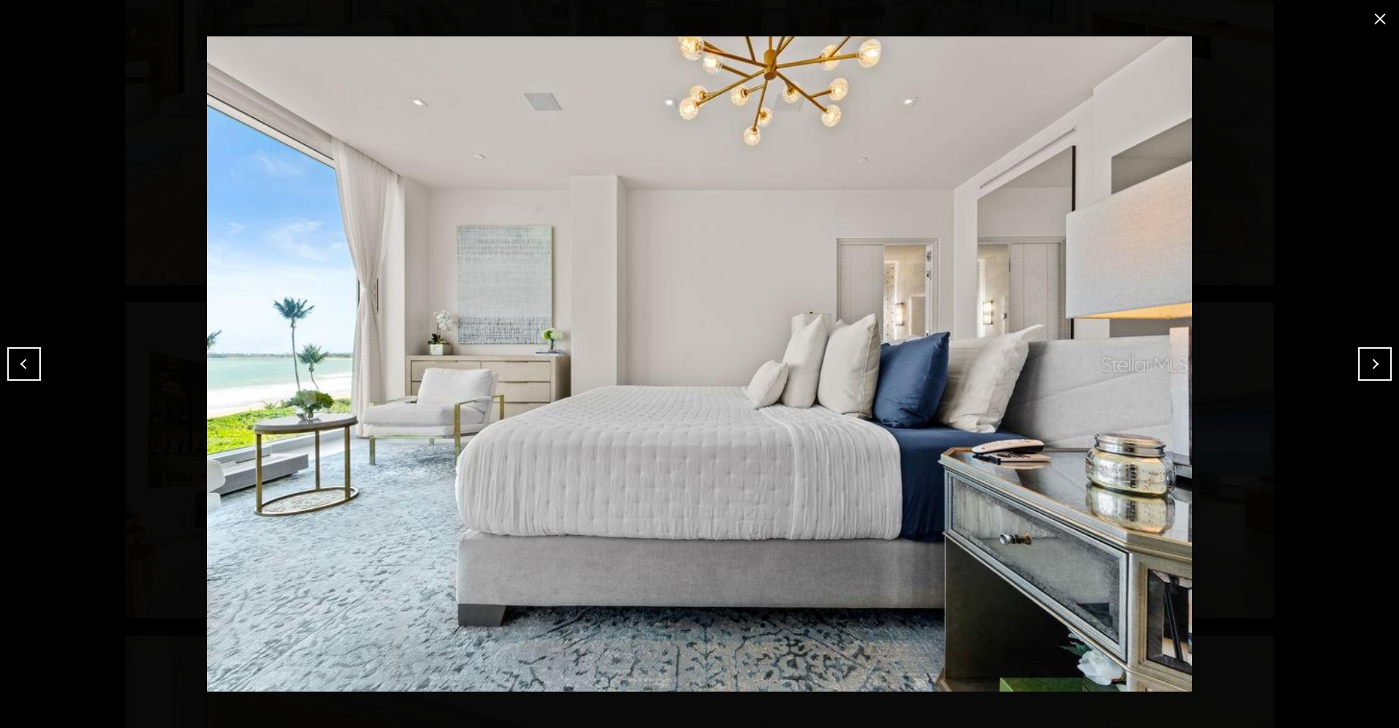
click at [1375, 369] on button "Next" at bounding box center [1375, 364] width 34 height 34
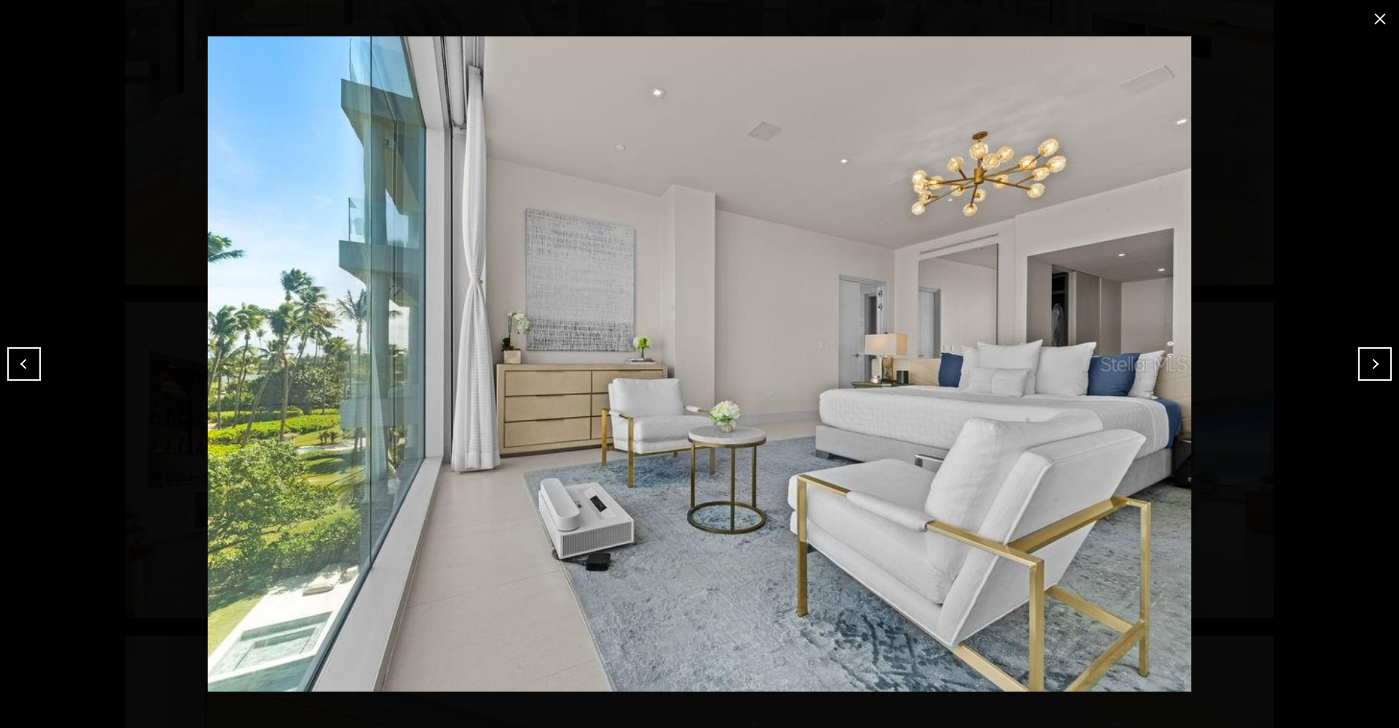
click at [1375, 369] on button "Next" at bounding box center [1375, 364] width 34 height 34
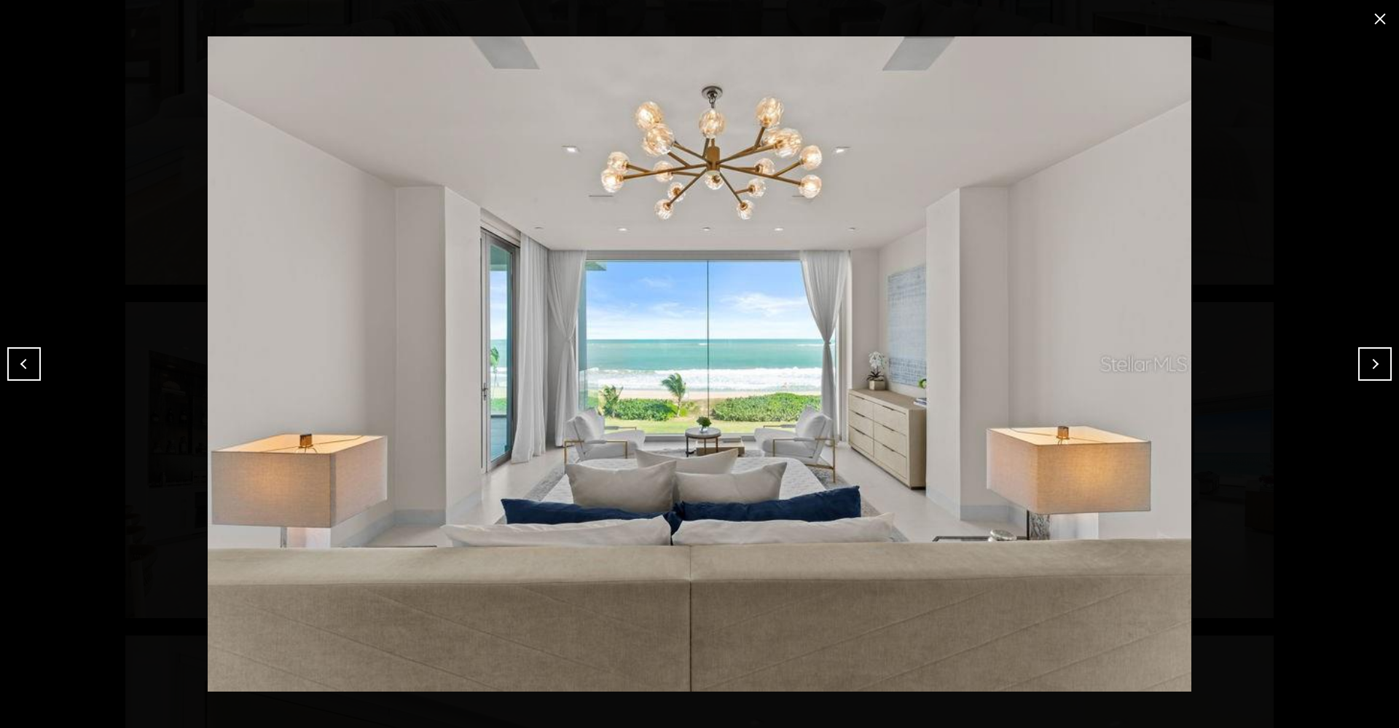
click at [1375, 369] on button "Next" at bounding box center [1375, 364] width 34 height 34
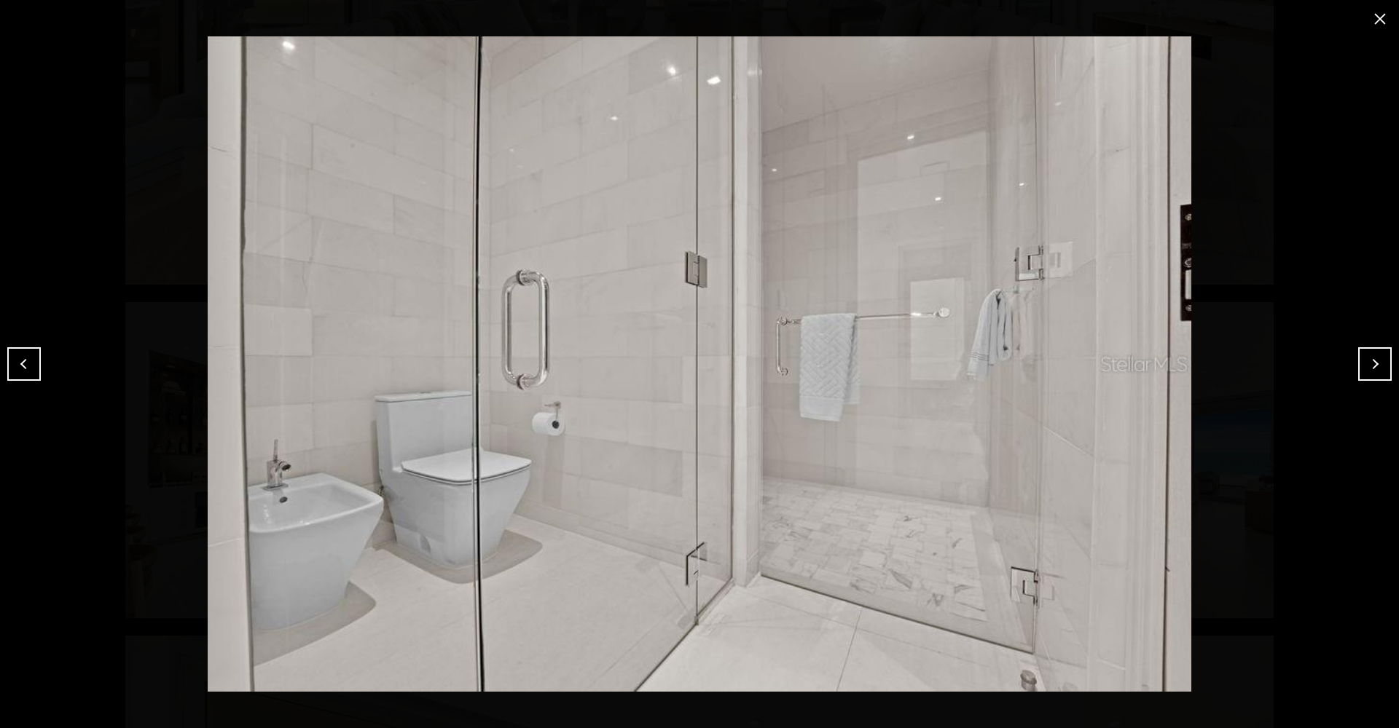
click at [1375, 369] on button "Next" at bounding box center [1375, 364] width 34 height 34
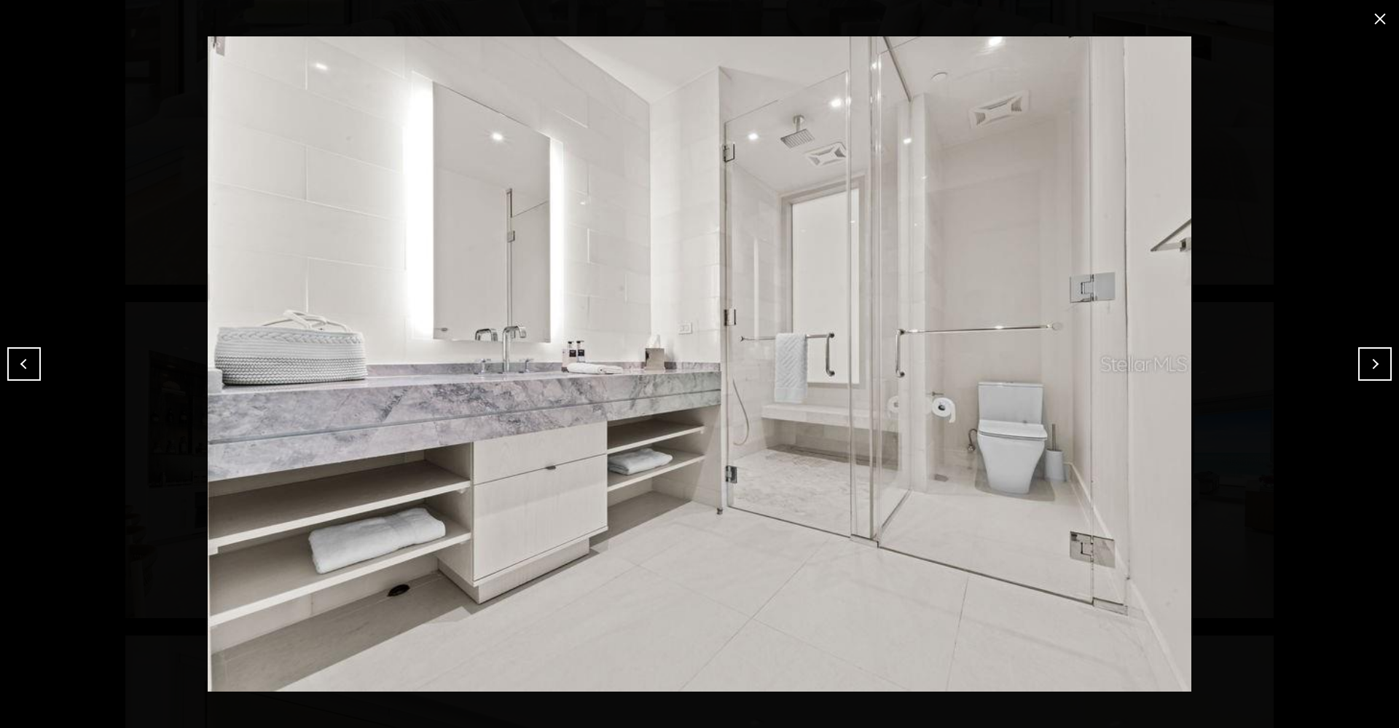
click at [1375, 369] on button "Next" at bounding box center [1375, 364] width 34 height 34
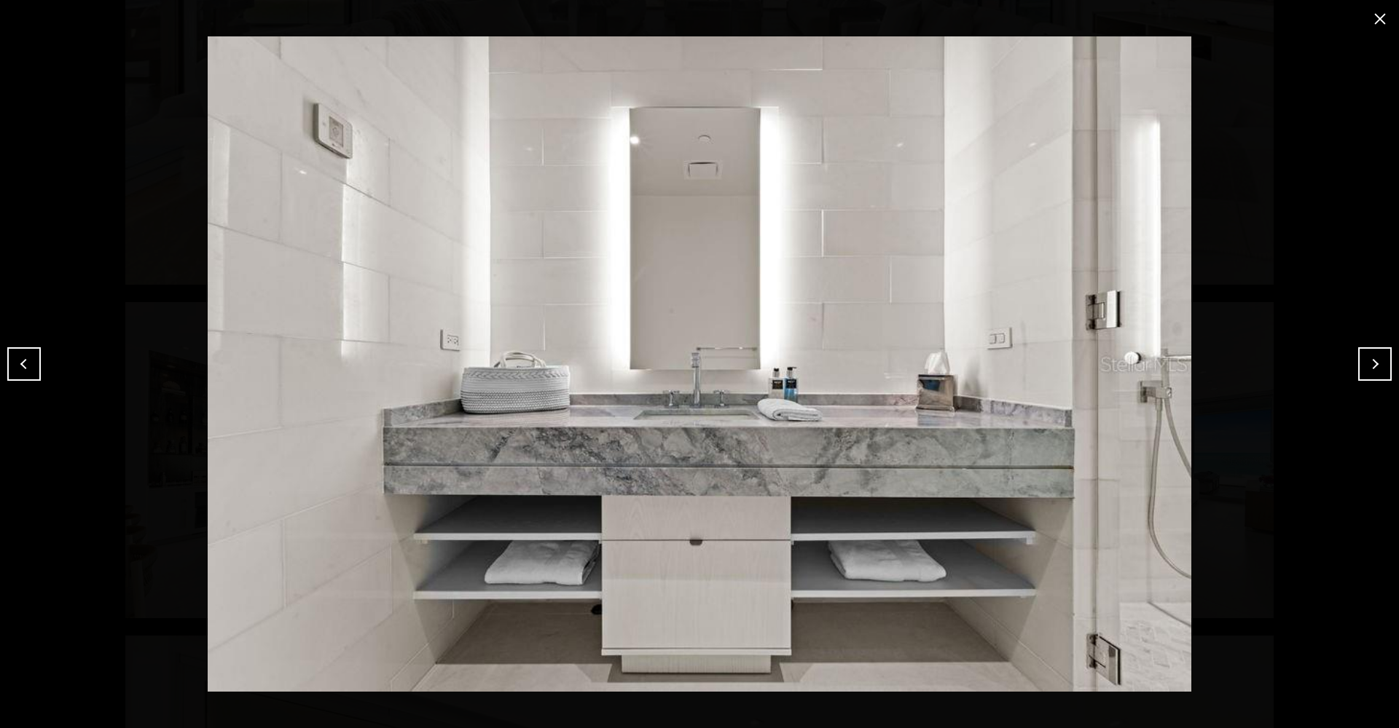
click at [1375, 369] on button "Next" at bounding box center [1375, 364] width 34 height 34
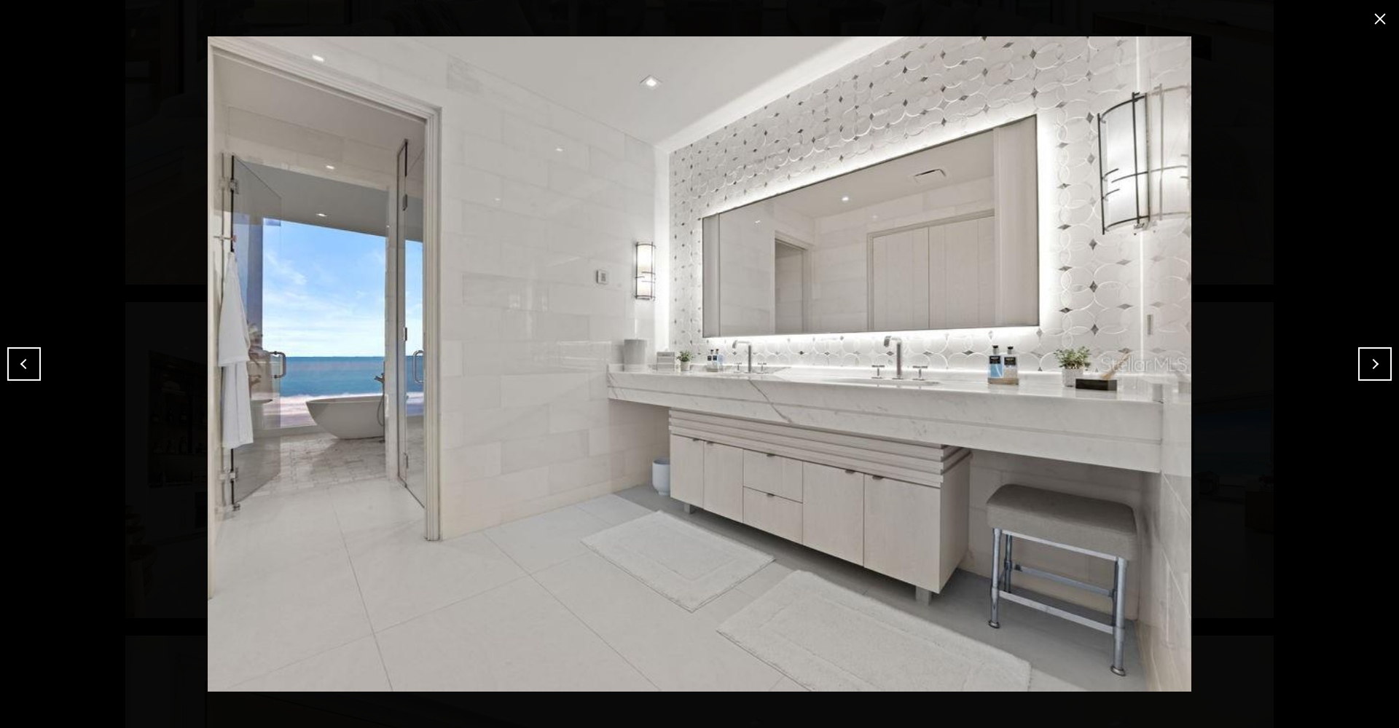
click at [1375, 369] on button "Next" at bounding box center [1375, 364] width 34 height 34
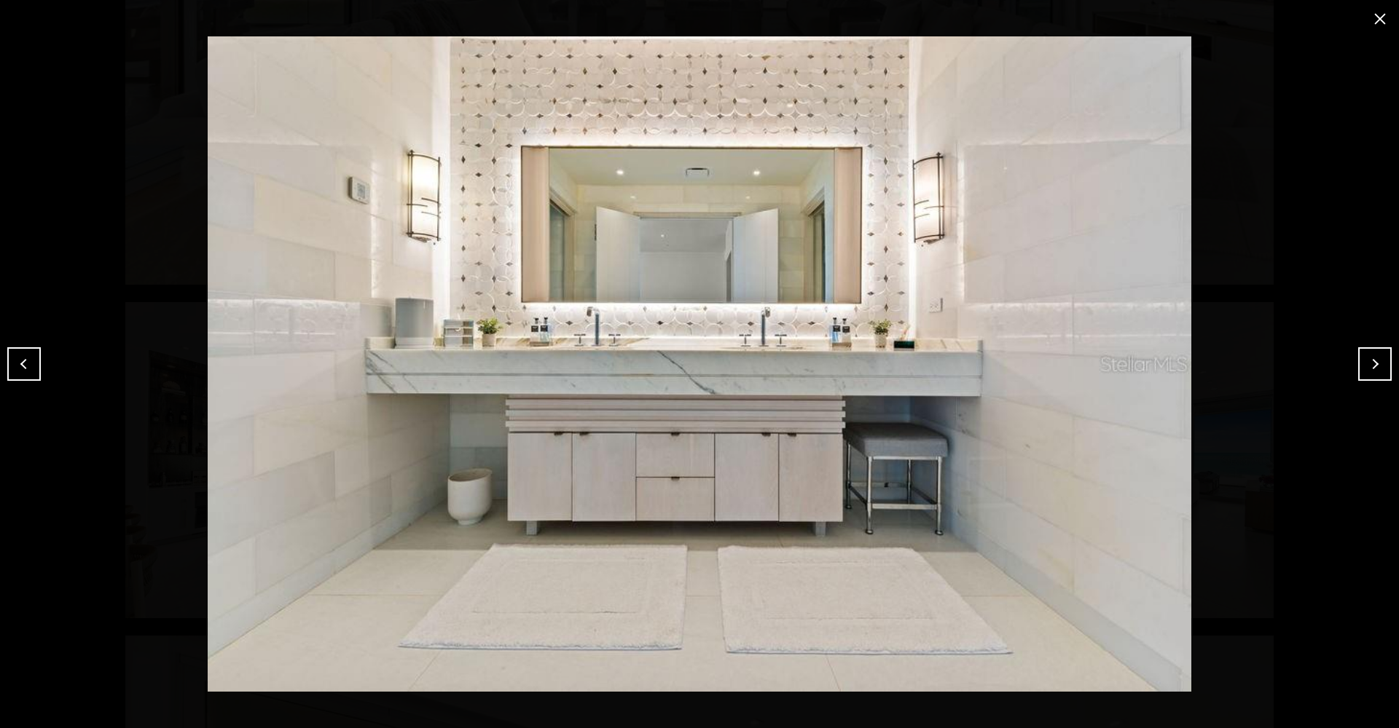
click at [1375, 369] on button "Next" at bounding box center [1375, 364] width 34 height 34
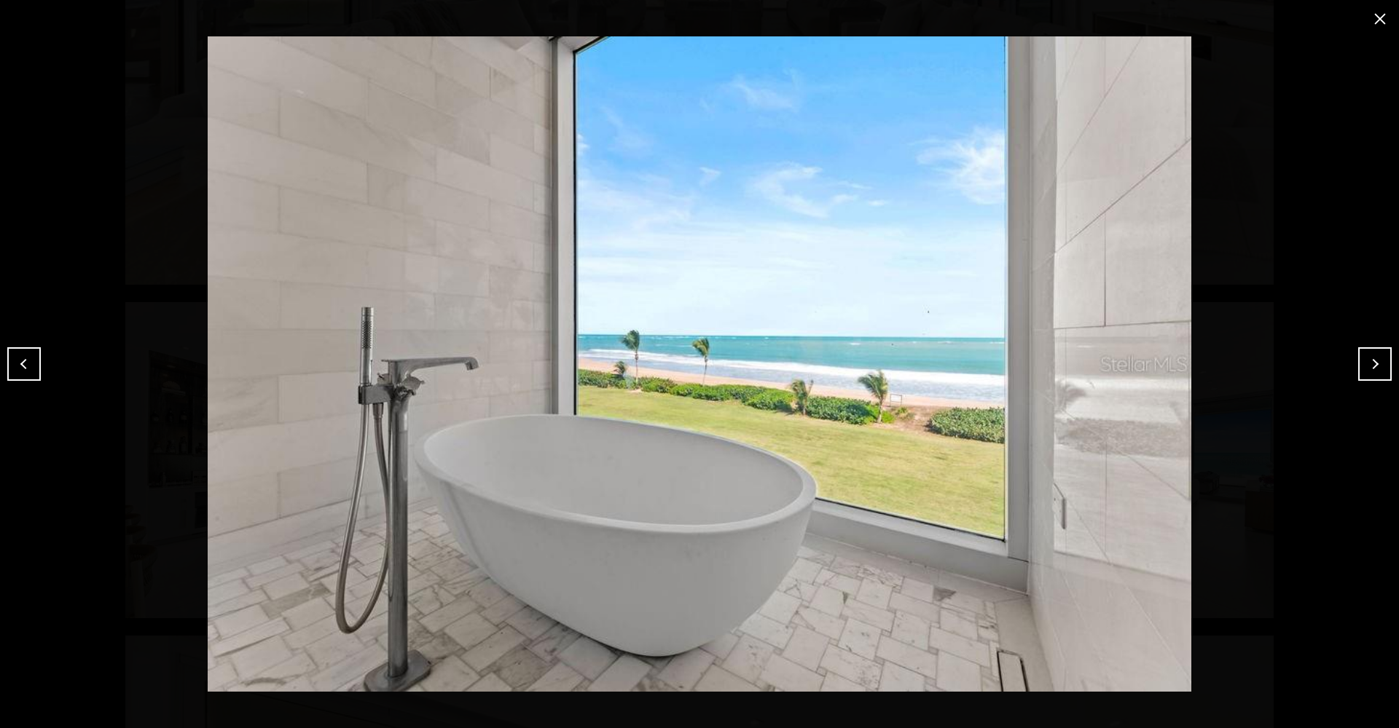
click at [1375, 369] on button "Next" at bounding box center [1375, 364] width 34 height 34
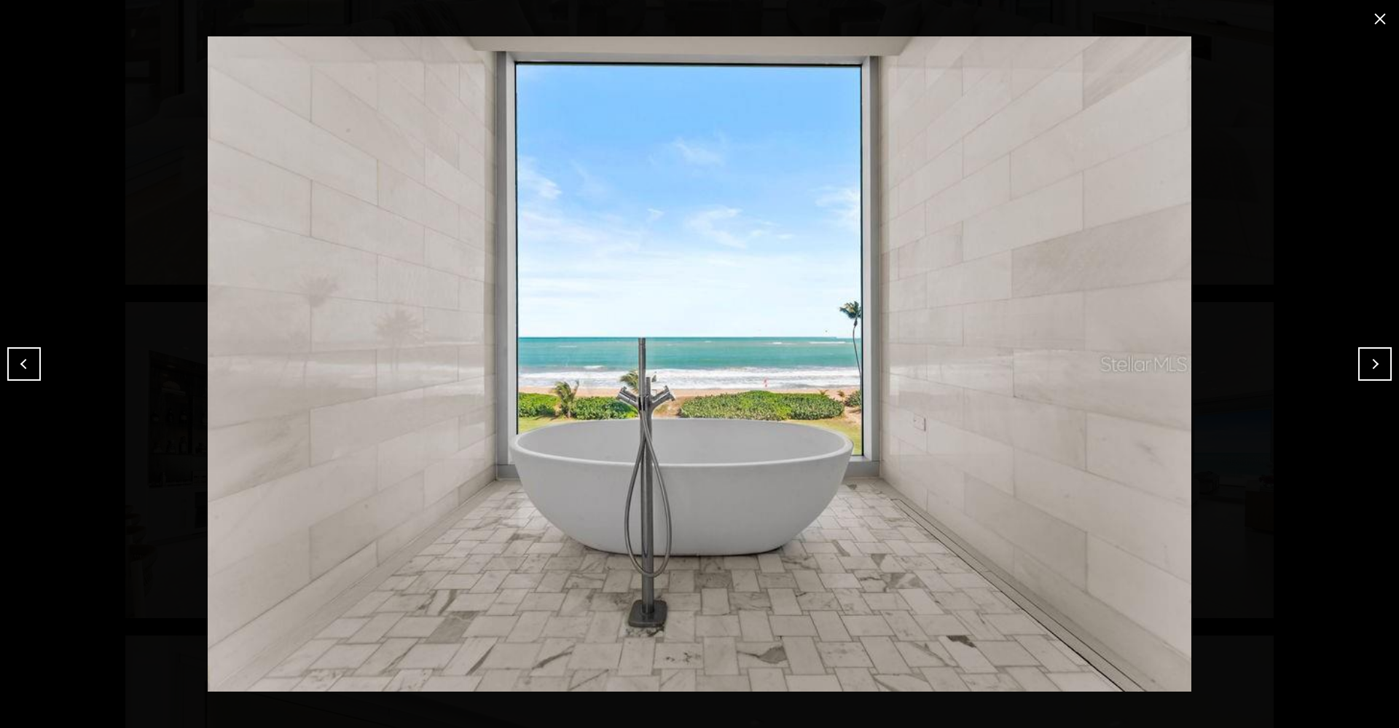
click at [1375, 369] on button "Next" at bounding box center [1375, 364] width 34 height 34
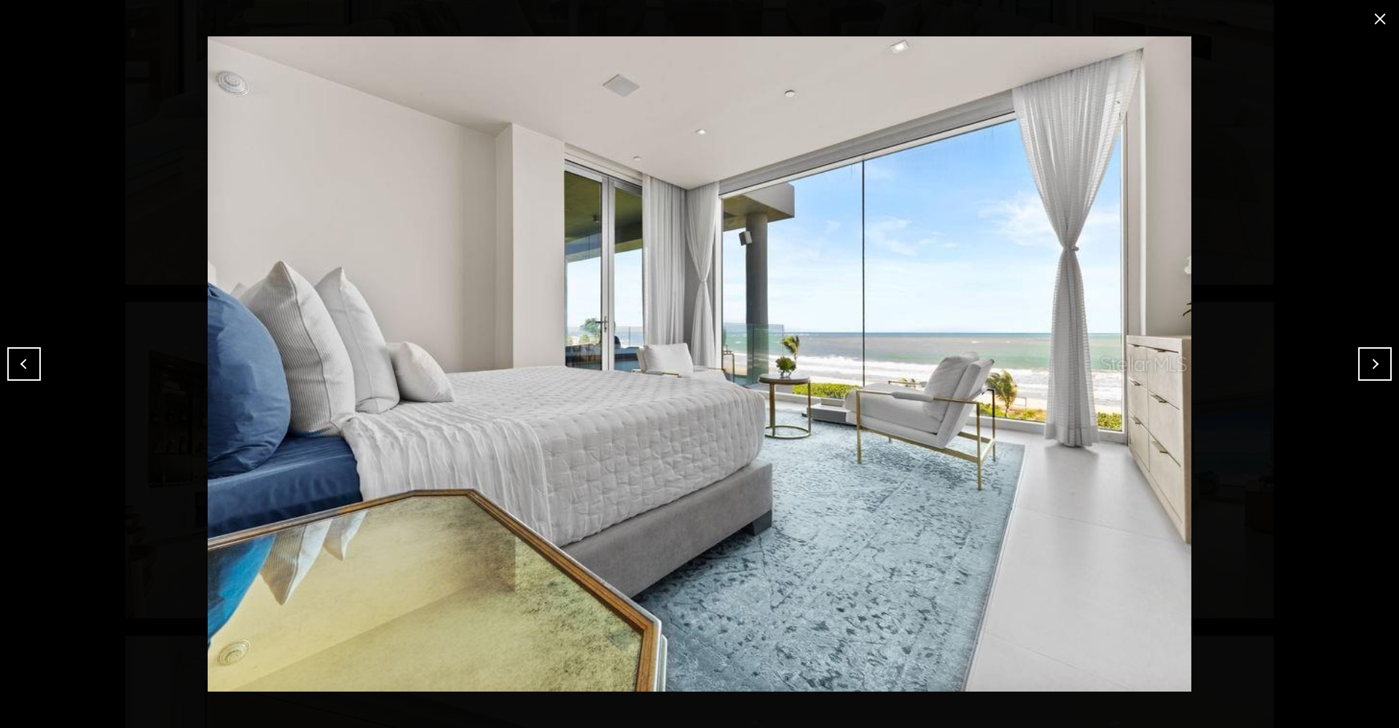
click at [1376, 369] on button "Next" at bounding box center [1375, 364] width 34 height 34
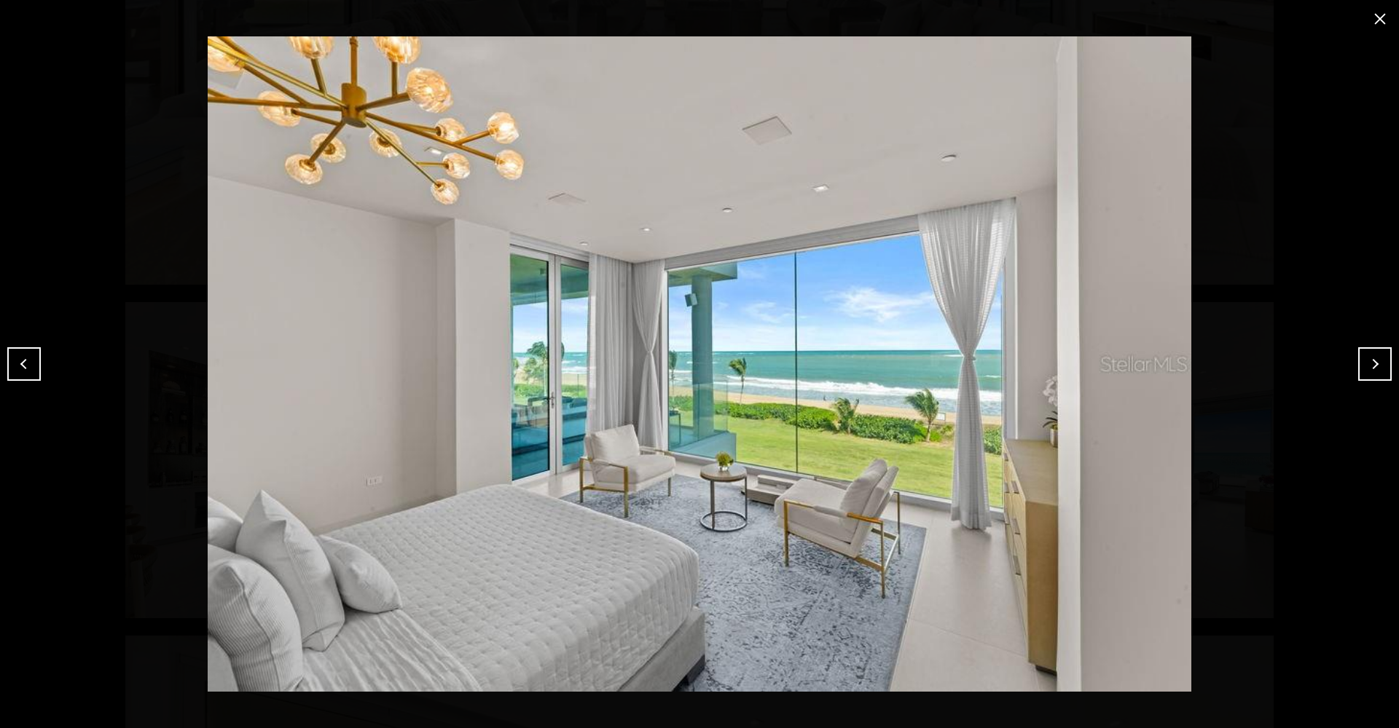
click at [1376, 369] on button "Next" at bounding box center [1375, 364] width 34 height 34
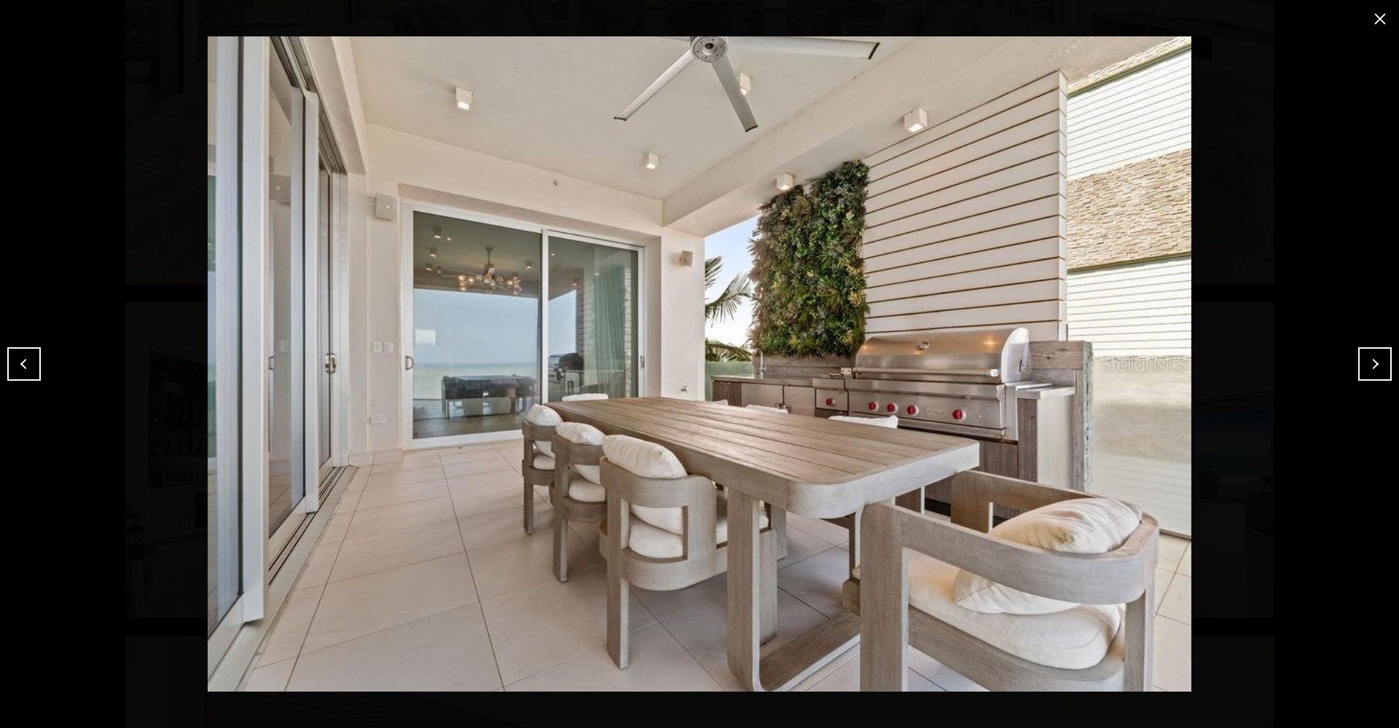
click at [1376, 369] on button "Next" at bounding box center [1375, 364] width 34 height 34
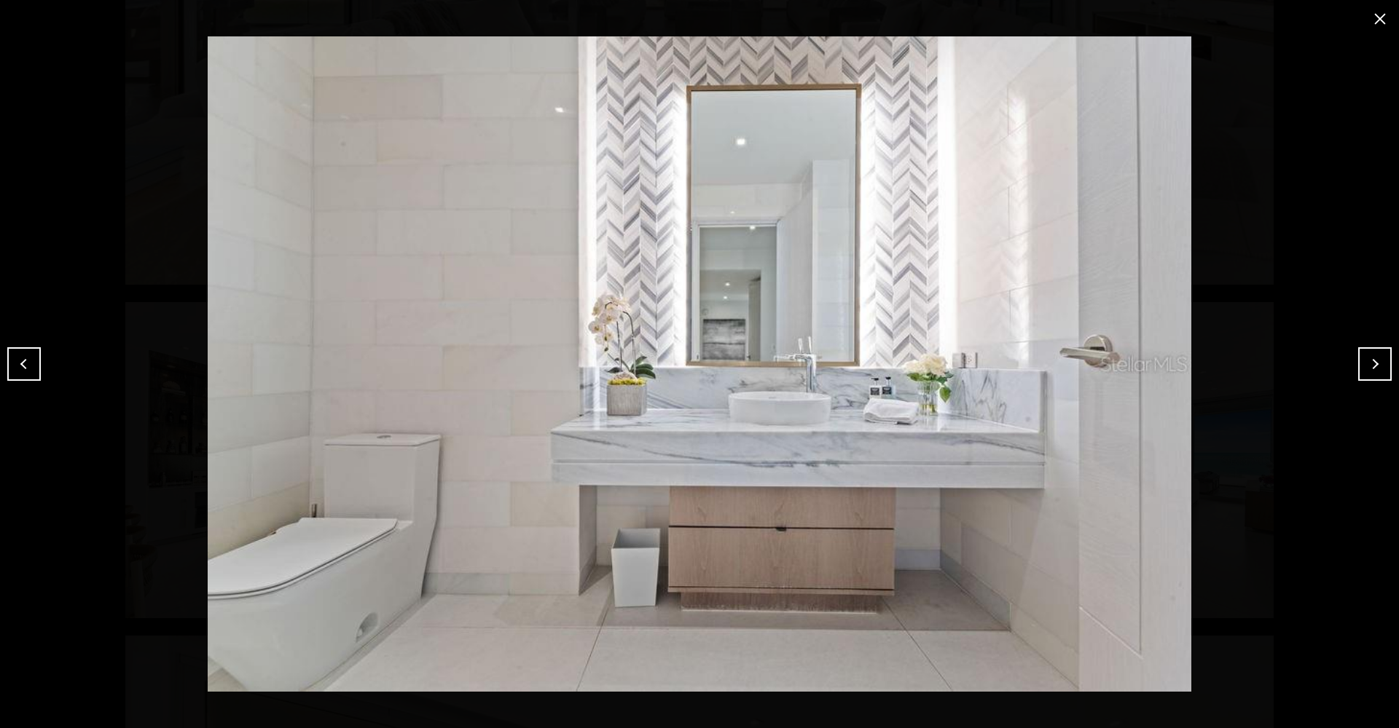
click at [1376, 369] on button "Next" at bounding box center [1375, 364] width 34 height 34
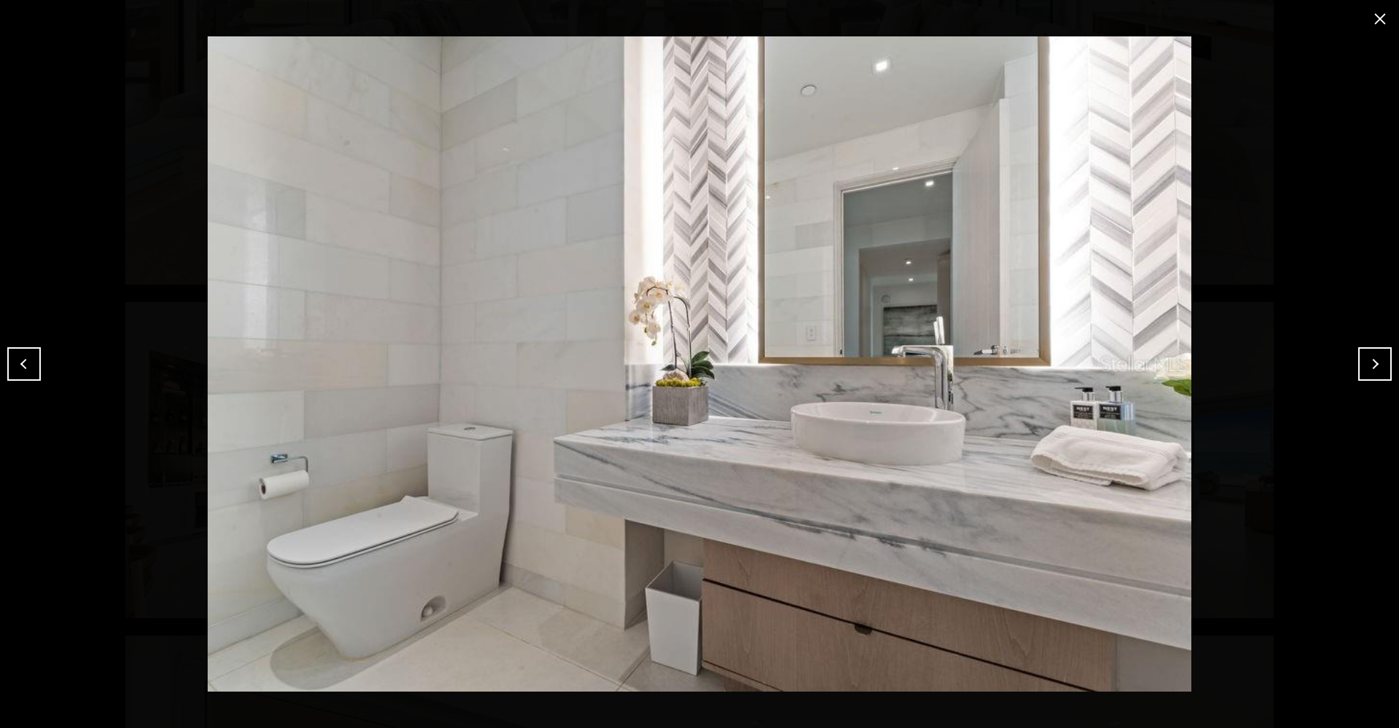
click at [1384, 24] on button "close modal" at bounding box center [1379, 18] width 23 height 23
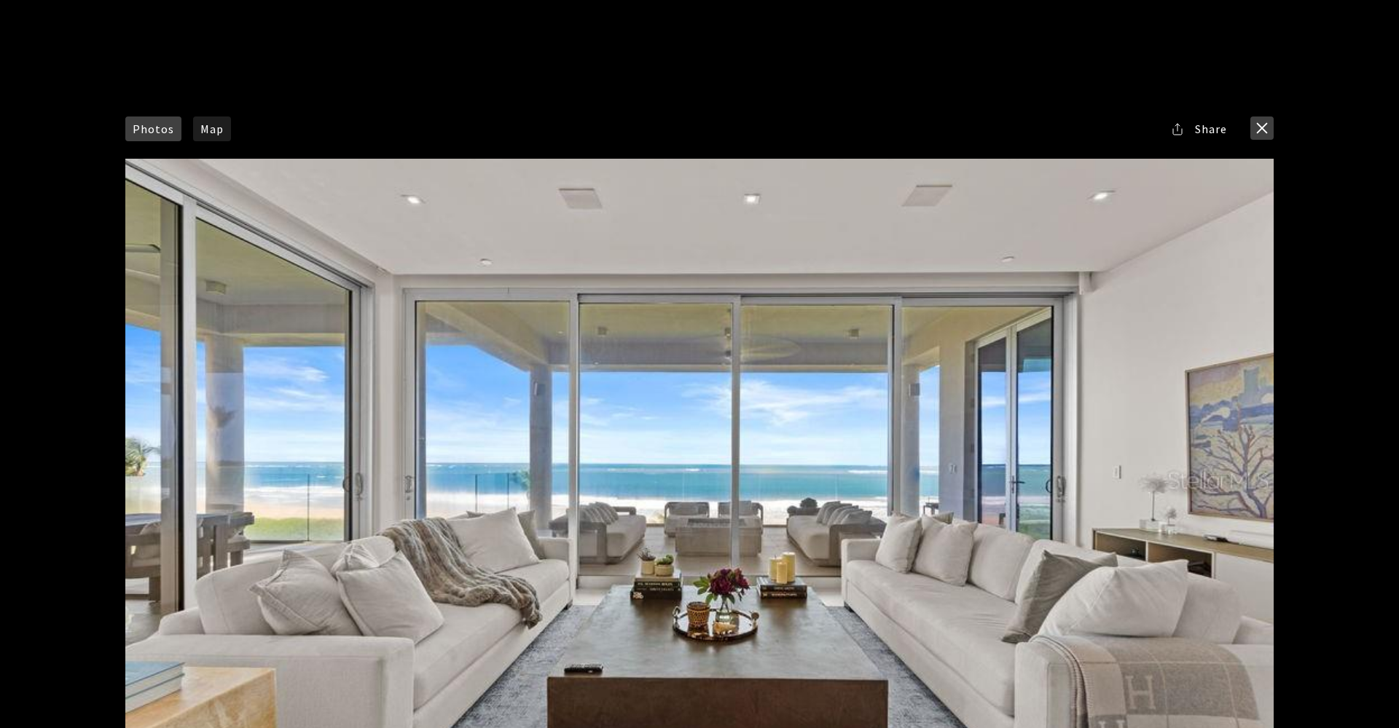
scroll to position [0, 0]
click at [1257, 136] on button "close modal" at bounding box center [1261, 128] width 23 height 23
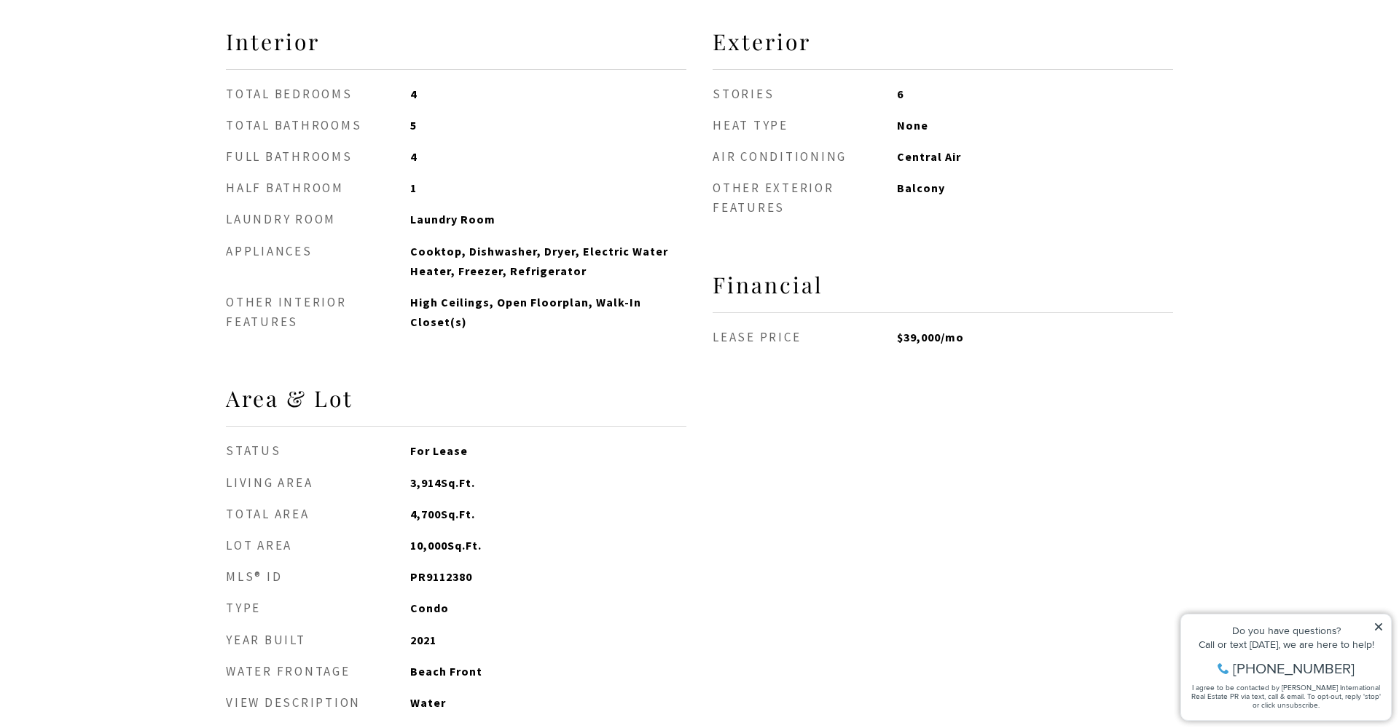
scroll to position [1431, 0]
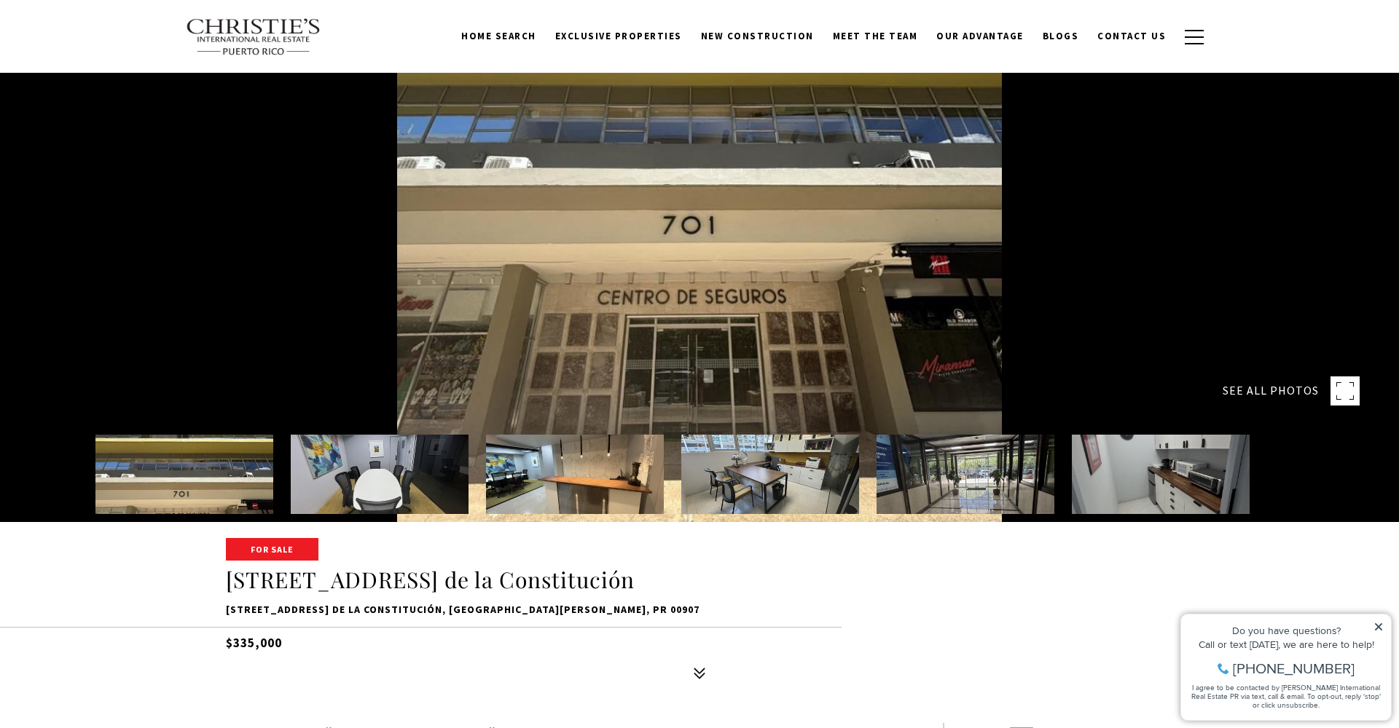
scroll to position [47, 0]
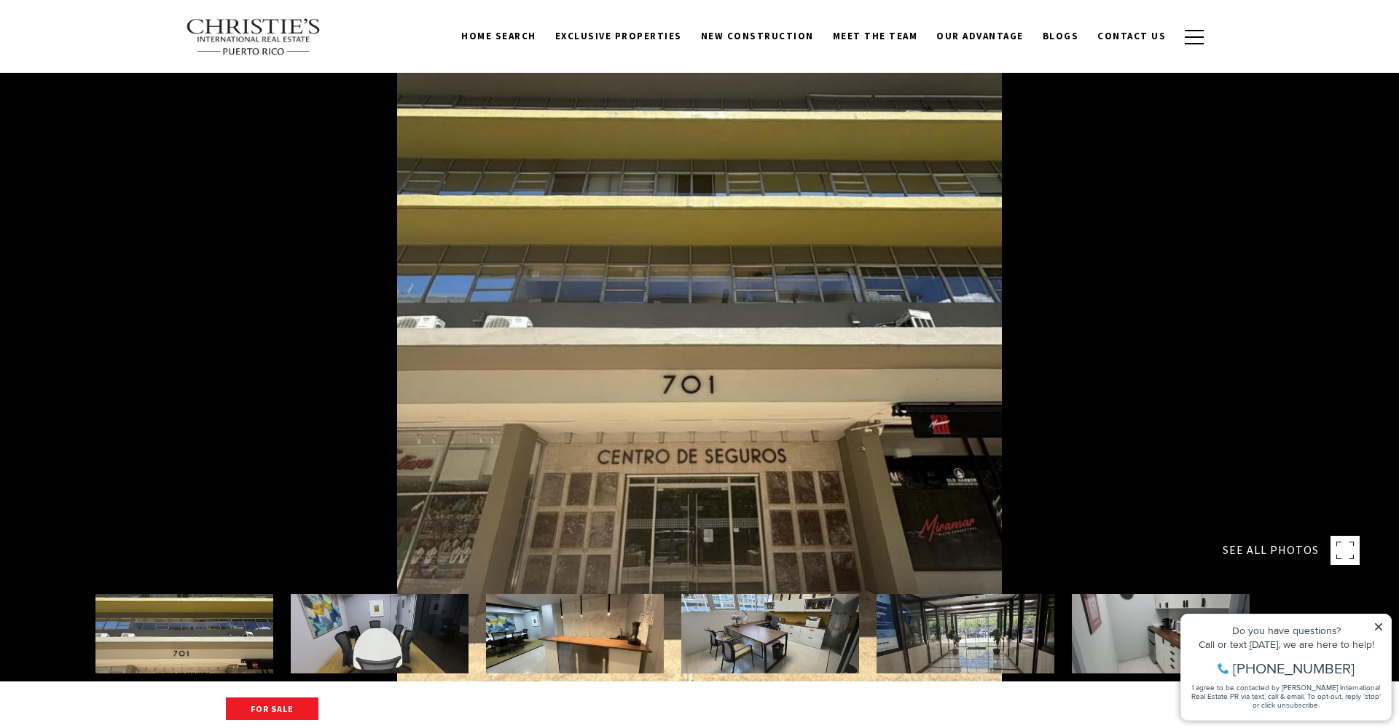
click at [728, 272] on div at bounding box center [699, 317] width 1399 height 728
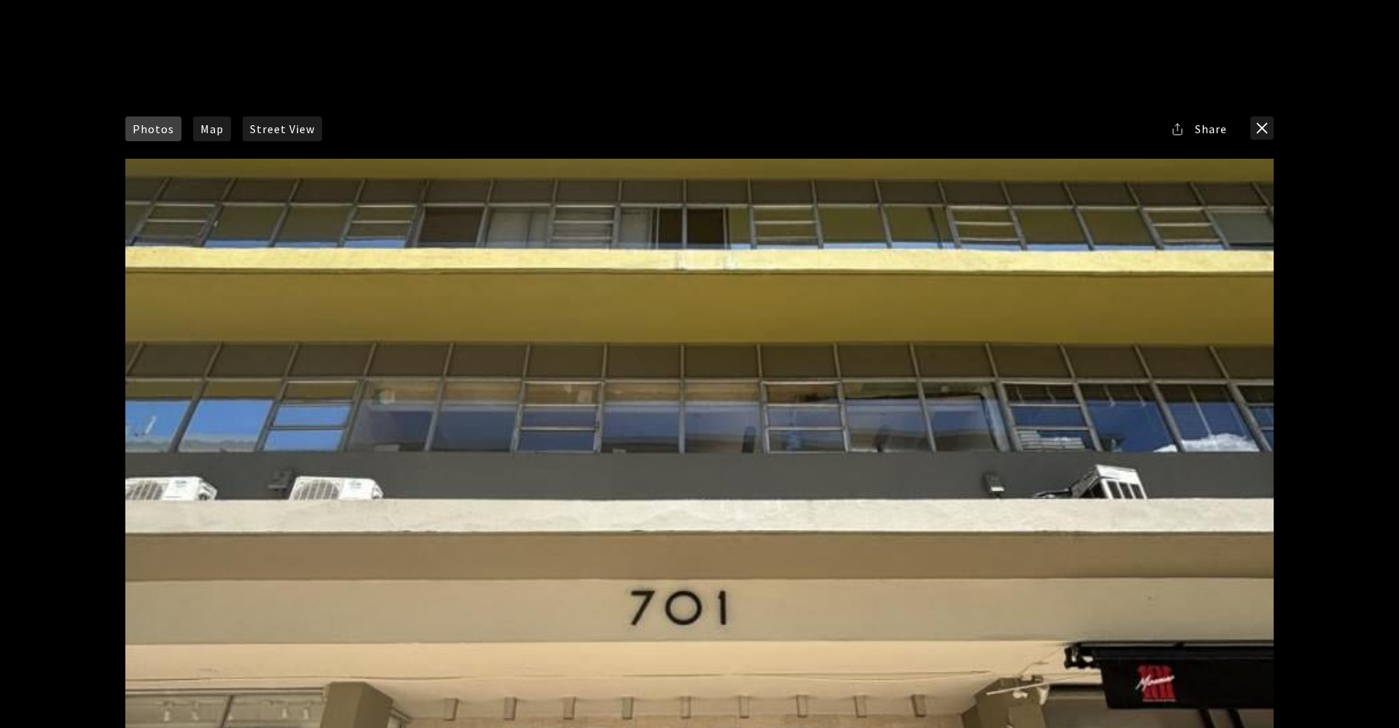
scroll to position [0, 0]
click at [1257, 132] on button "close modal" at bounding box center [1261, 128] width 23 height 23
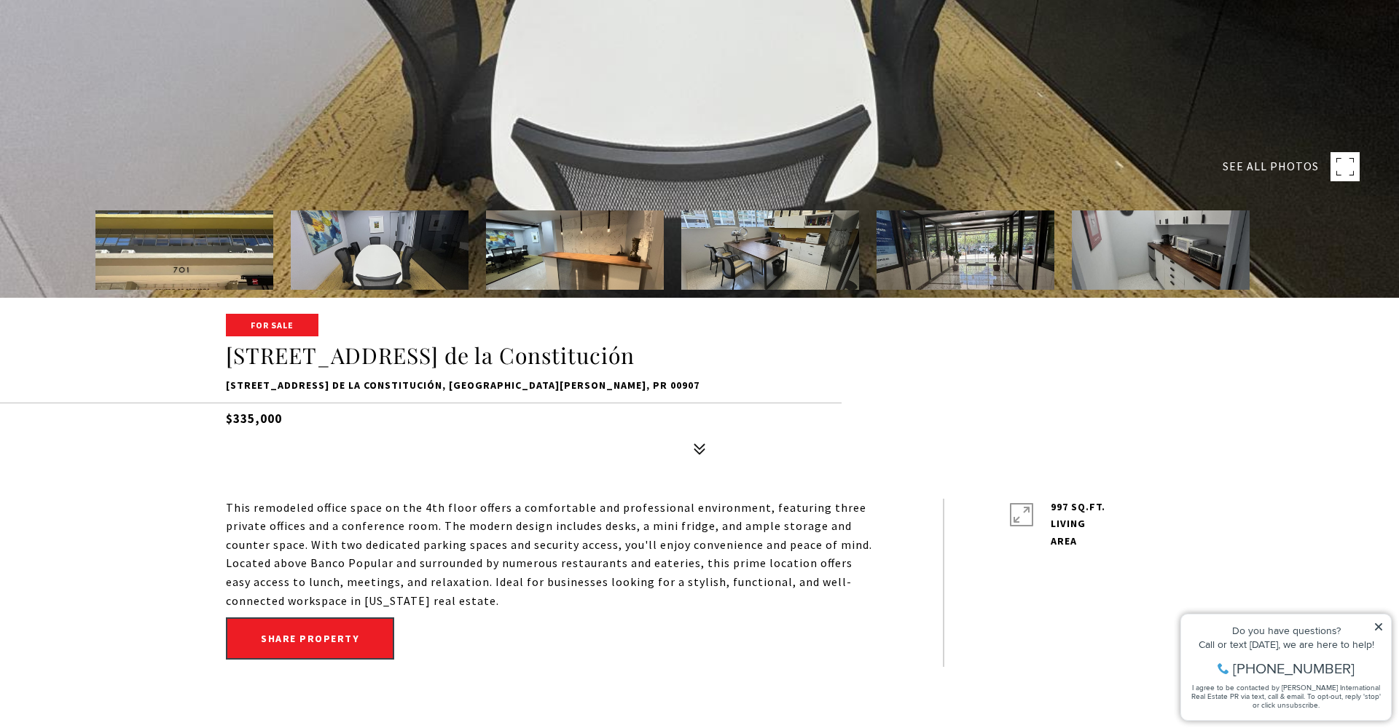
scroll to position [396, 0]
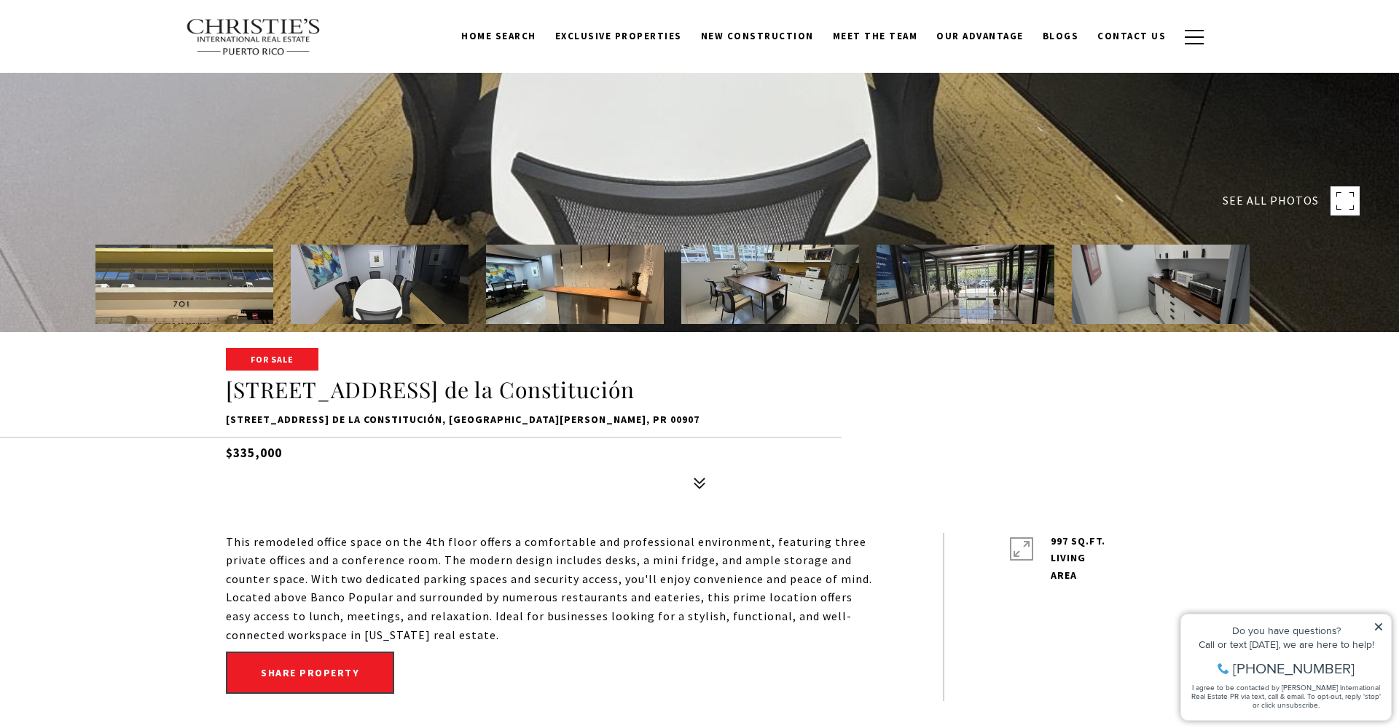
click at [791, 291] on img at bounding box center [770, 284] width 178 height 79
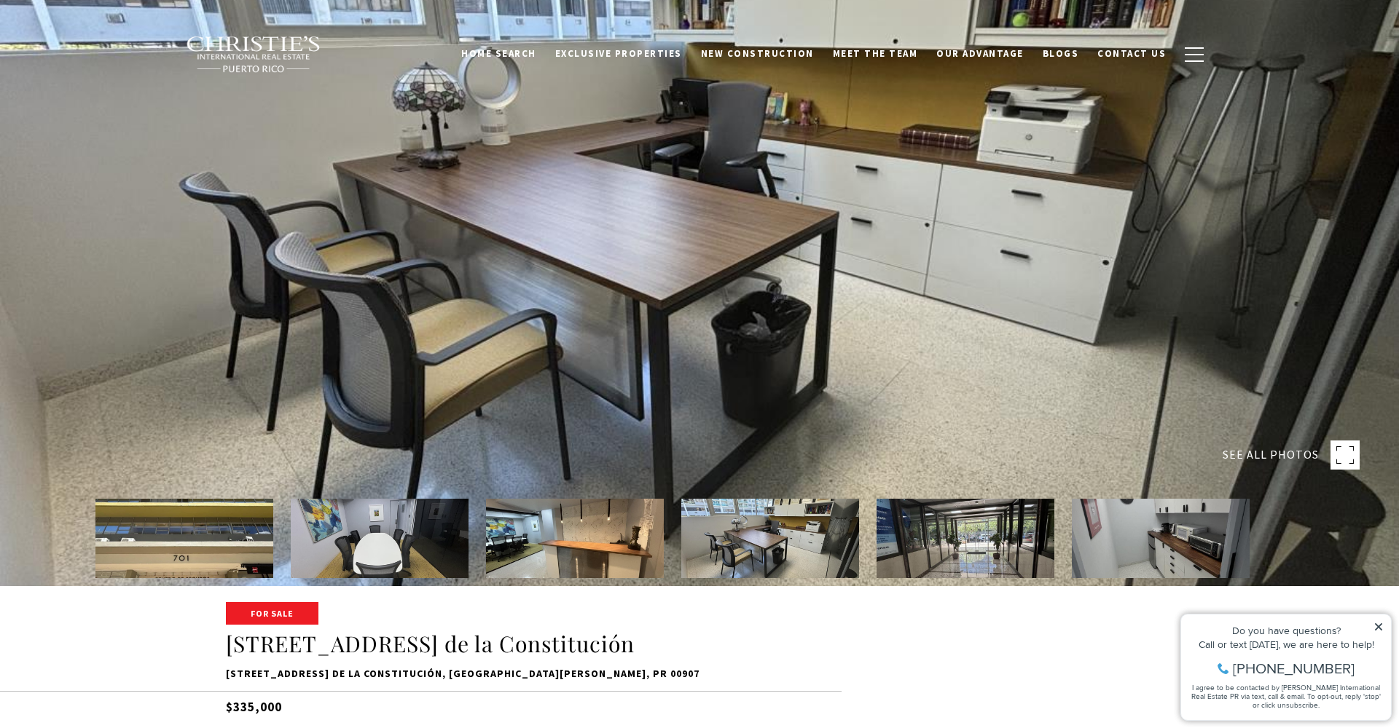
scroll to position [232, 0]
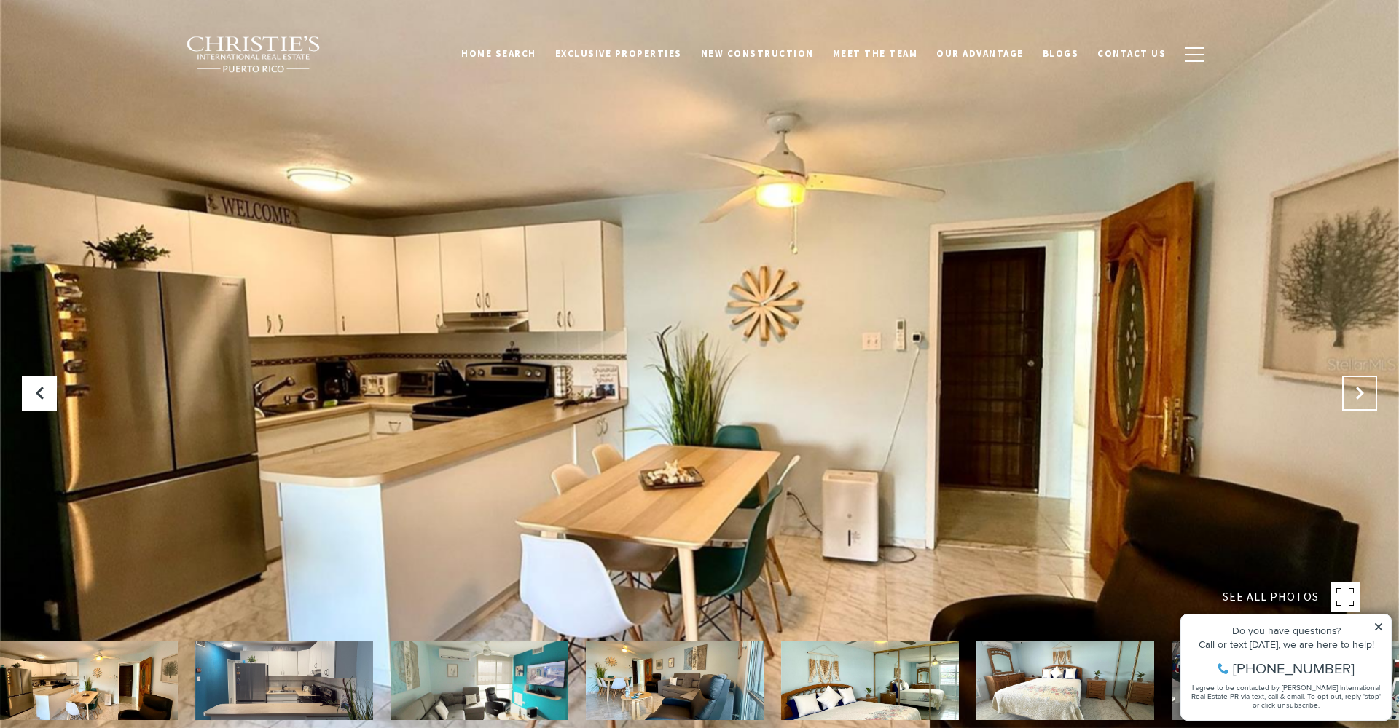
click at [1368, 388] on button "Next Slide" at bounding box center [1359, 393] width 35 height 35
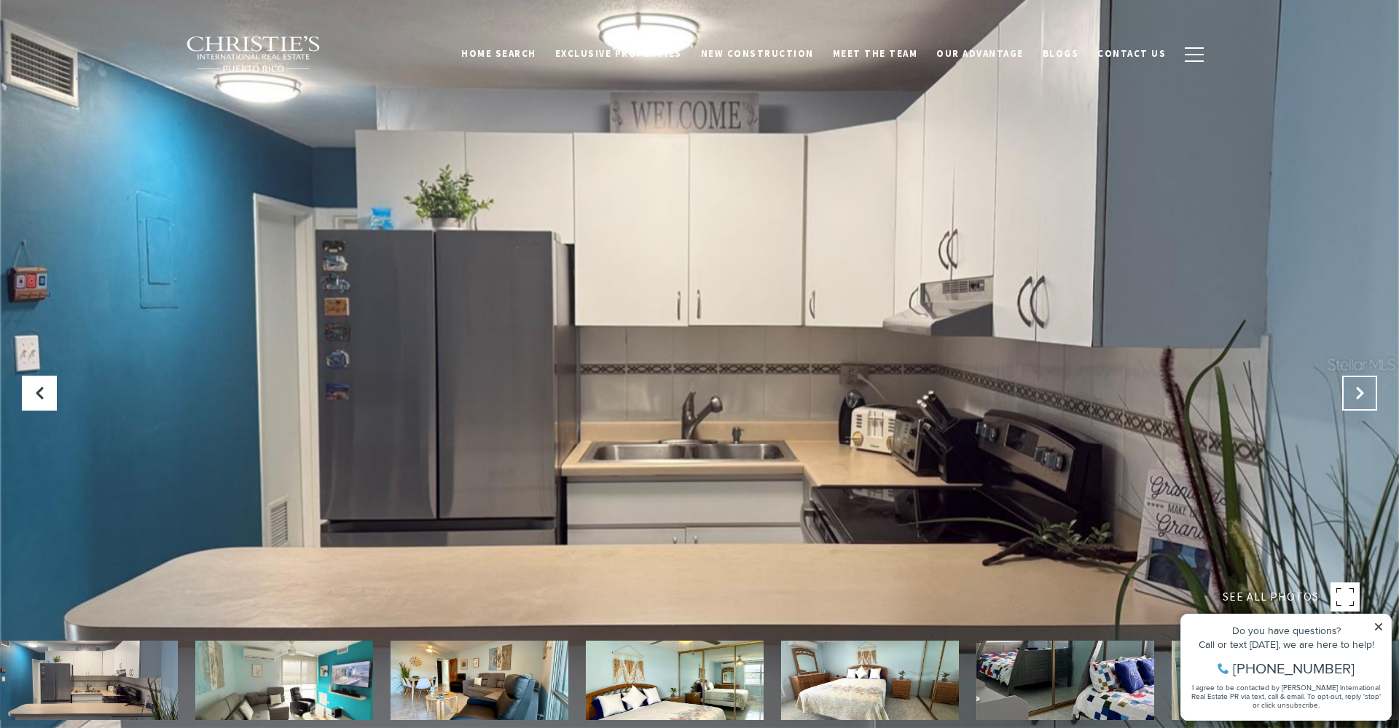
click at [1368, 388] on button "Next Slide" at bounding box center [1359, 393] width 35 height 35
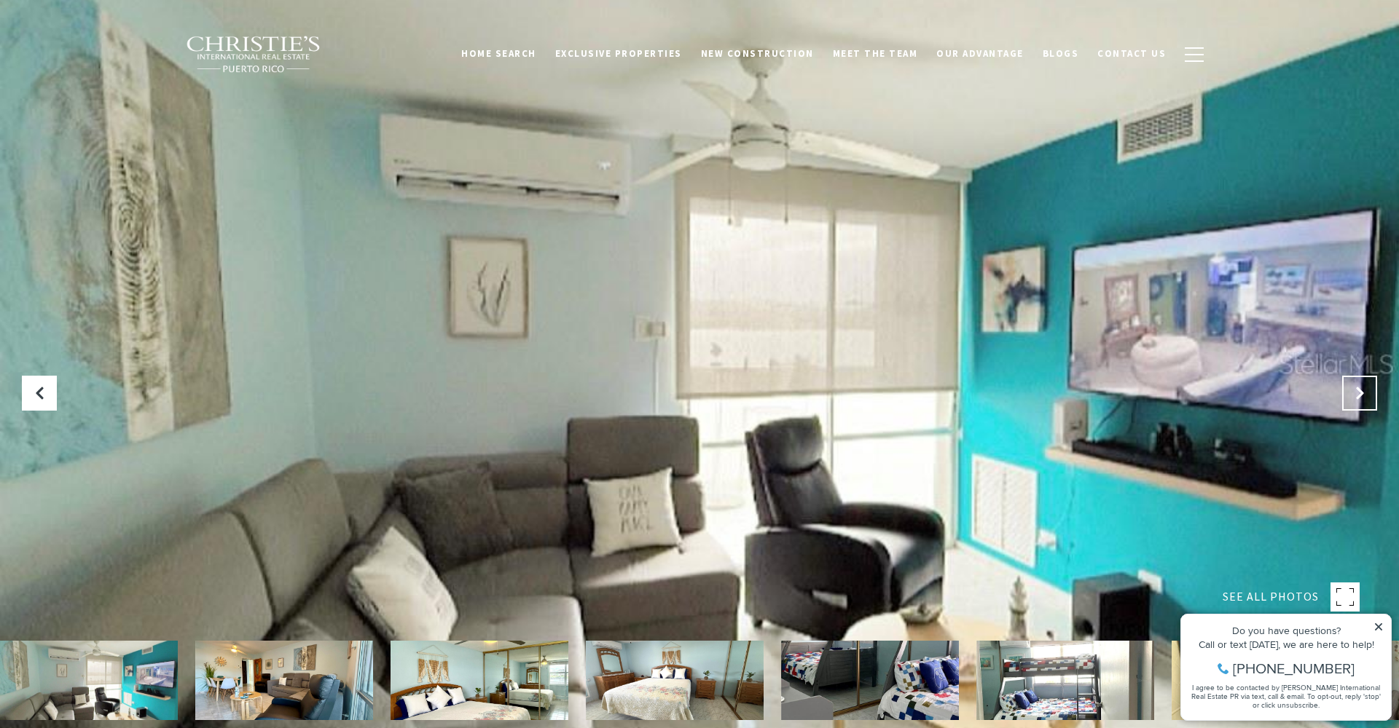
click at [1368, 388] on button "Next Slide" at bounding box center [1359, 393] width 35 height 35
click at [1367, 394] on button "Next Slide" at bounding box center [1359, 393] width 35 height 35
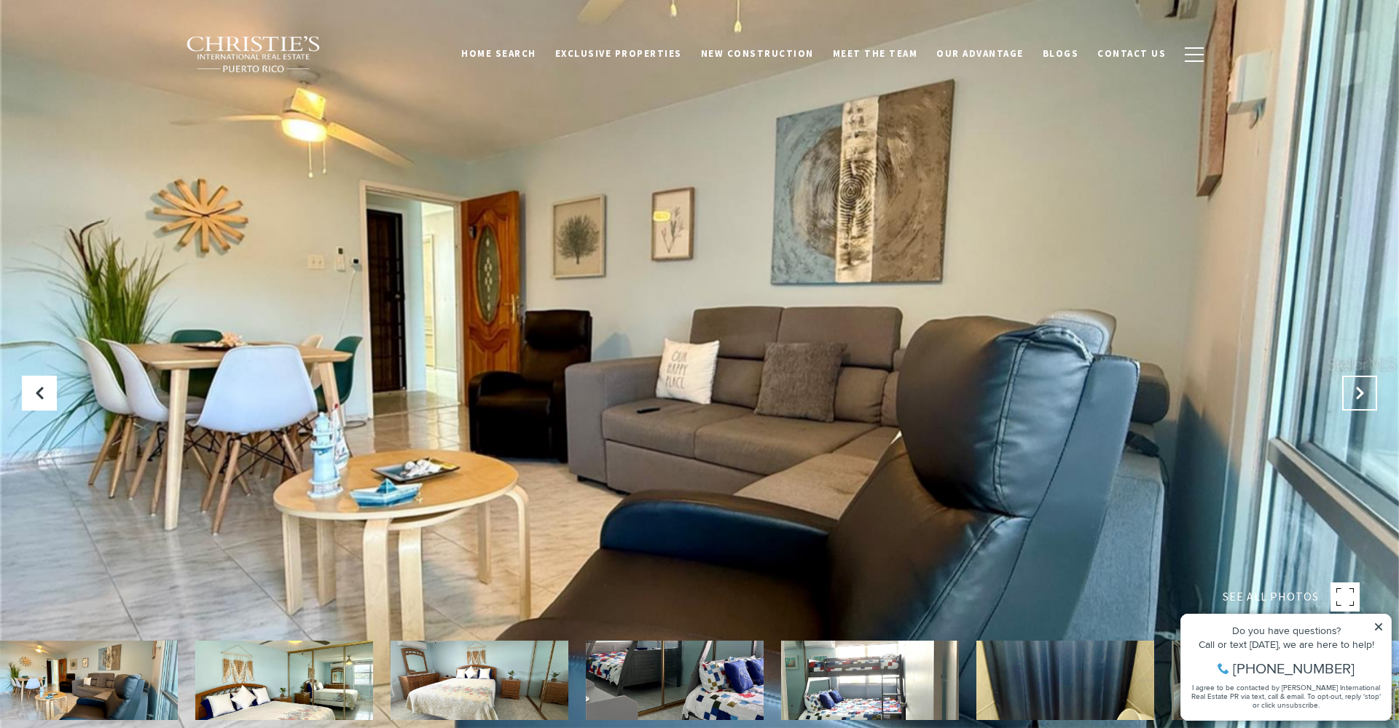
click at [1372, 388] on button "Next Slide" at bounding box center [1359, 393] width 35 height 35
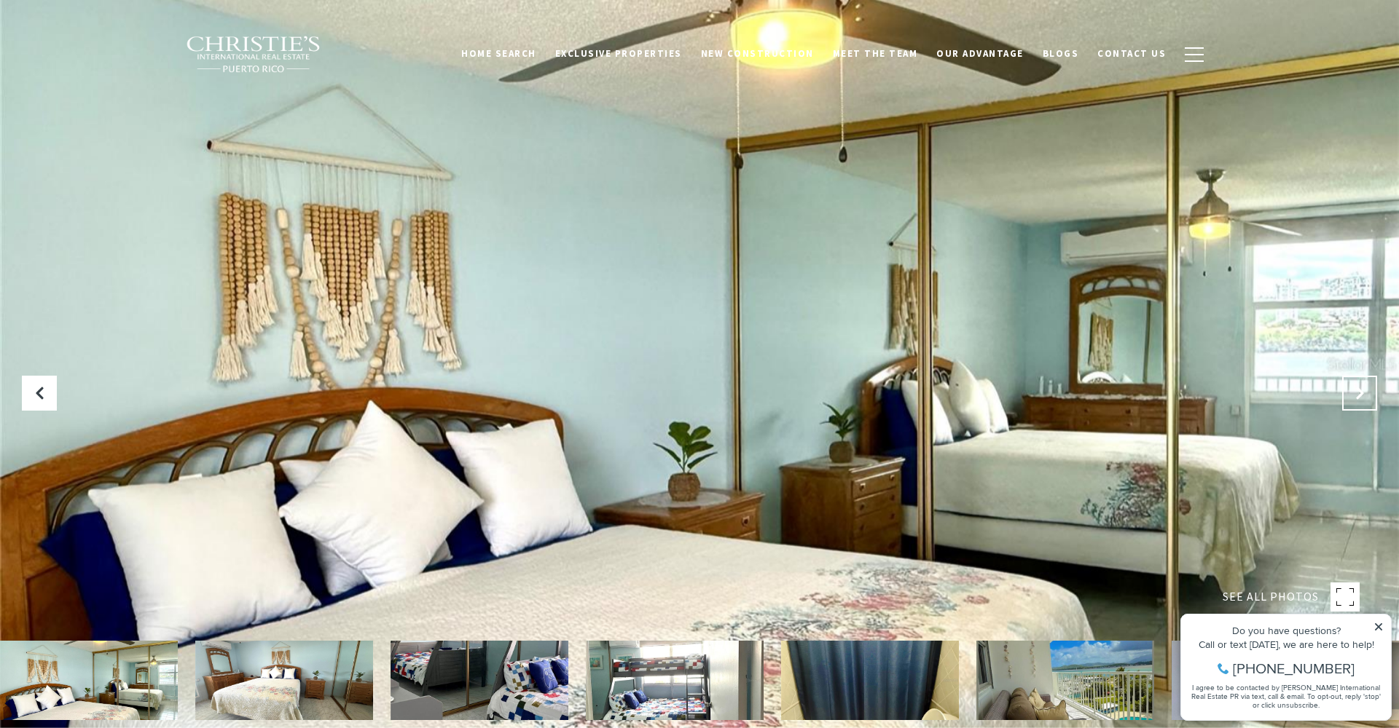
click at [1372, 388] on button "Next Slide" at bounding box center [1359, 393] width 35 height 35
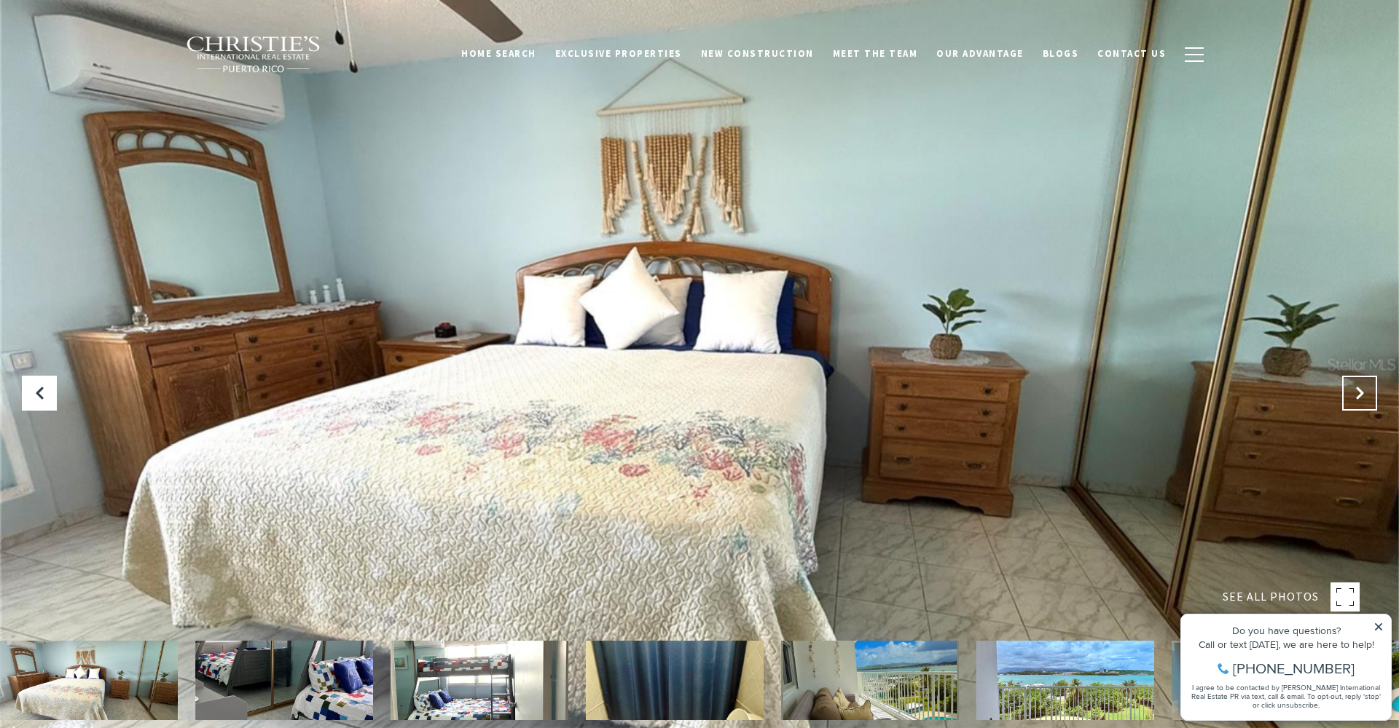
click at [1372, 388] on button "Next Slide" at bounding box center [1359, 393] width 35 height 35
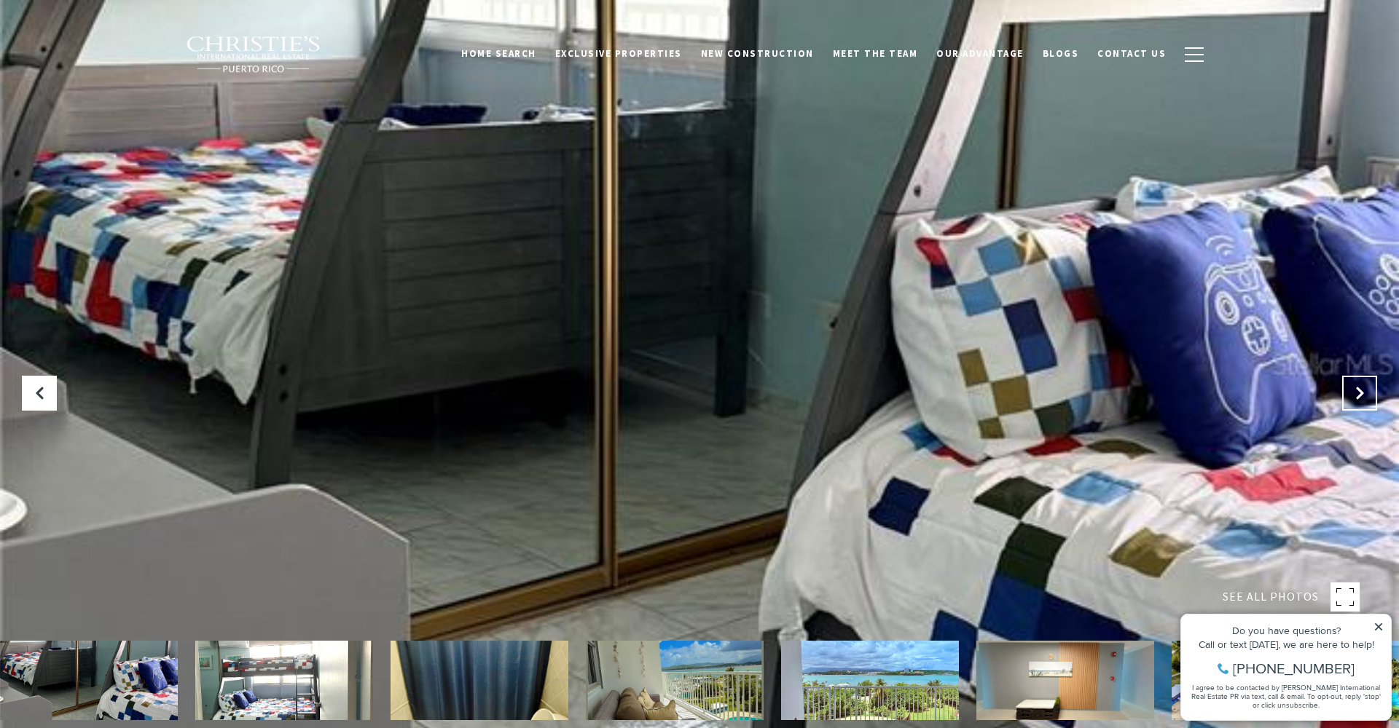
click at [1372, 388] on button "Next Slide" at bounding box center [1359, 393] width 35 height 35
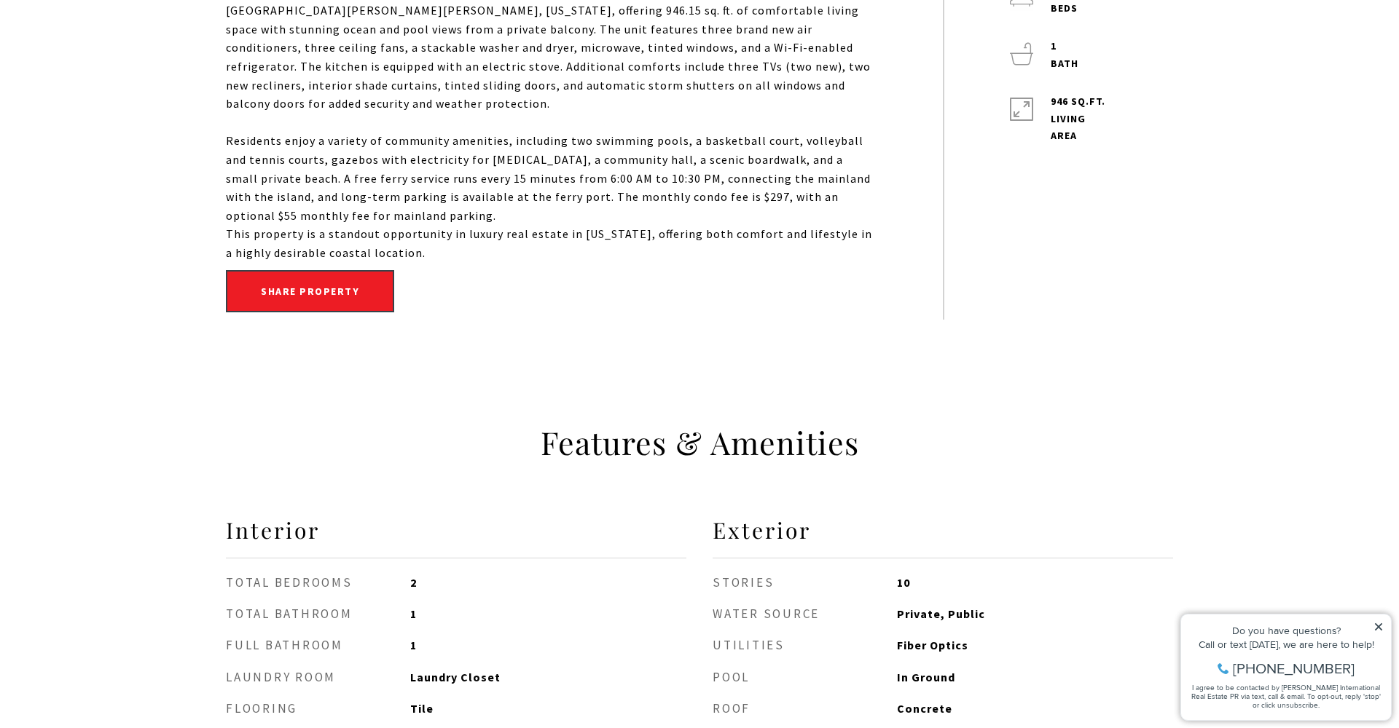
scroll to position [817, 0]
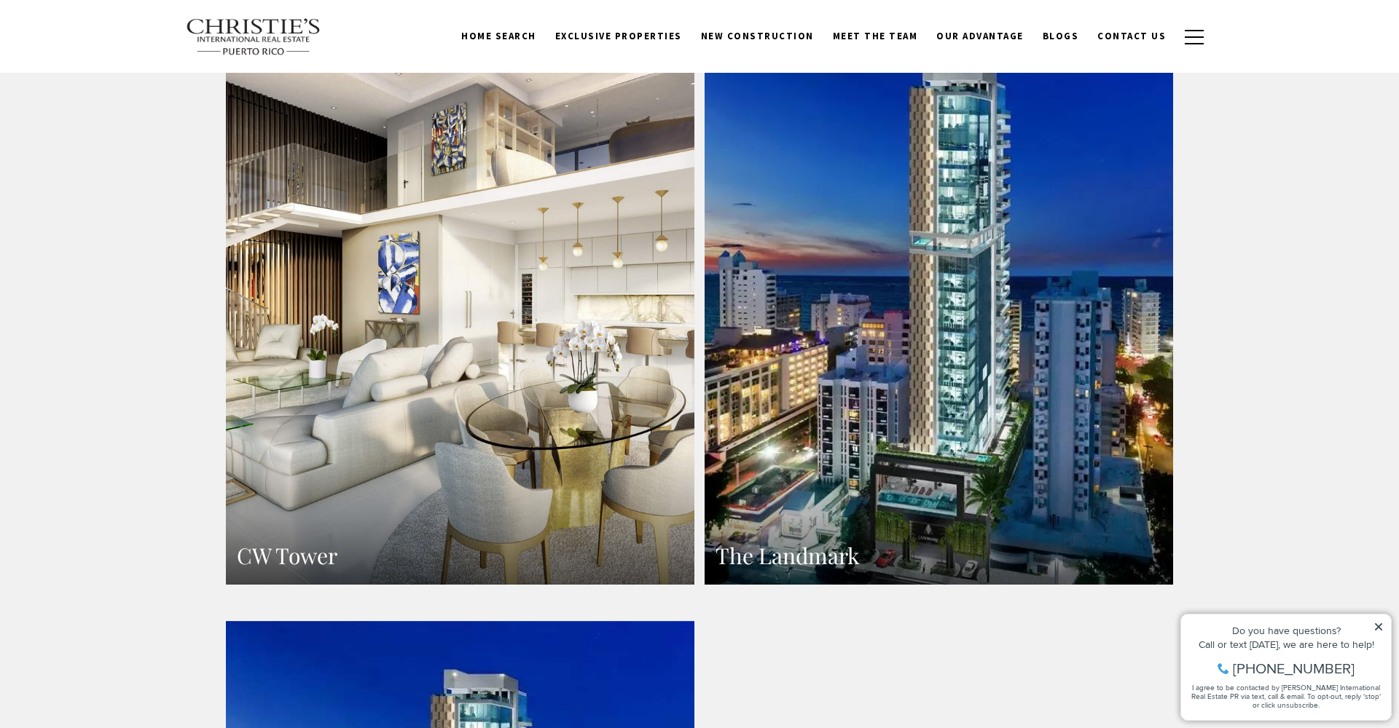
scroll to position [1523, 0]
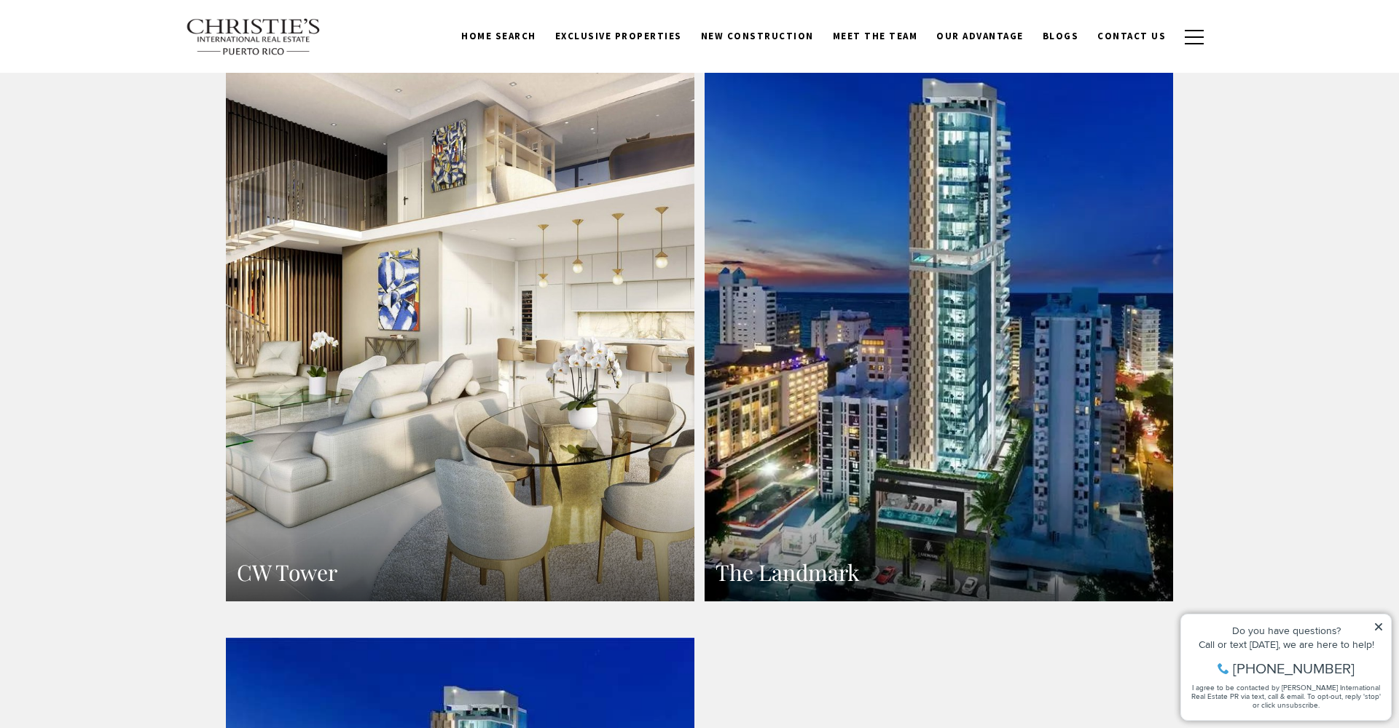
click at [928, 331] on link "The Landmark" at bounding box center [938, 316] width 468 height 572
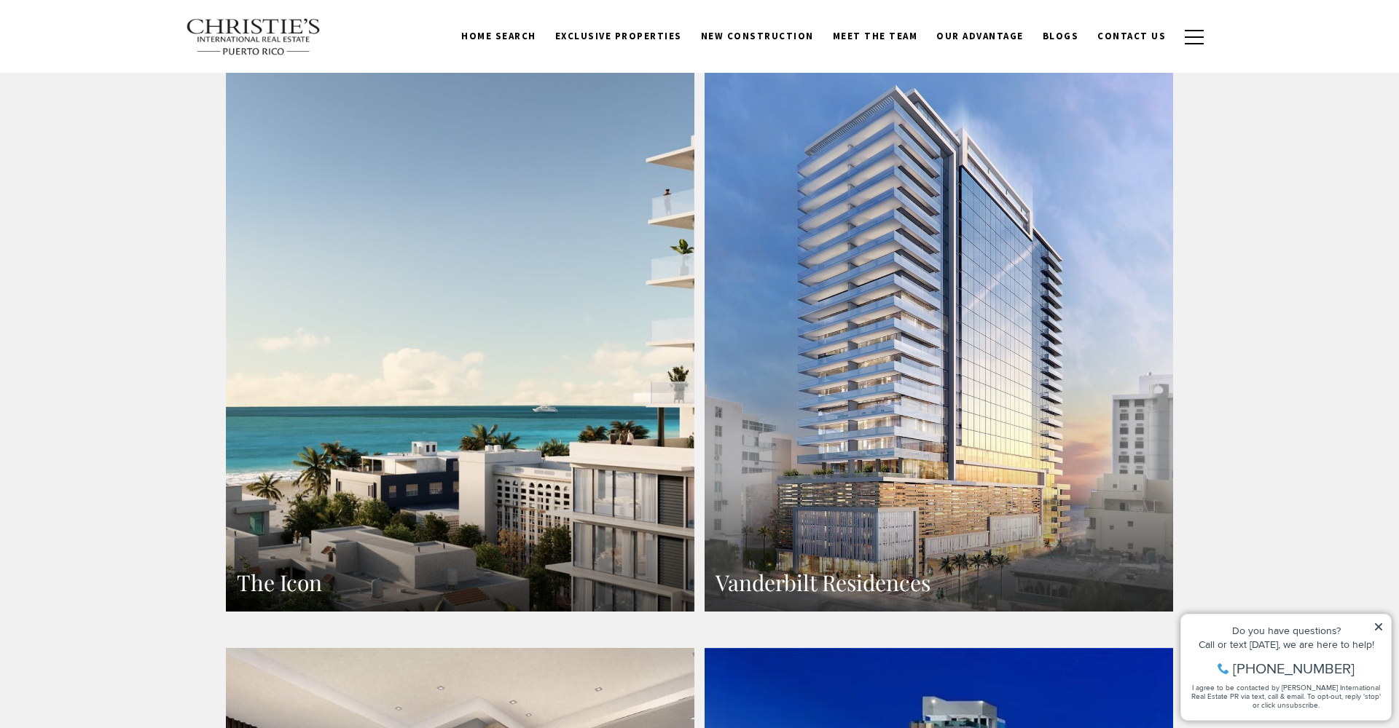
scroll to position [756, 0]
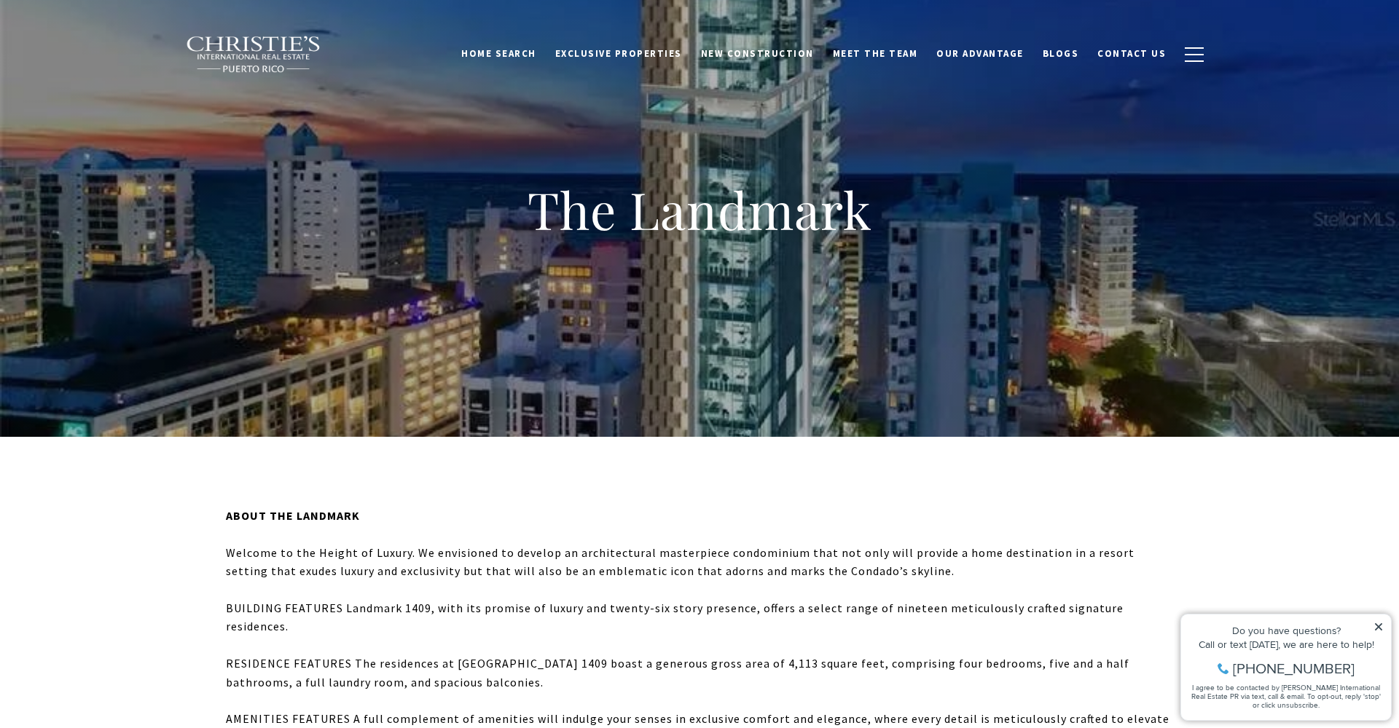
click at [651, 208] on h1 "The Landmark" at bounding box center [699, 210] width 583 height 64
